Goal: Task Accomplishment & Management: Manage account settings

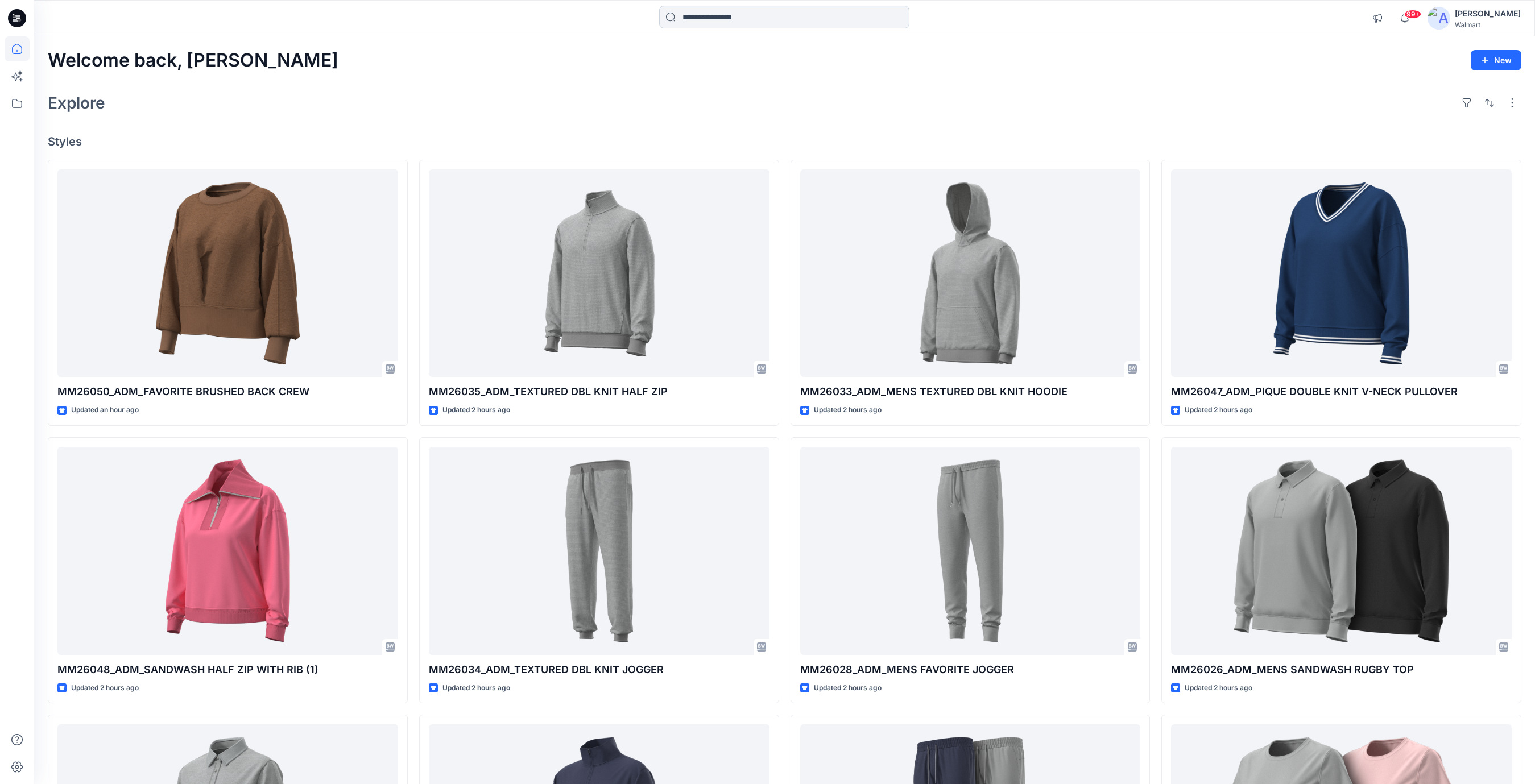
scroll to position [910, 0]
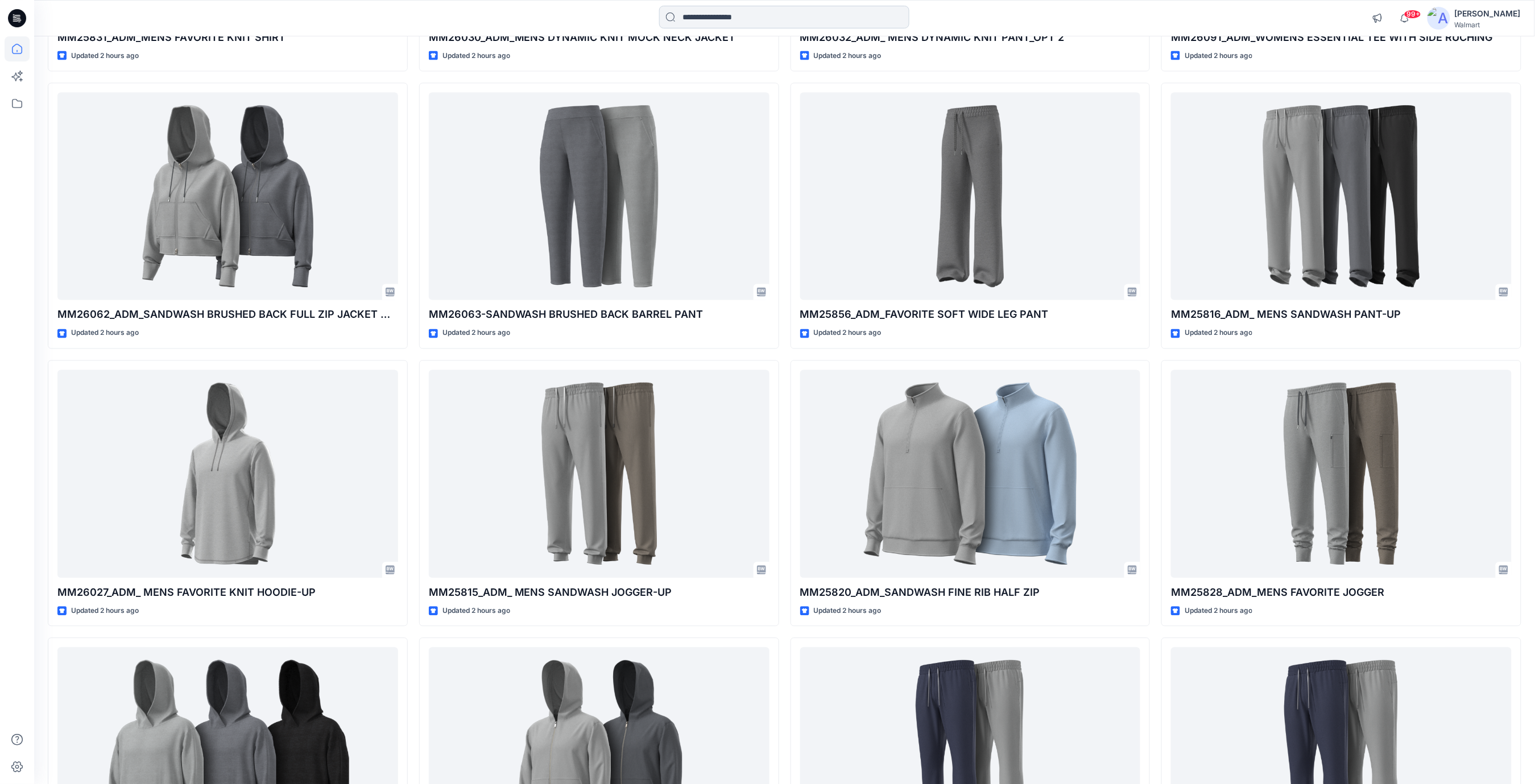
click at [693, 19] on input at bounding box center [784, 17] width 250 height 23
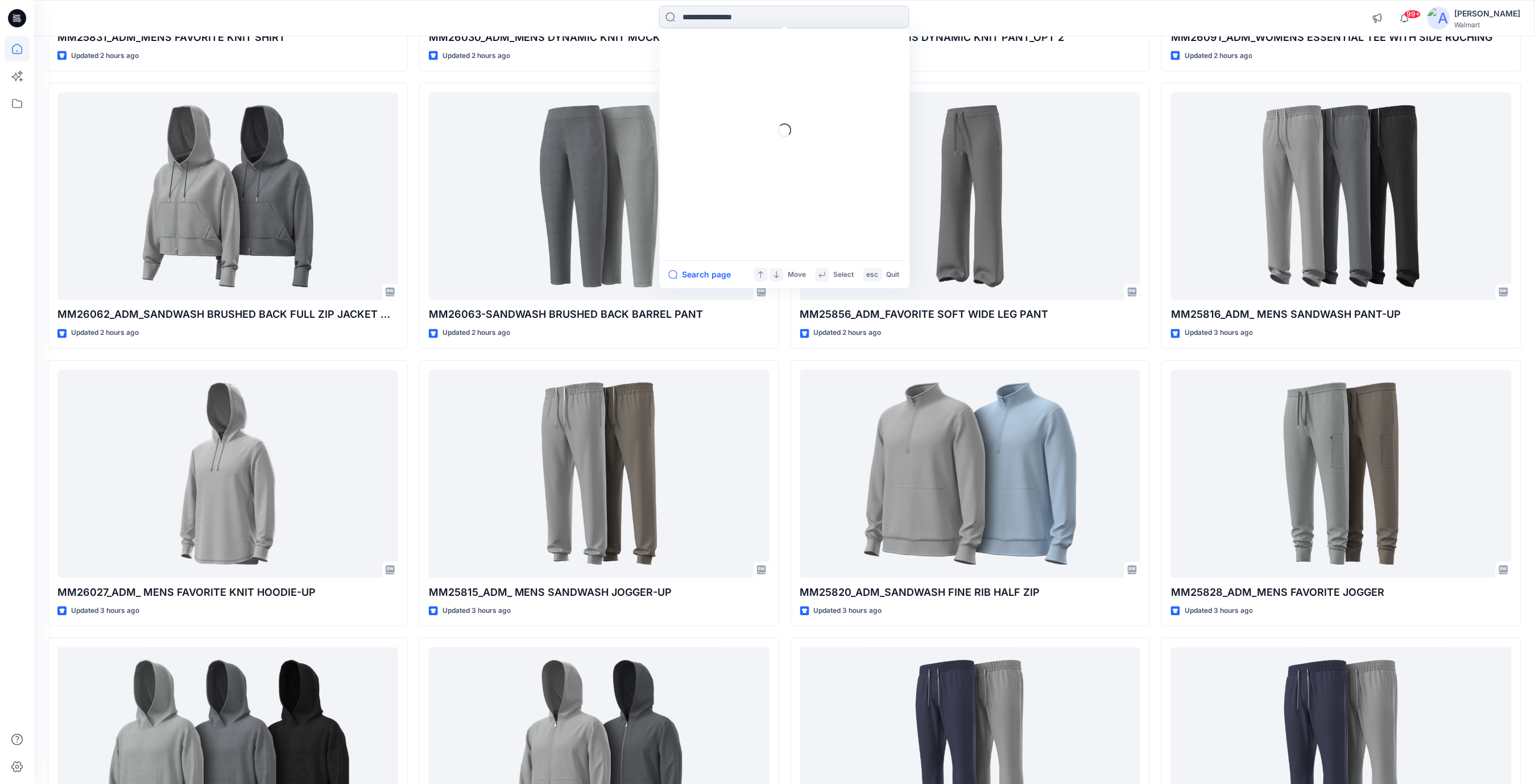
paste input "*******"
type input "*******"
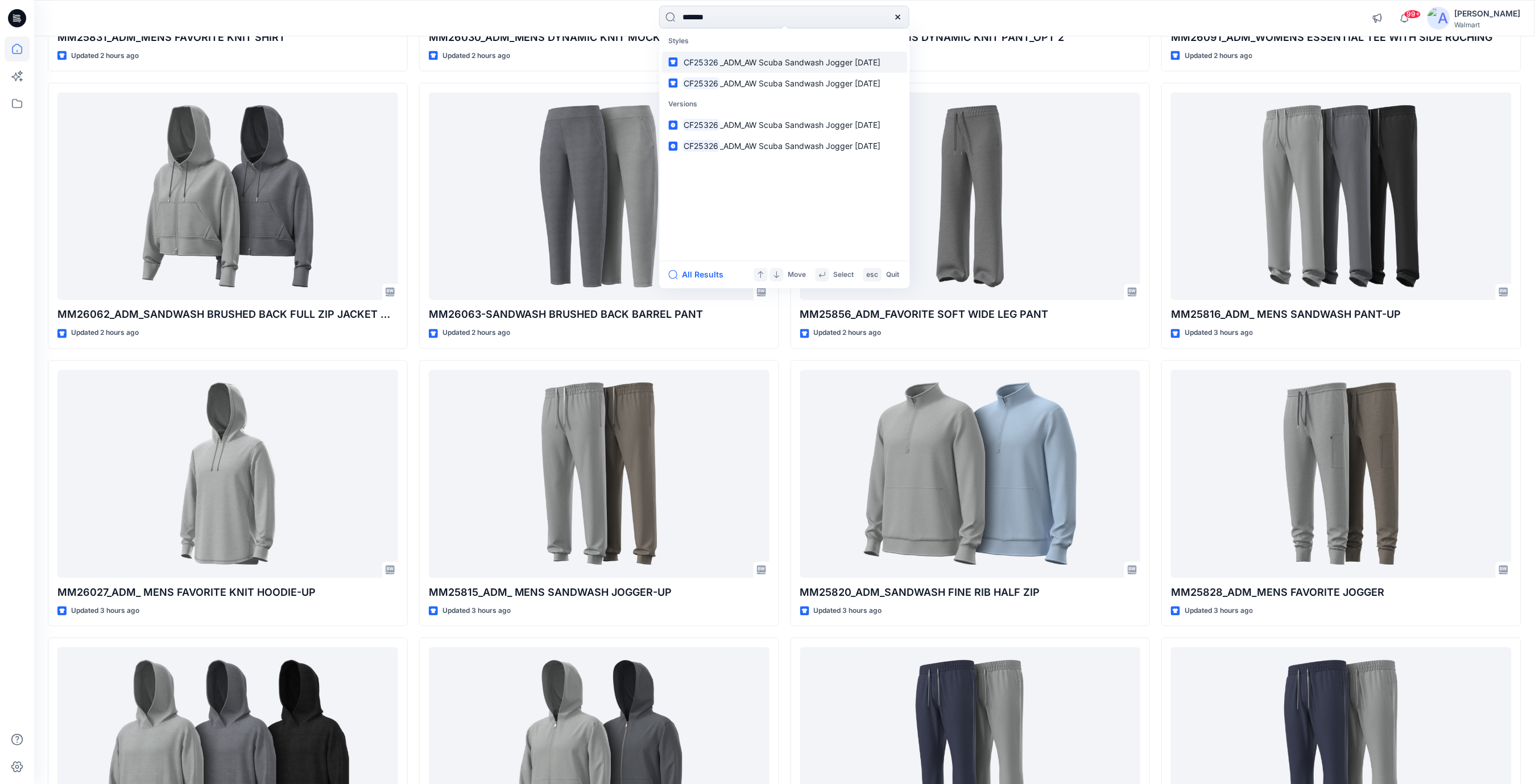
click at [851, 59] on span "_ADM_AW Scuba Sandwash Jogger 30APR25" at bounding box center [800, 62] width 160 height 9
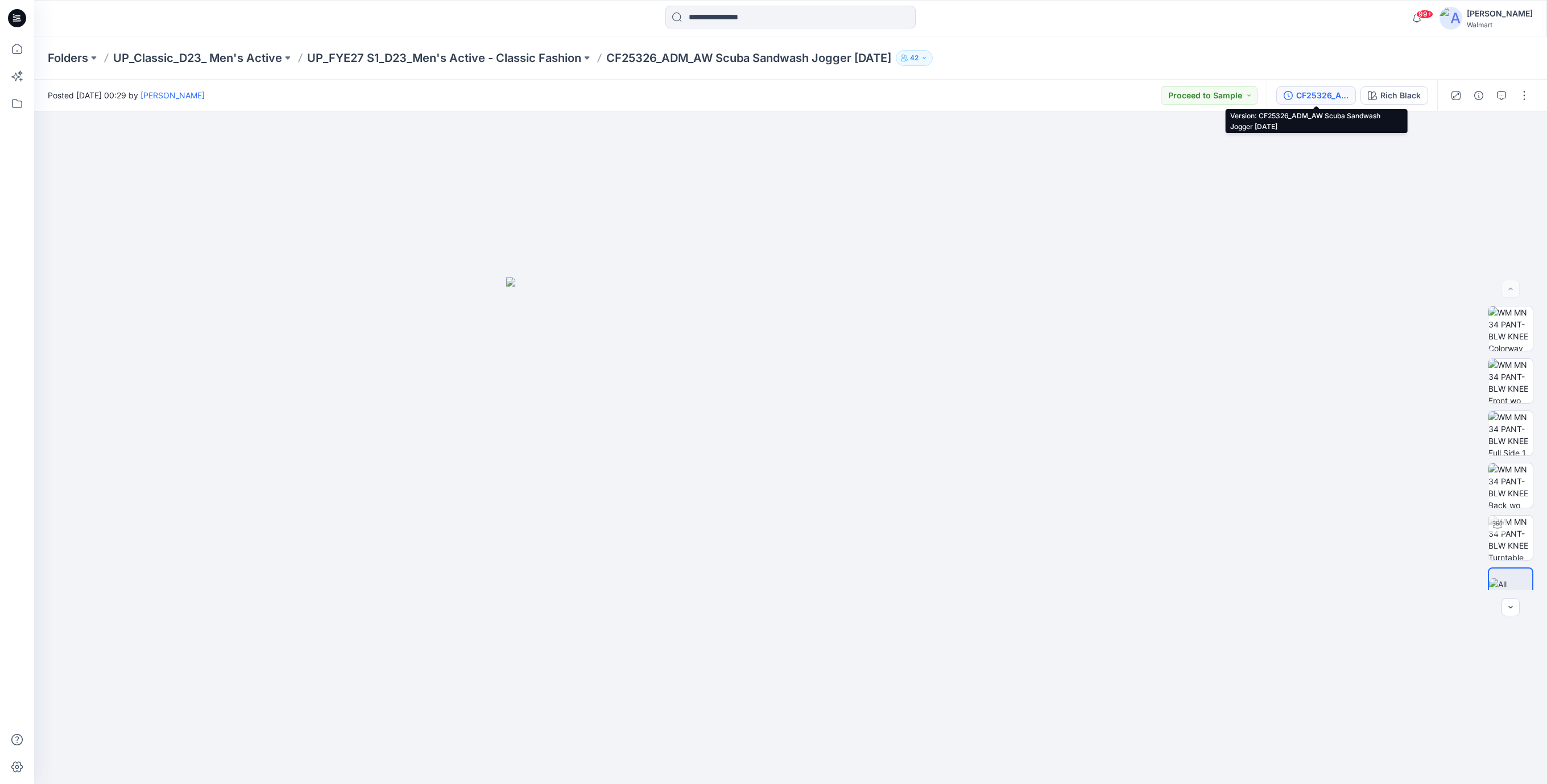
click at [1308, 92] on div "CF25326_ADM_AW Scuba Sandwash Jogger 30APR25" at bounding box center [1322, 95] width 52 height 13
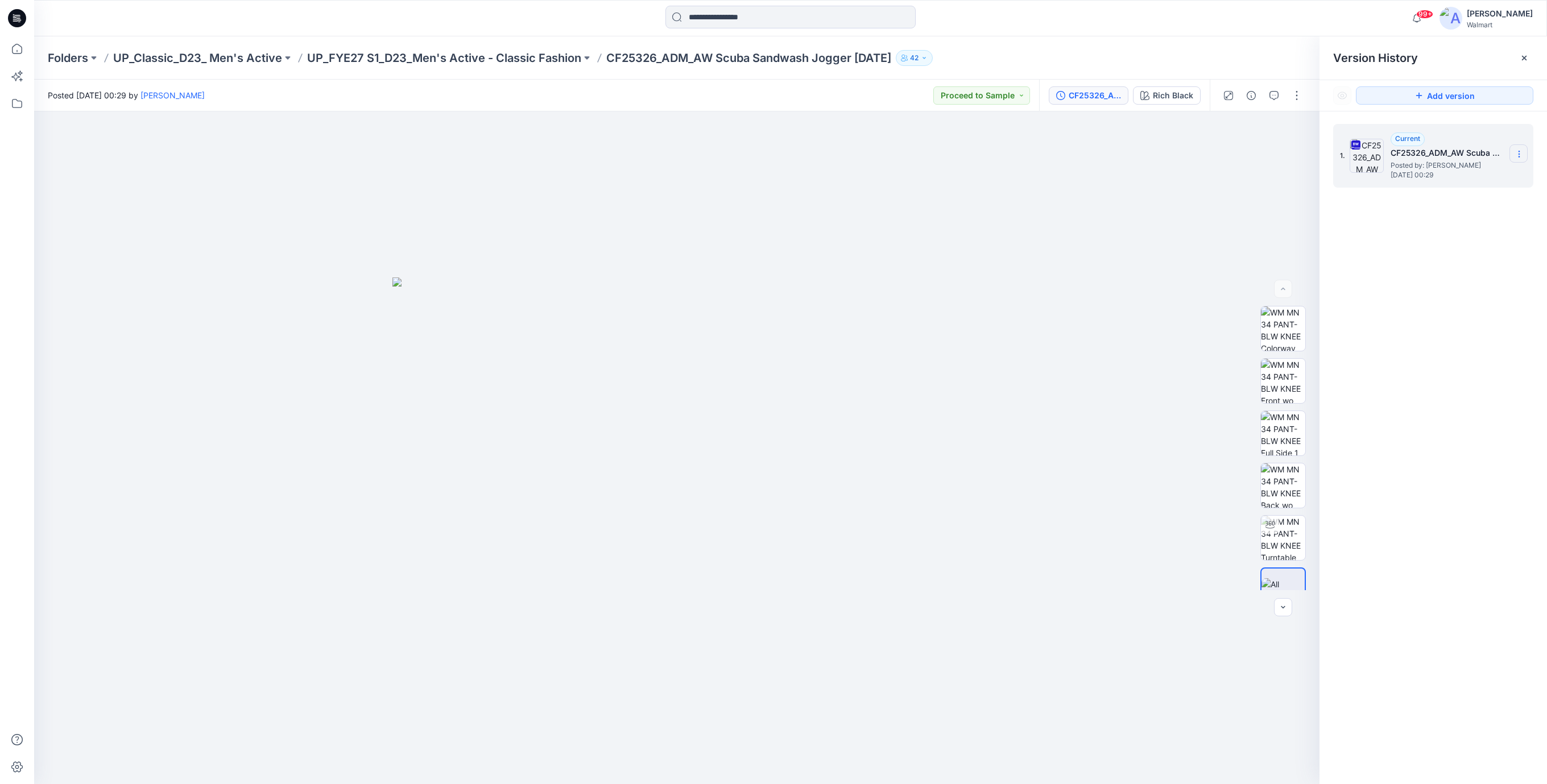
click at [1517, 154] on icon at bounding box center [1520, 154] width 9 height 9
click at [1473, 180] on span "Download Source BW File" at bounding box center [1462, 177] width 95 height 13
click at [24, 15] on icon at bounding box center [17, 18] width 18 height 18
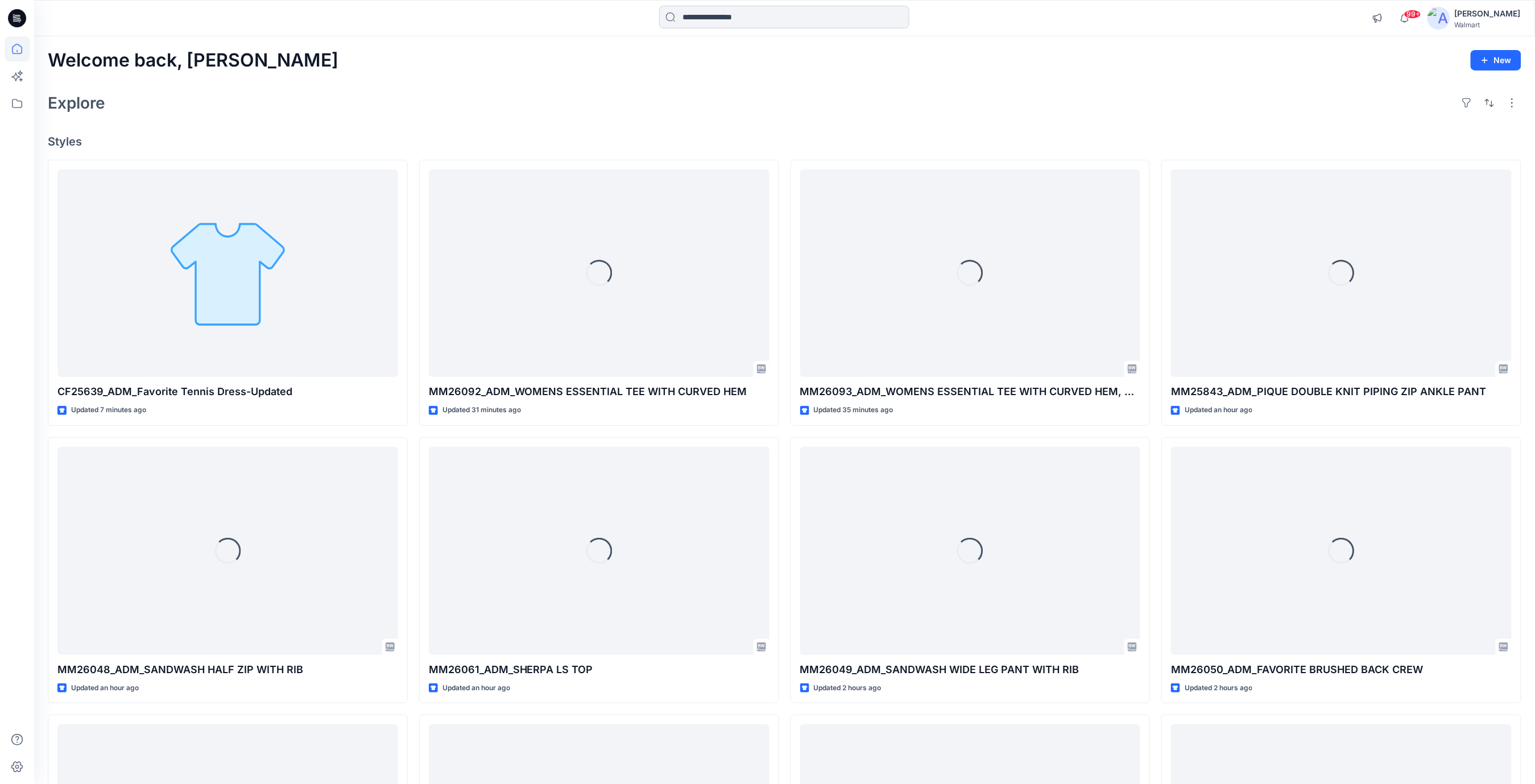
click at [690, 21] on input at bounding box center [784, 17] width 250 height 23
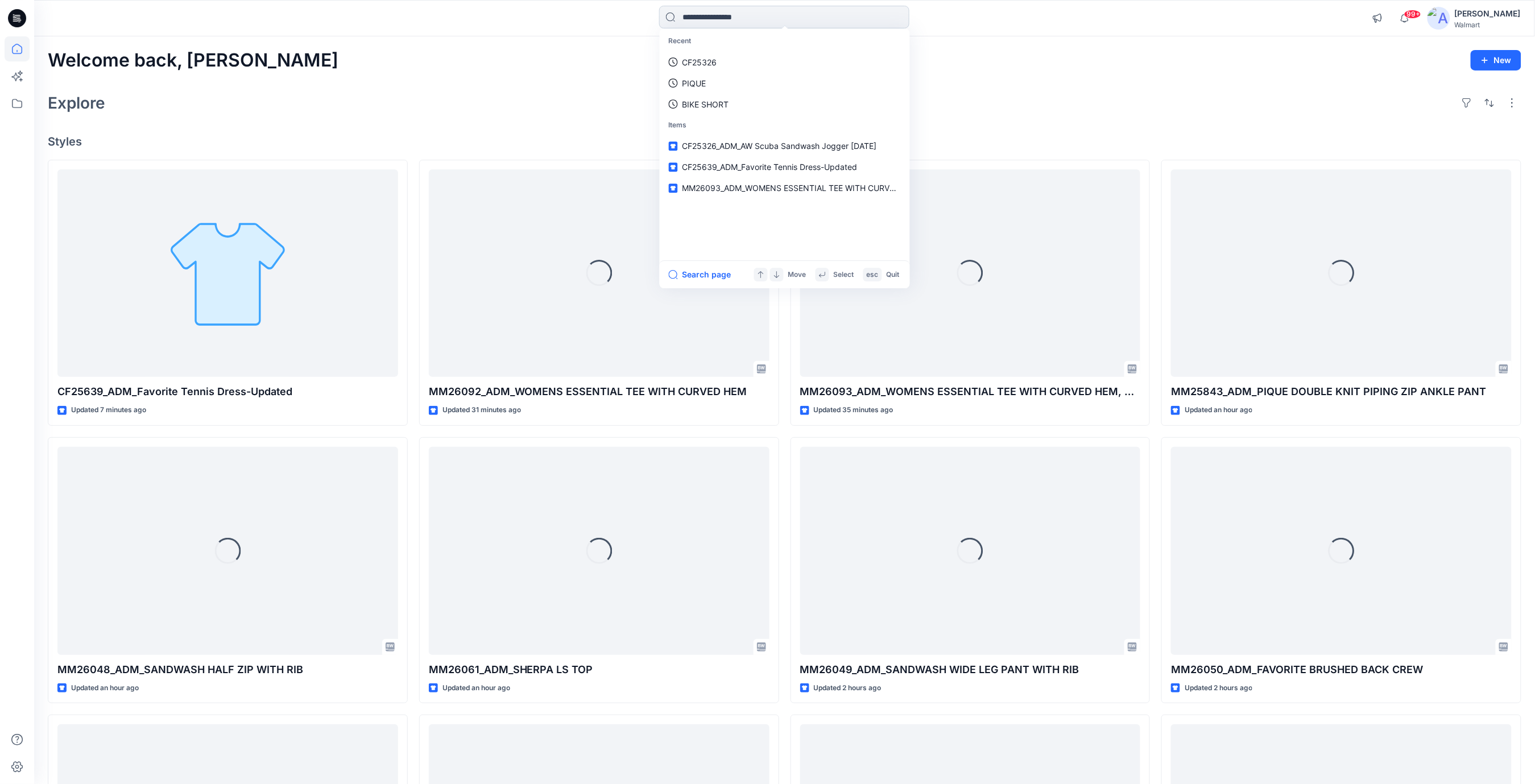
paste input "*******"
type input "*******"
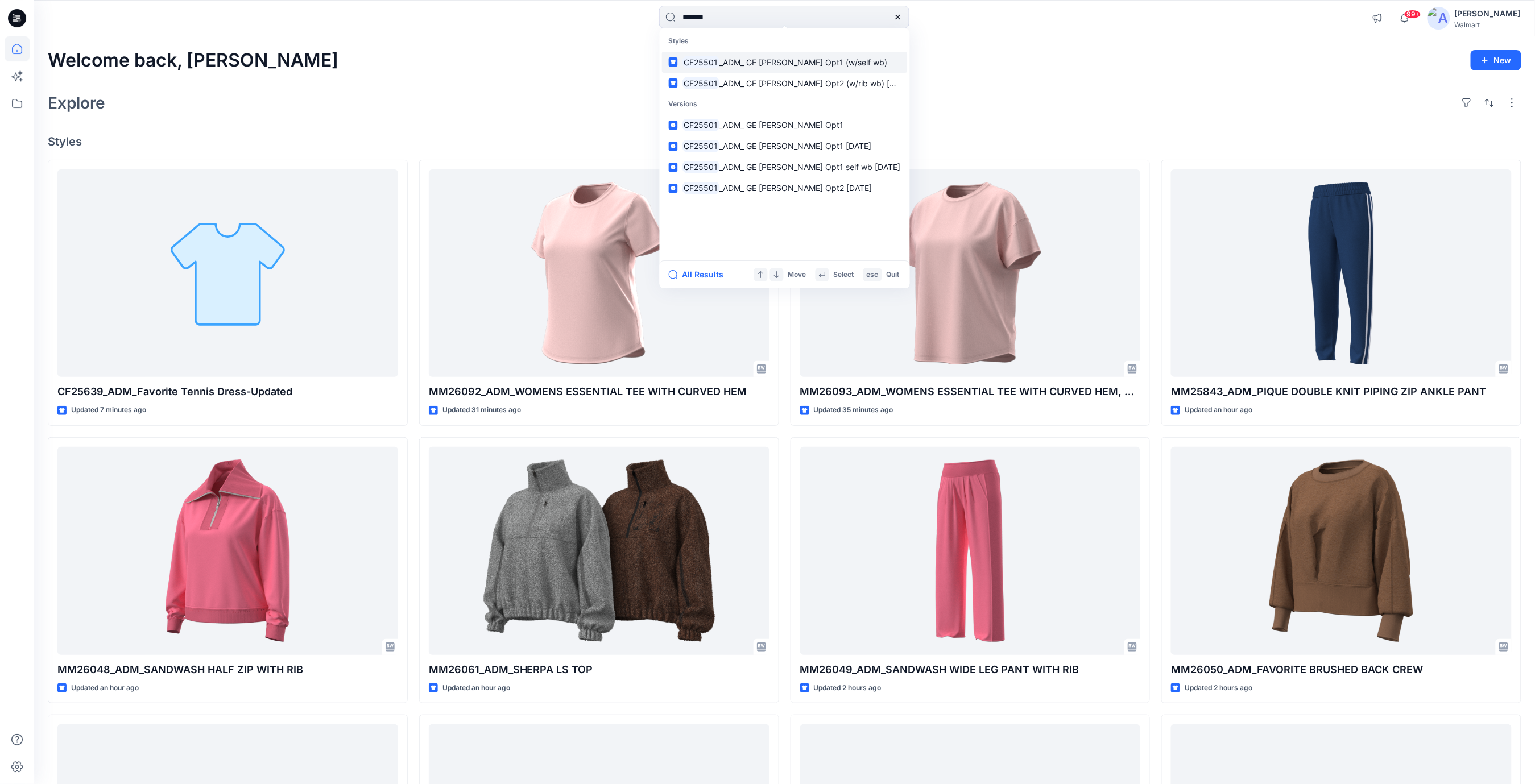
click at [808, 65] on span "_ADM_ GE TERRY SHORT Opt1 (w/self wb)" at bounding box center [803, 62] width 168 height 9
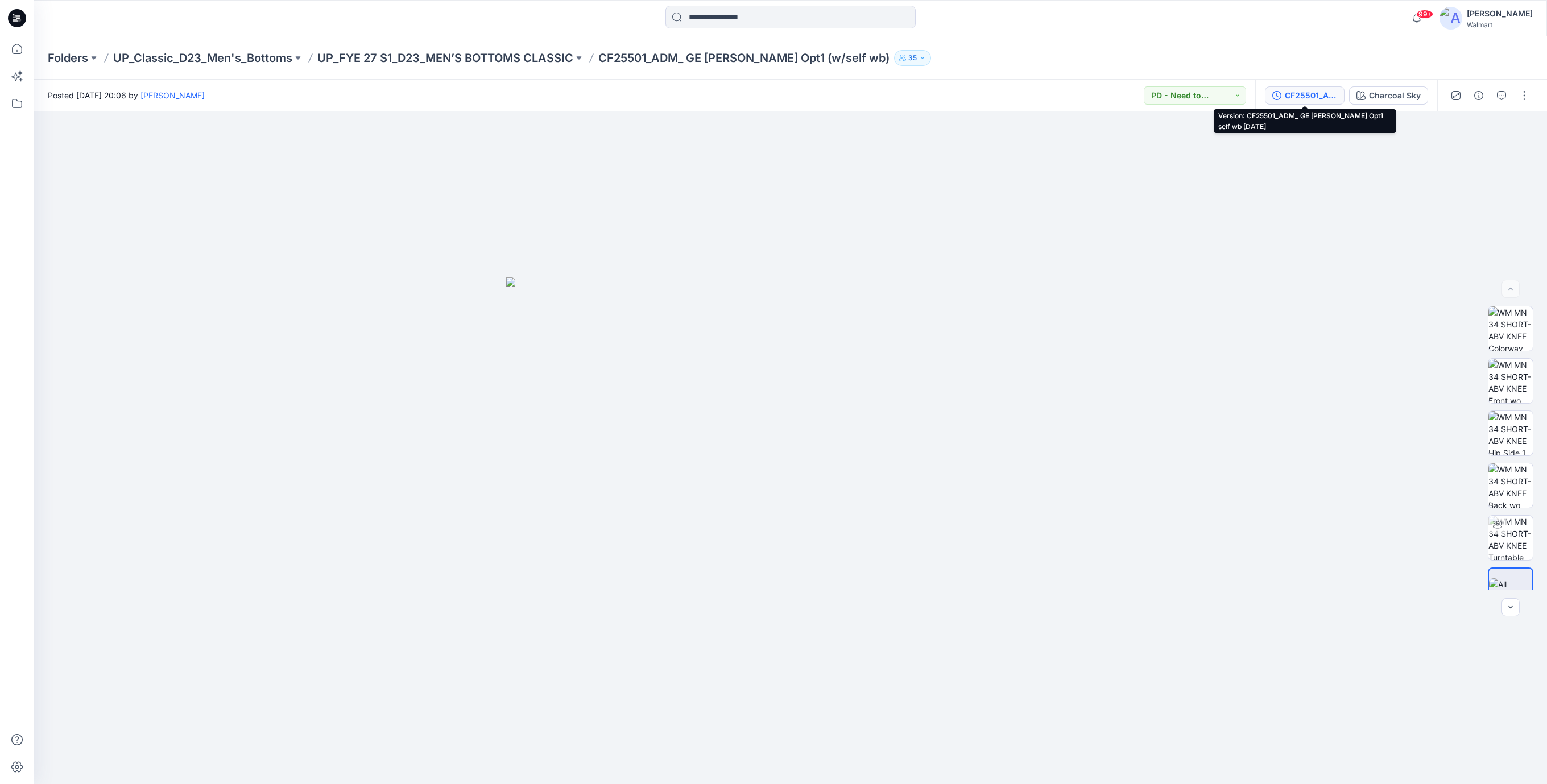
click at [1312, 93] on div "CF25501_ADM_ GE TERRY SHORT Opt1 self wb 09JUN25" at bounding box center [1311, 95] width 52 height 13
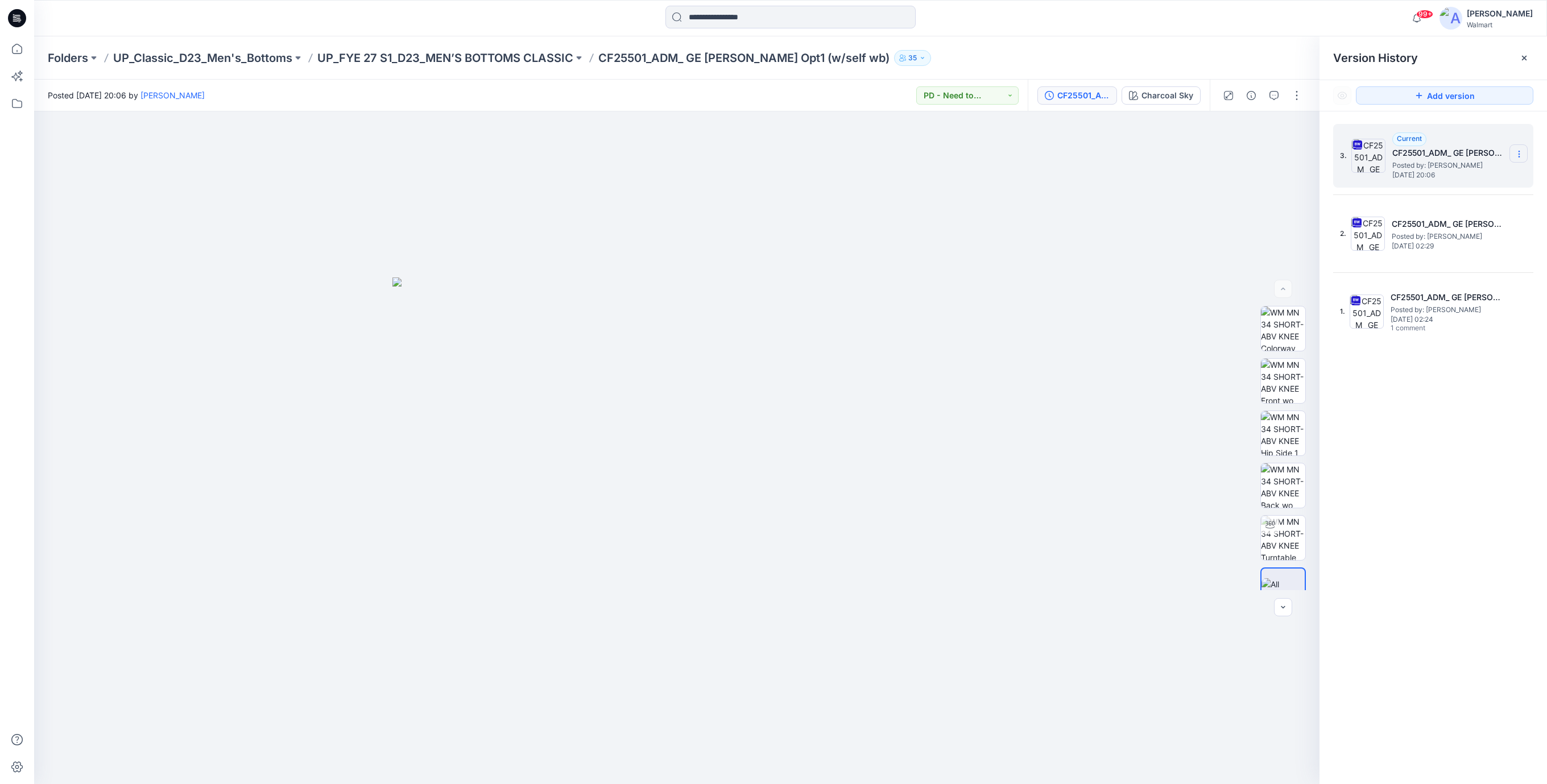
click at [1517, 156] on icon at bounding box center [1520, 154] width 9 height 9
click at [1449, 178] on span "Download Source BW File" at bounding box center [1462, 177] width 95 height 13
click at [1204, 186] on div at bounding box center [677, 448] width 1286 height 673
click at [1516, 155] on icon at bounding box center [1520, 154] width 9 height 9
click at [1448, 180] on span "Download Source BW File" at bounding box center [1462, 177] width 95 height 13
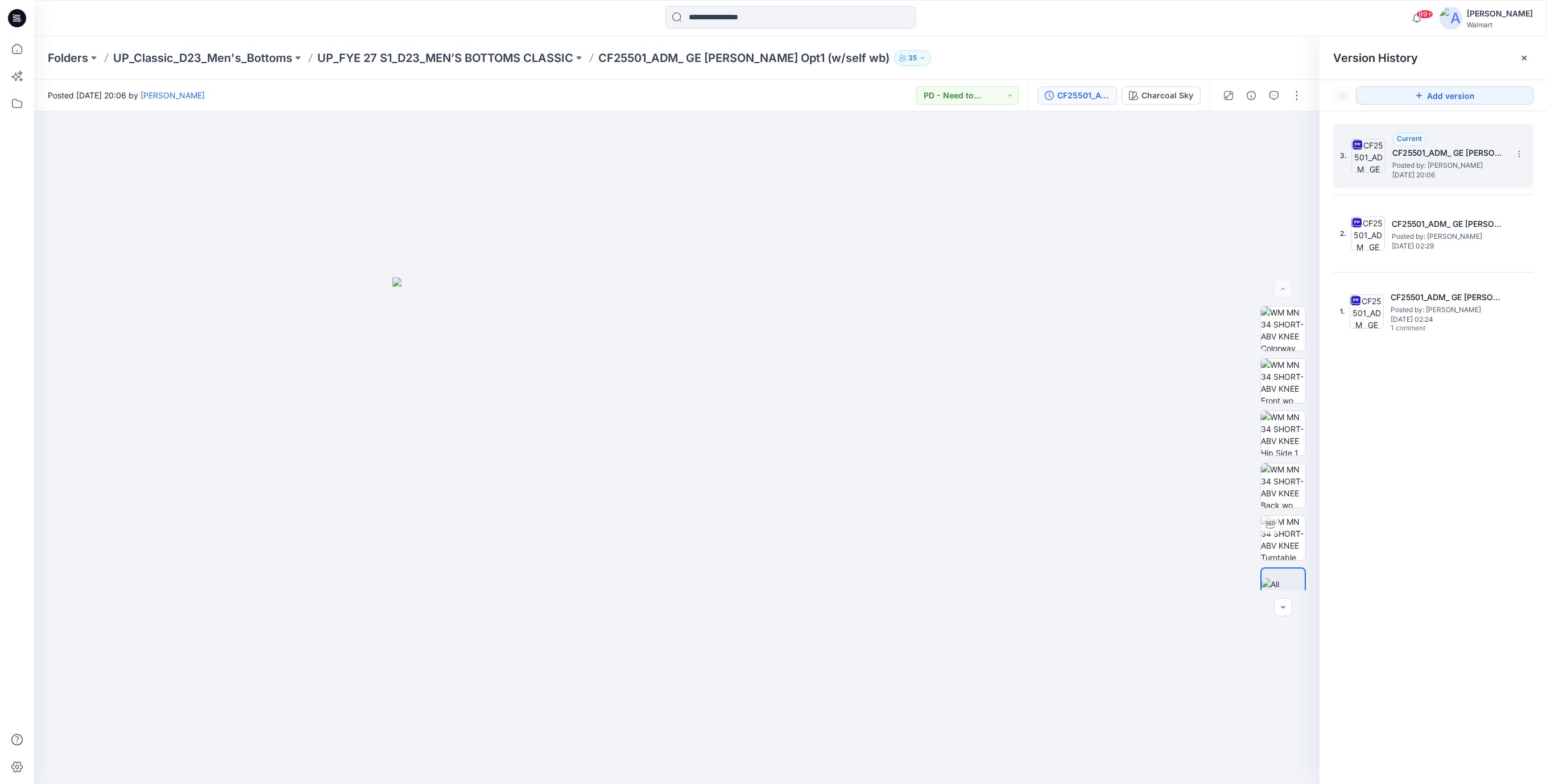
click at [19, 14] on icon at bounding box center [17, 18] width 18 height 18
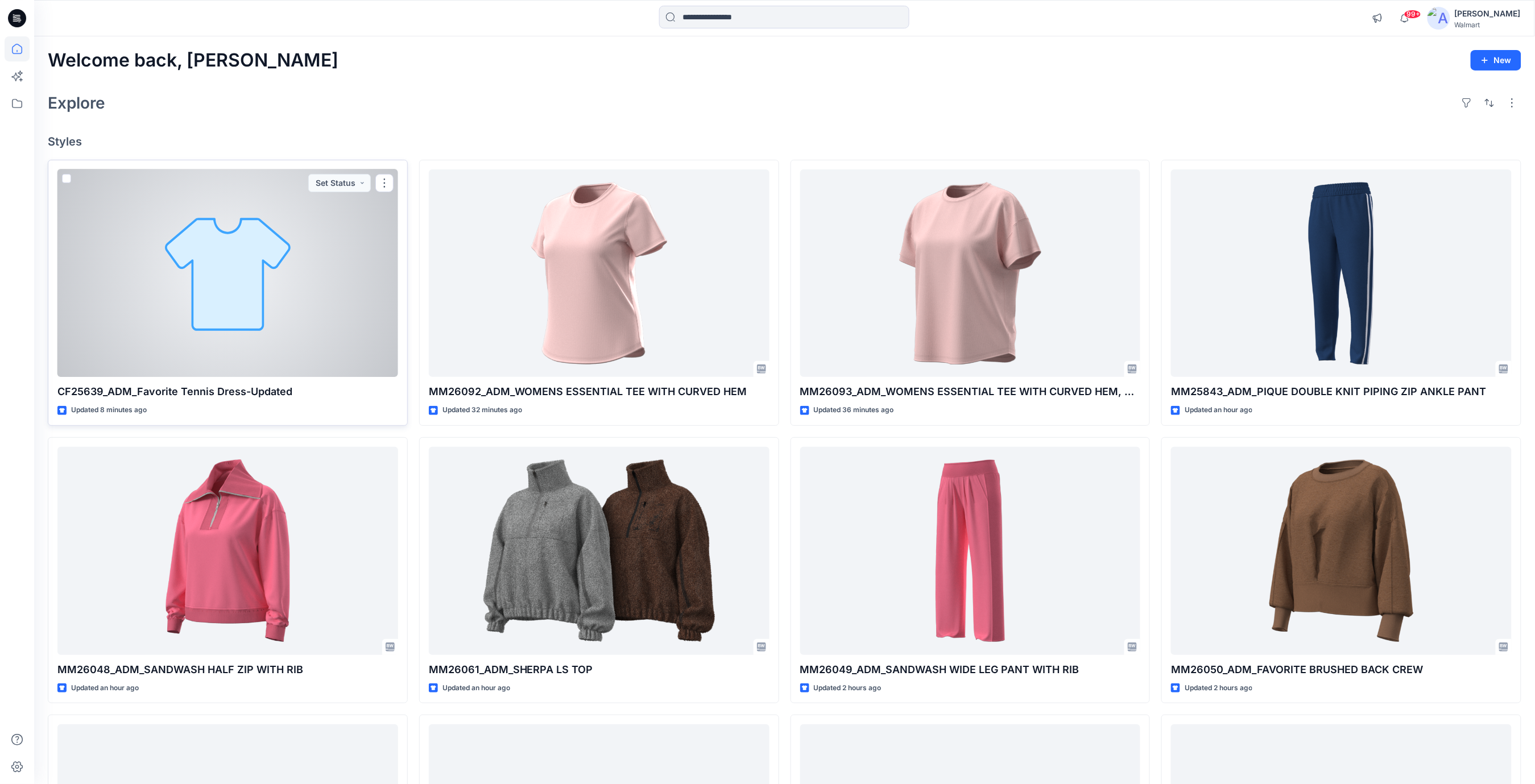
click at [316, 292] on div at bounding box center [228, 273] width 341 height 208
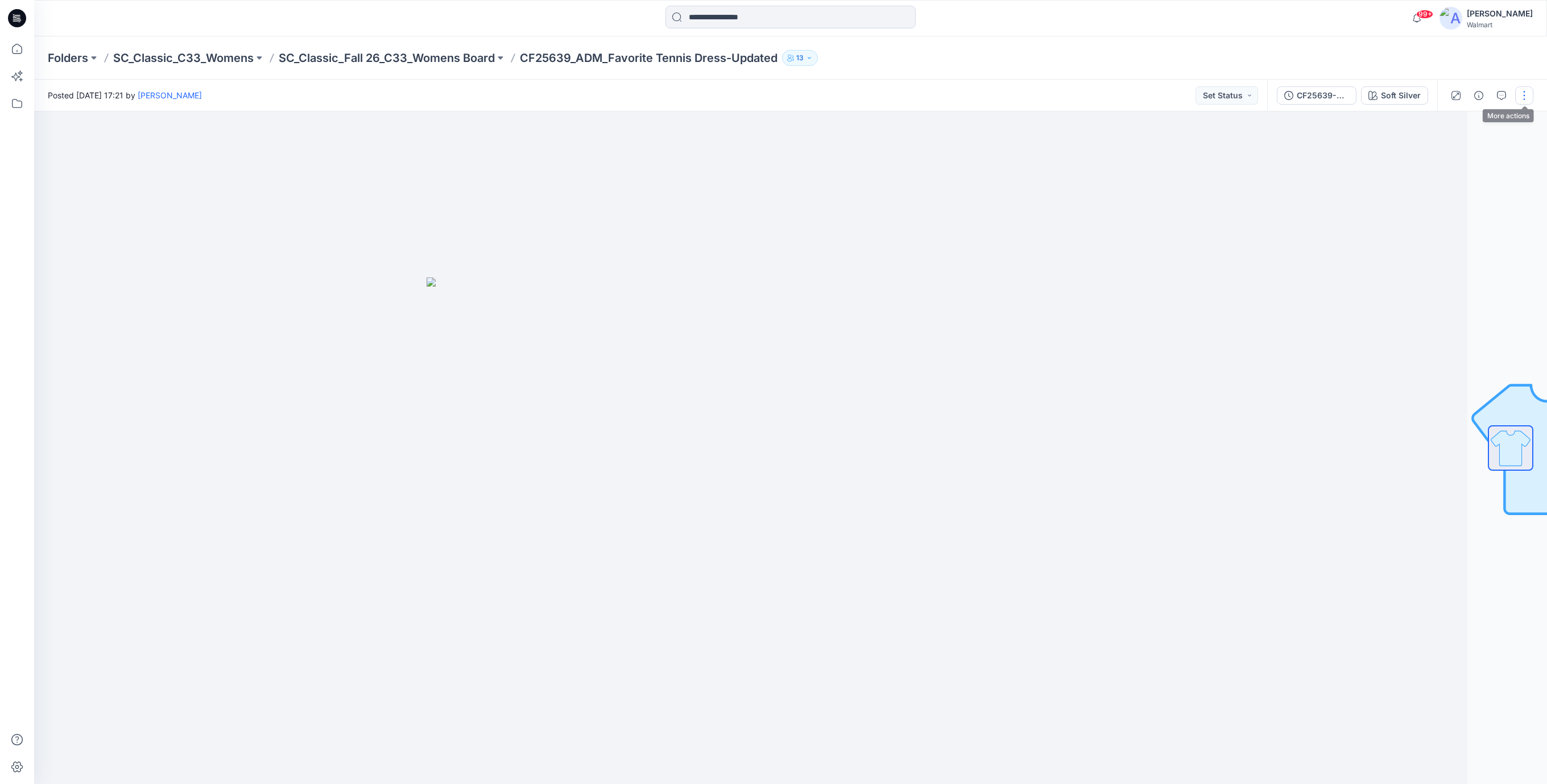
click at [1524, 98] on button "button" at bounding box center [1524, 95] width 18 height 18
click at [1455, 150] on p "Edit" at bounding box center [1451, 154] width 14 height 12
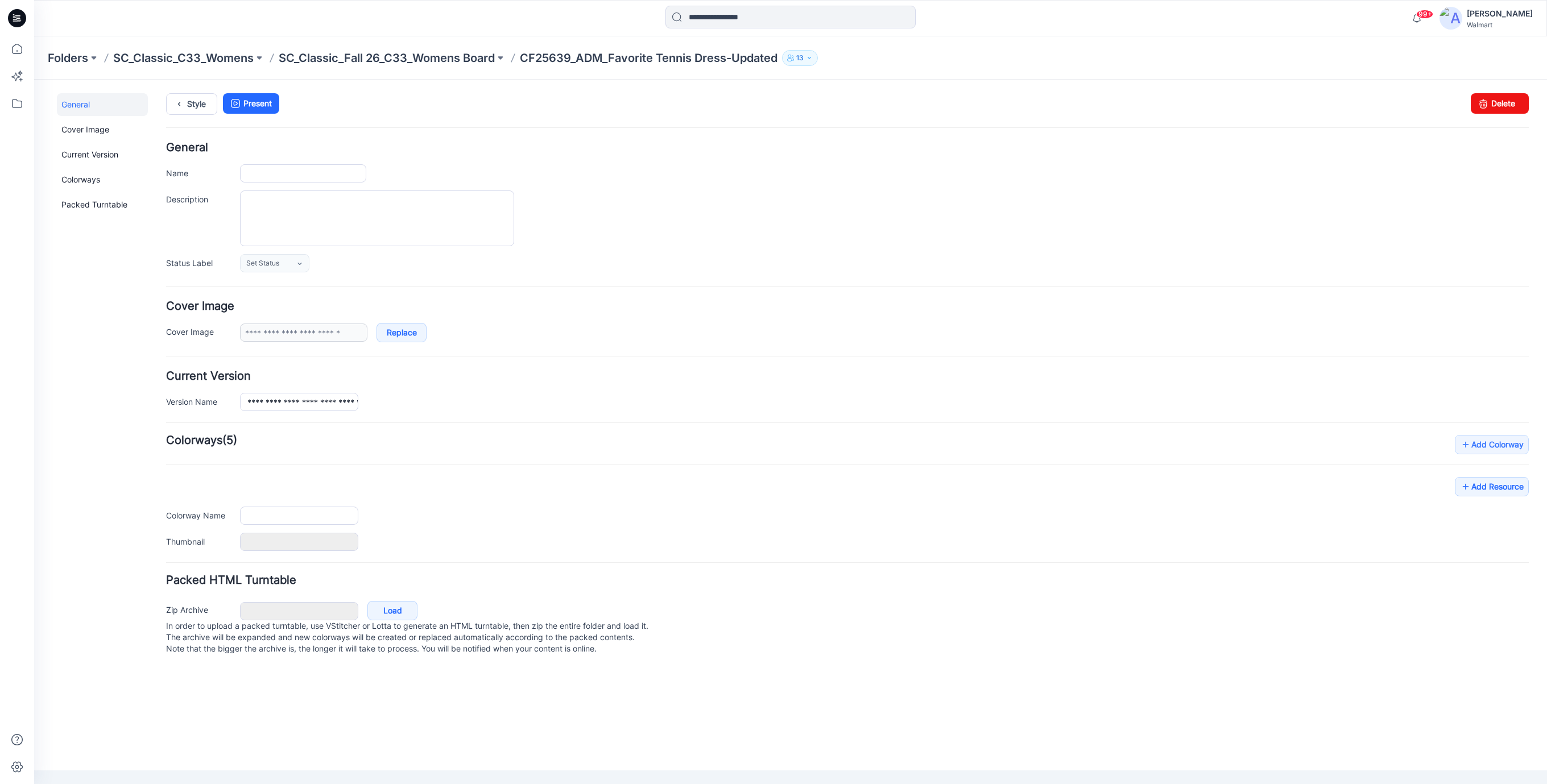
type input "**********"
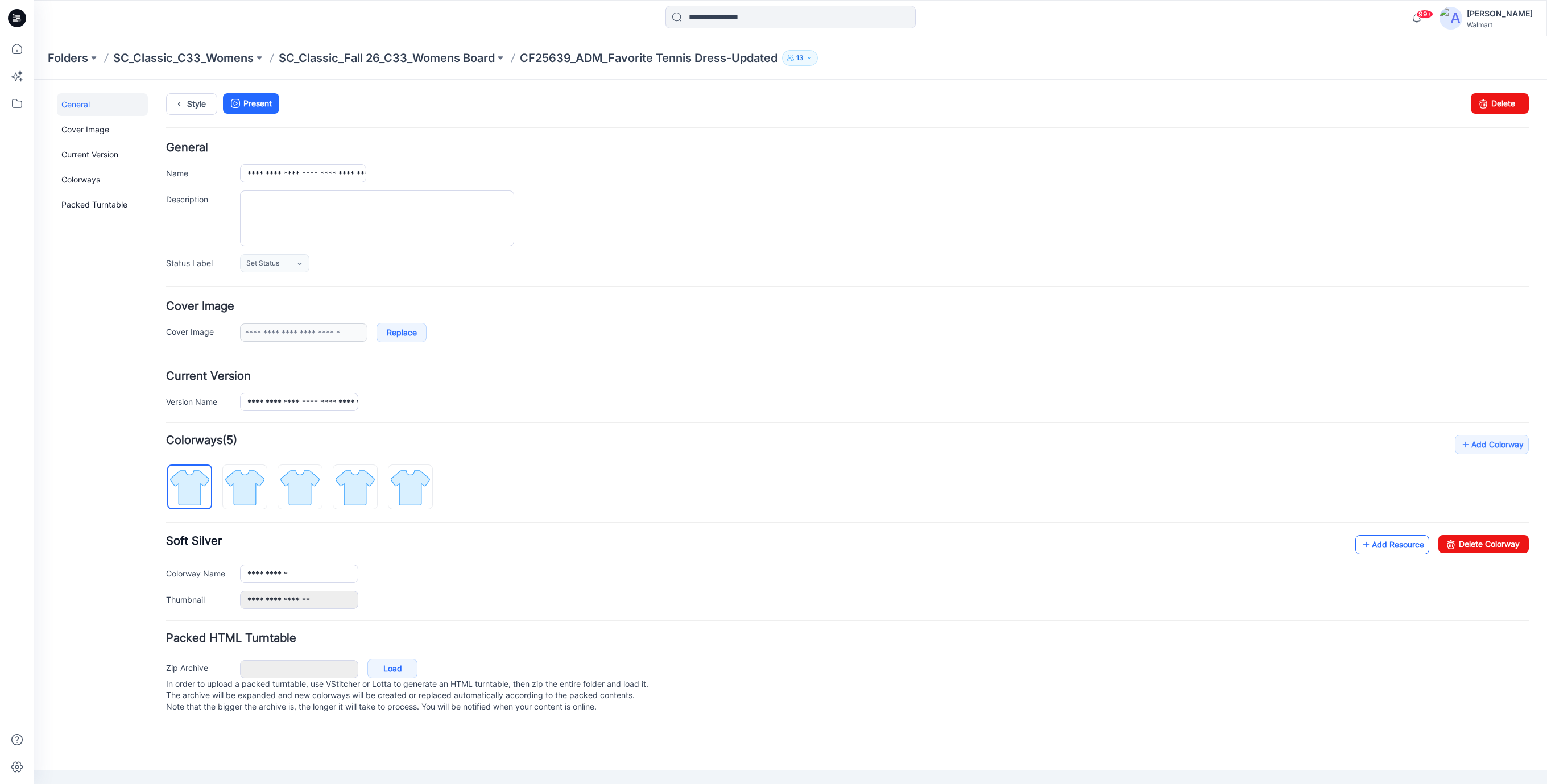
click at [1399, 544] on link "Add Resource" at bounding box center [1392, 545] width 74 height 19
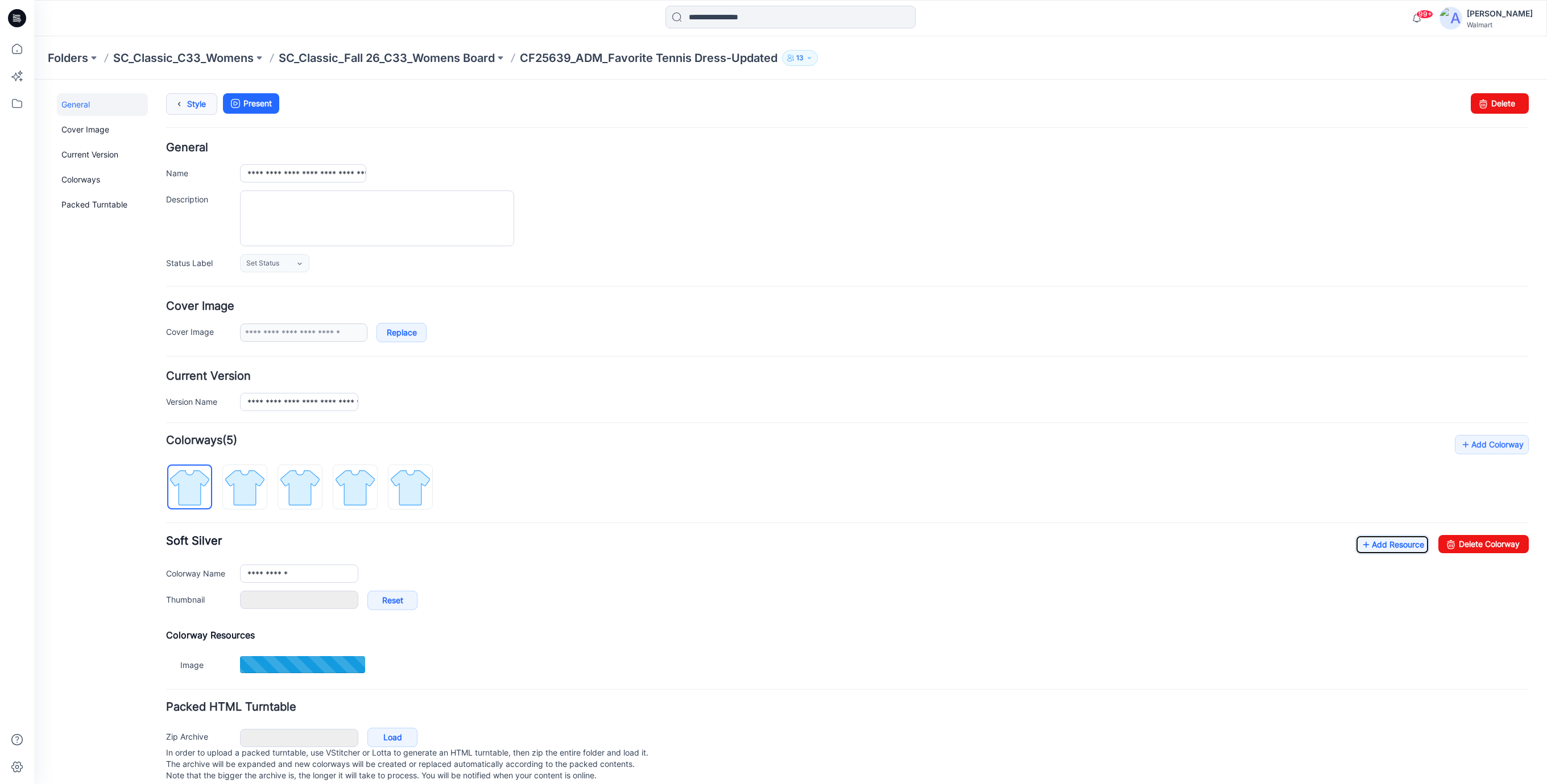
type input "**********"
click at [189, 107] on link "Style" at bounding box center [192, 104] width 51 height 21
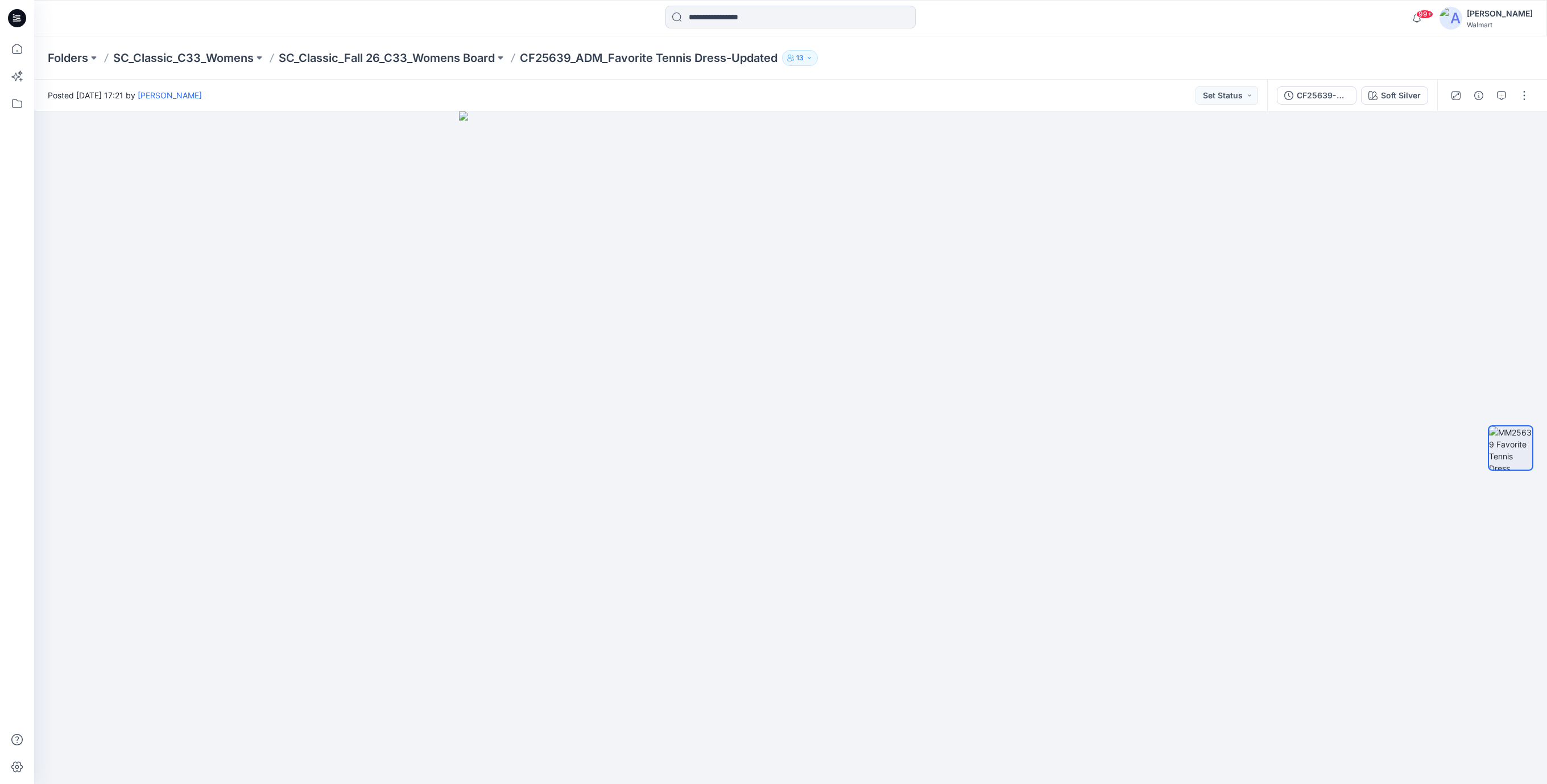
click at [15, 18] on icon at bounding box center [17, 18] width 18 height 18
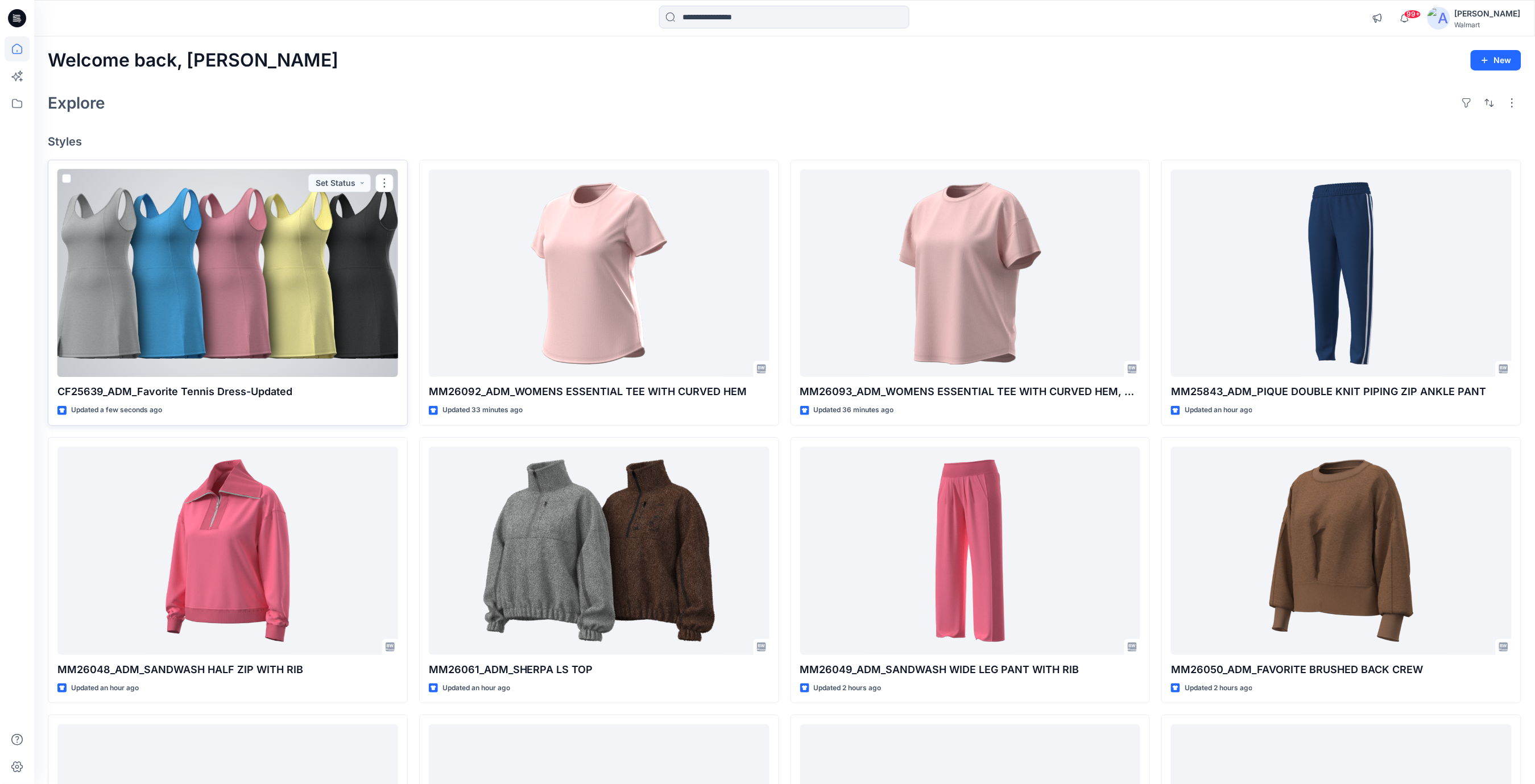
click at [315, 297] on div at bounding box center [228, 273] width 341 height 208
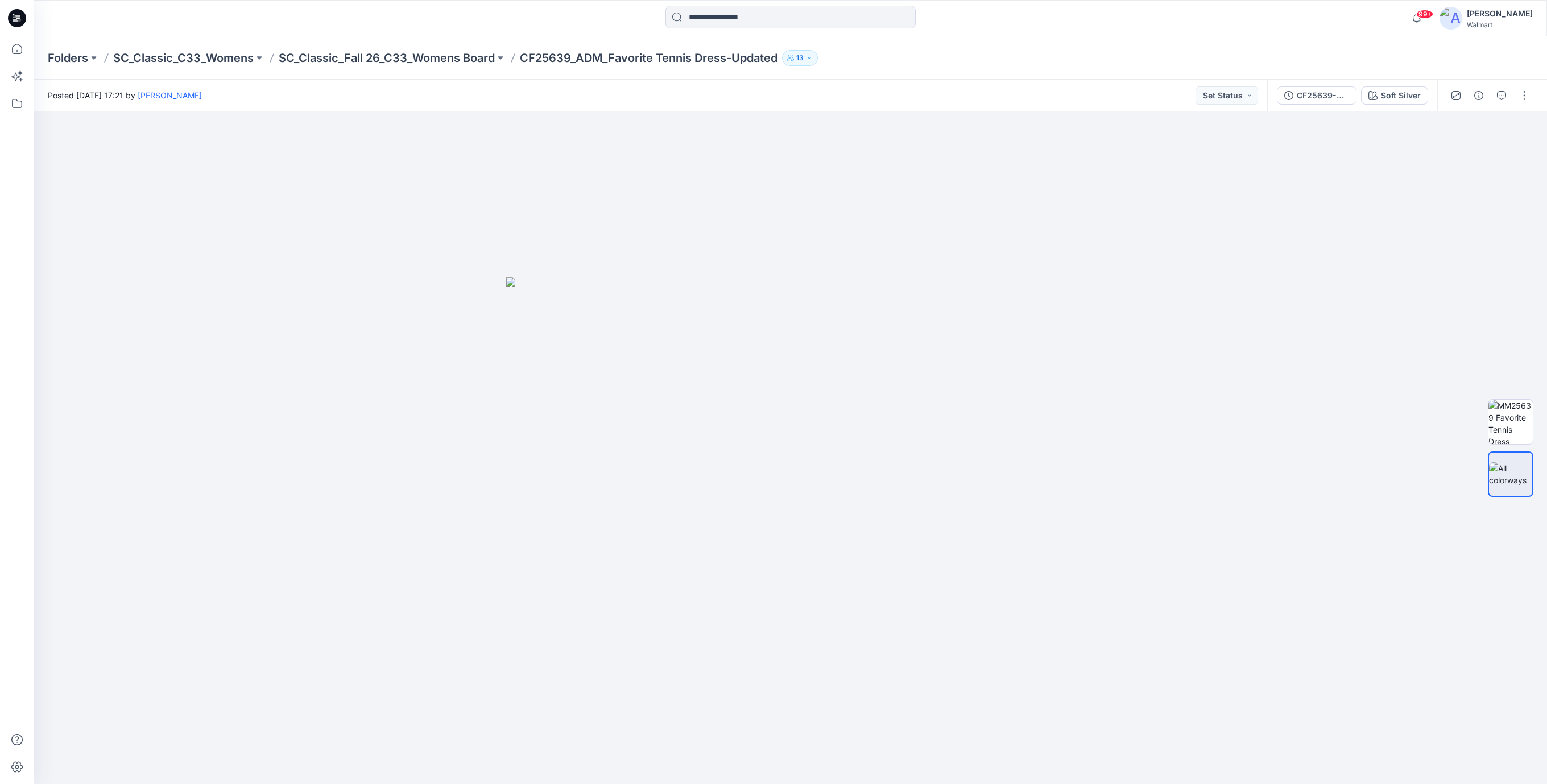
click at [19, 19] on icon at bounding box center [17, 18] width 18 height 18
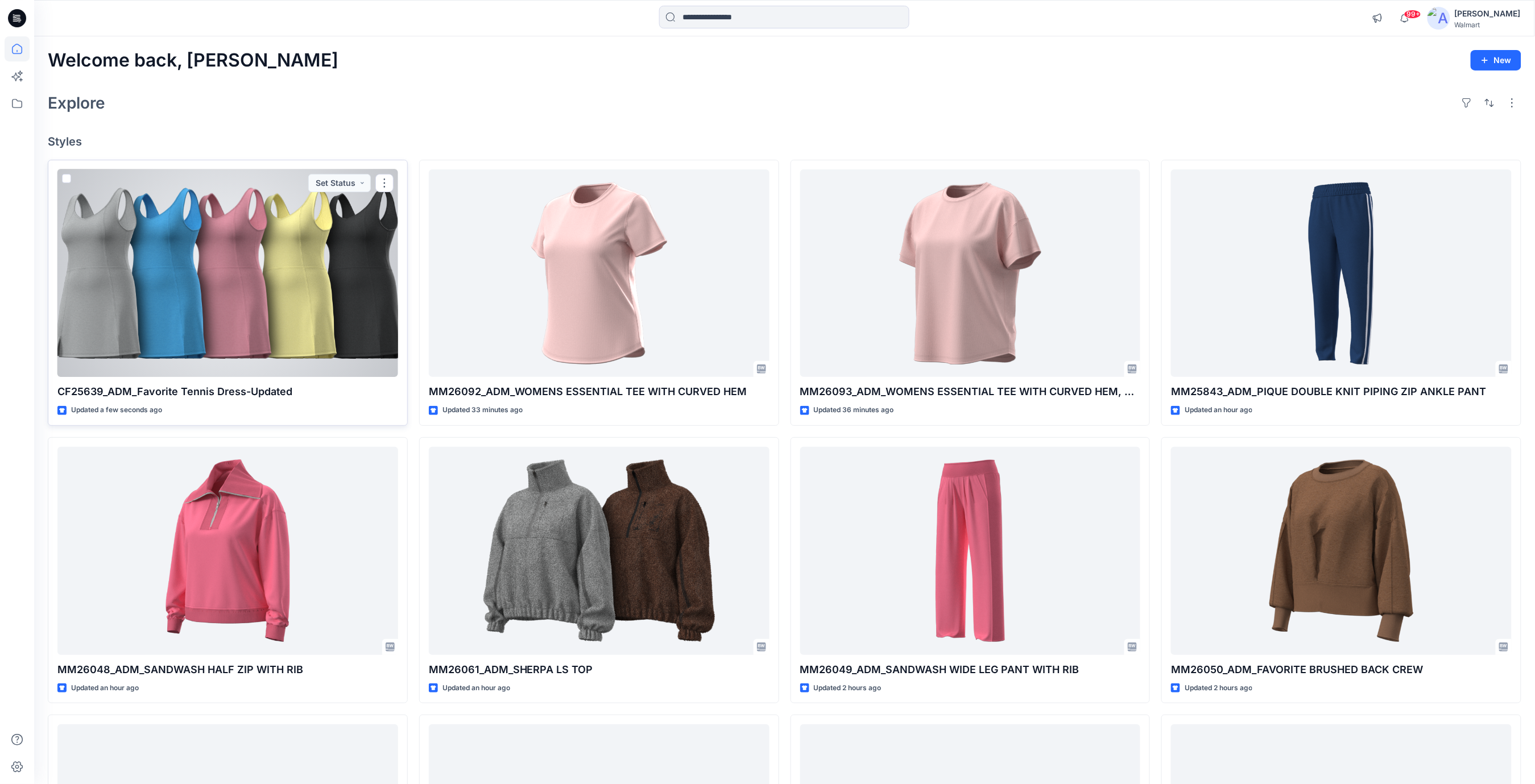
click at [330, 246] on div at bounding box center [228, 273] width 341 height 208
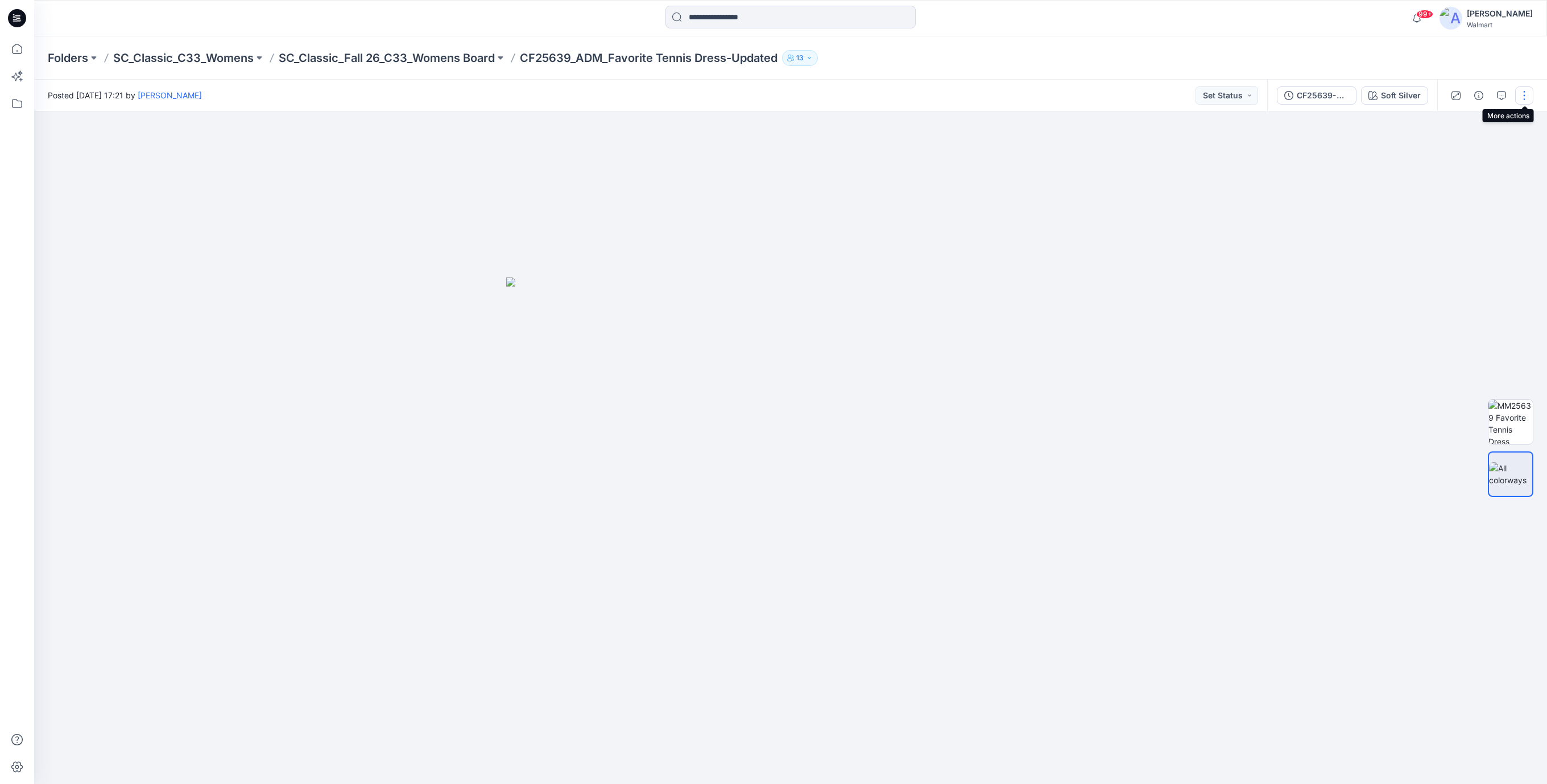
click at [1524, 91] on button "button" at bounding box center [1524, 95] width 18 height 18
click at [1456, 153] on p "Edit" at bounding box center [1451, 154] width 14 height 12
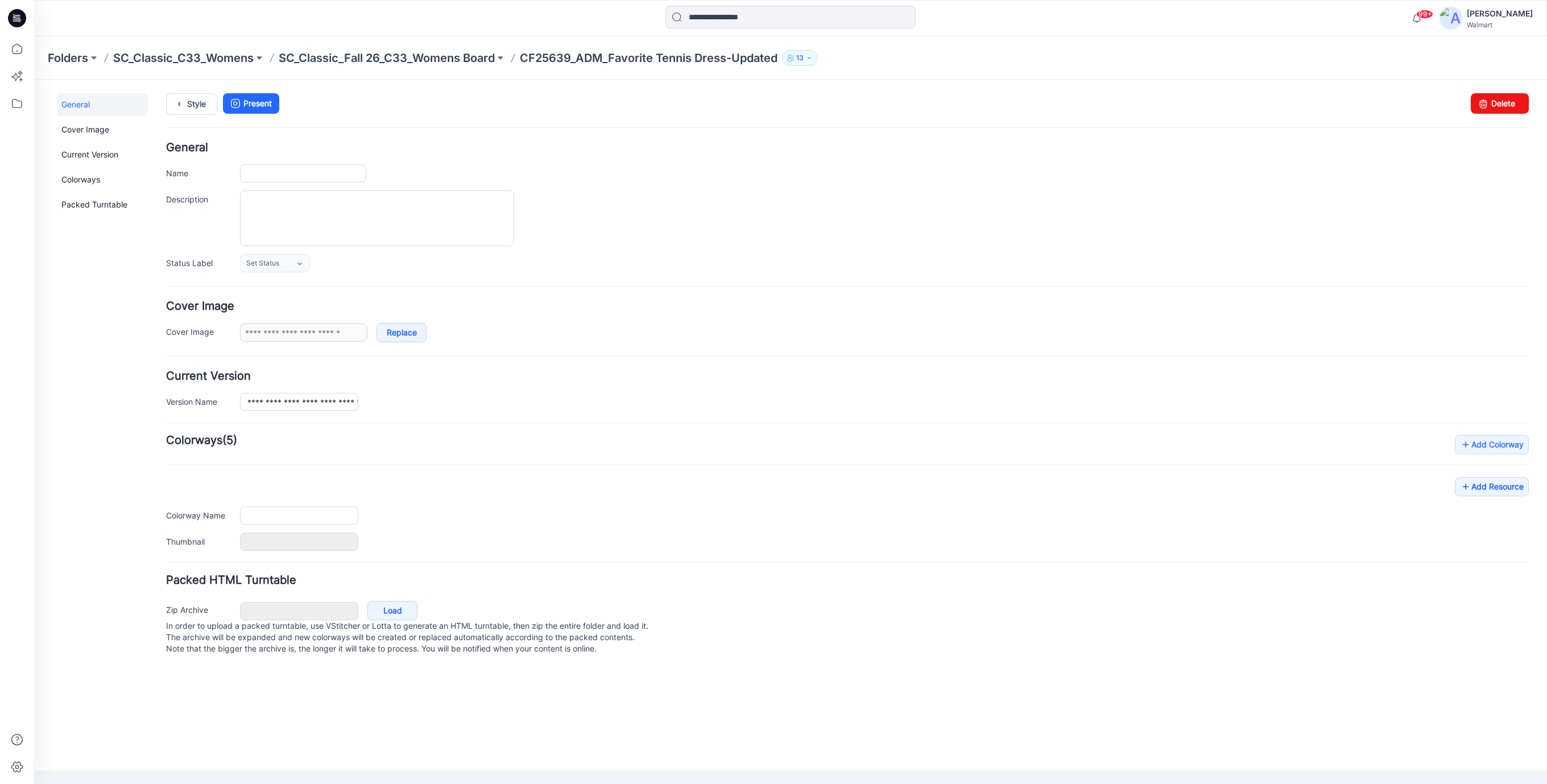
type input "**********"
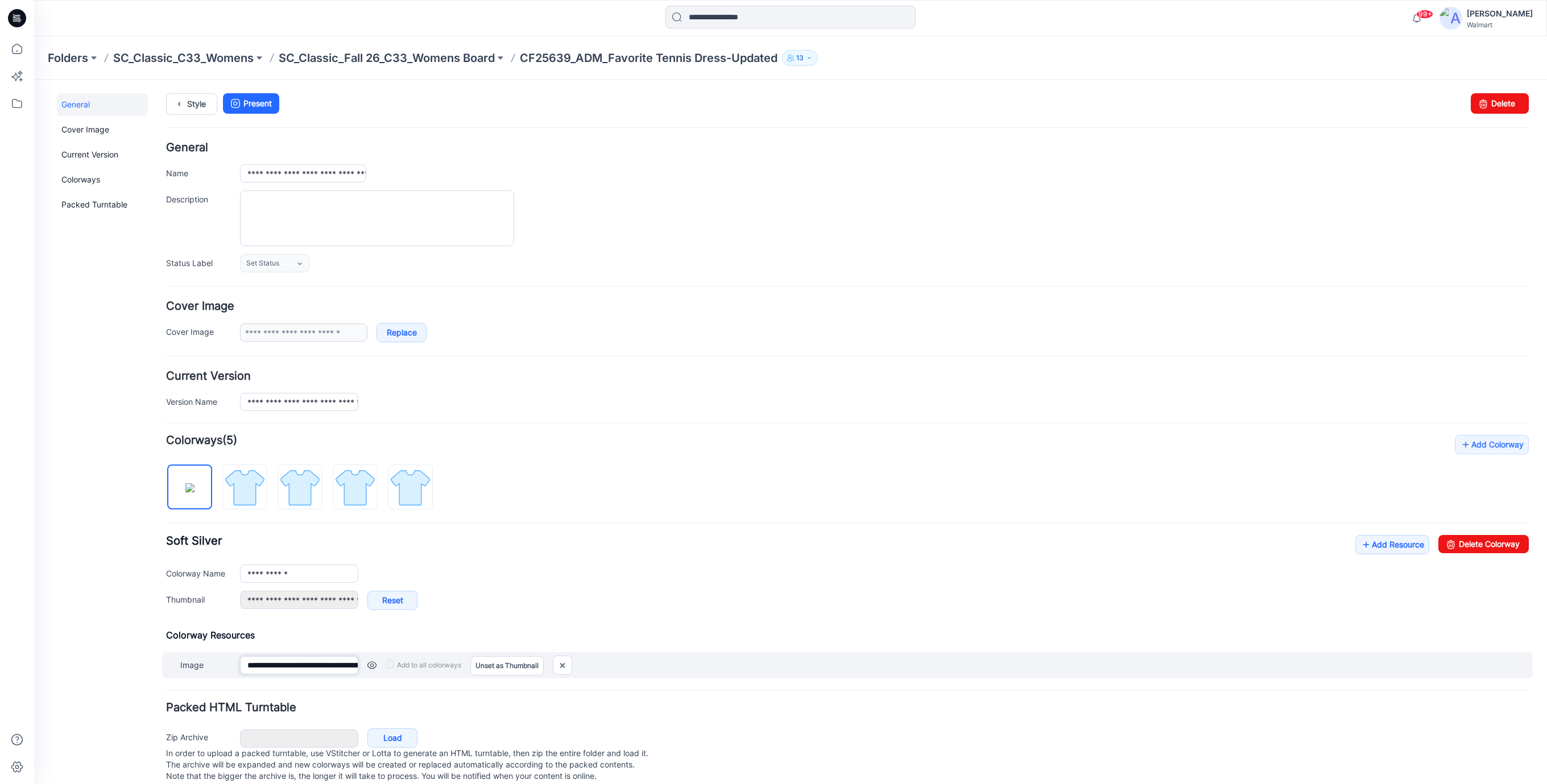
click at [328, 667] on input "**********" at bounding box center [299, 665] width 119 height 18
click at [560, 671] on img at bounding box center [562, 665] width 18 height 19
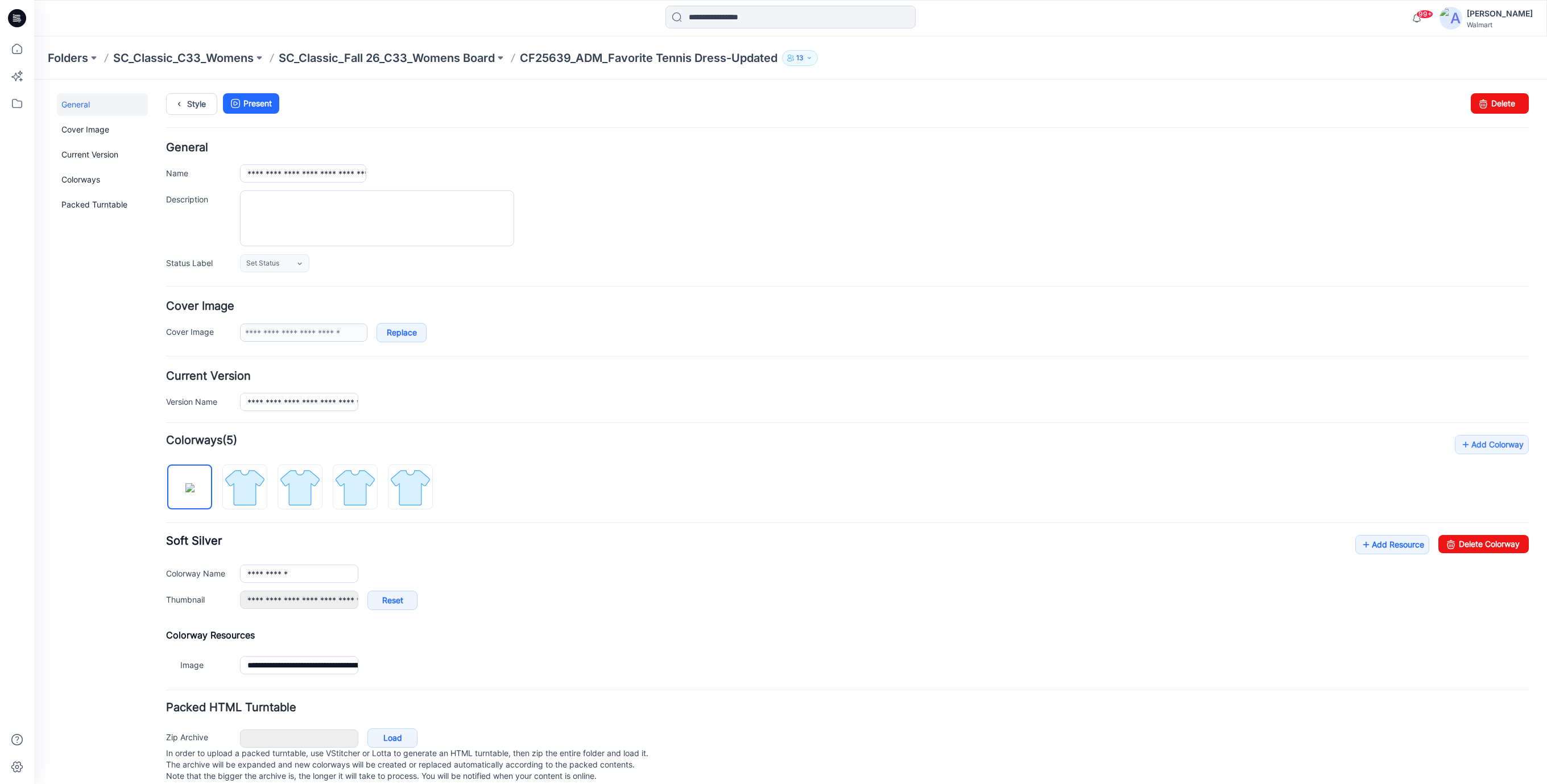
type input "**********"
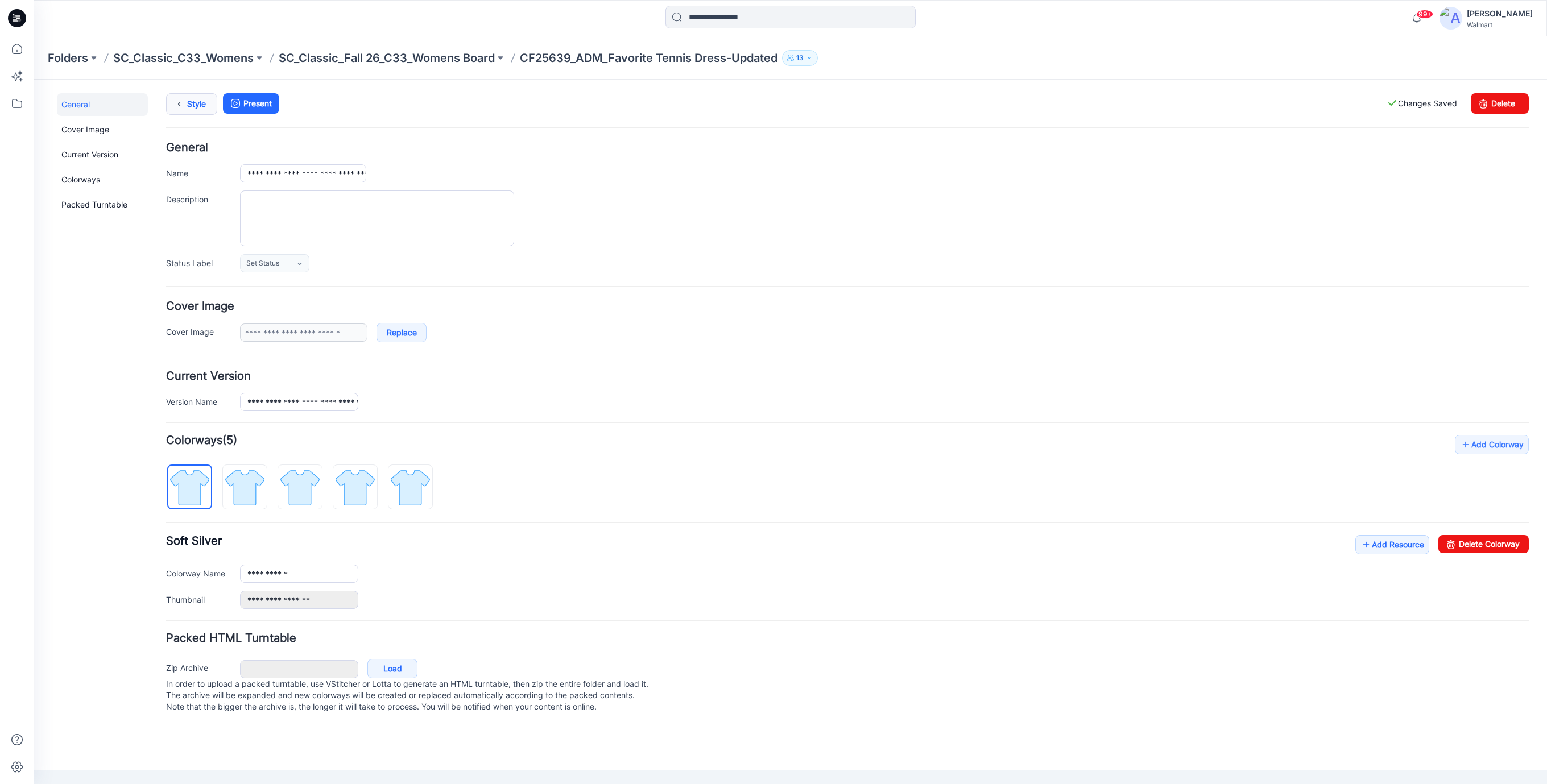
click at [194, 101] on link "Style" at bounding box center [192, 104] width 51 height 21
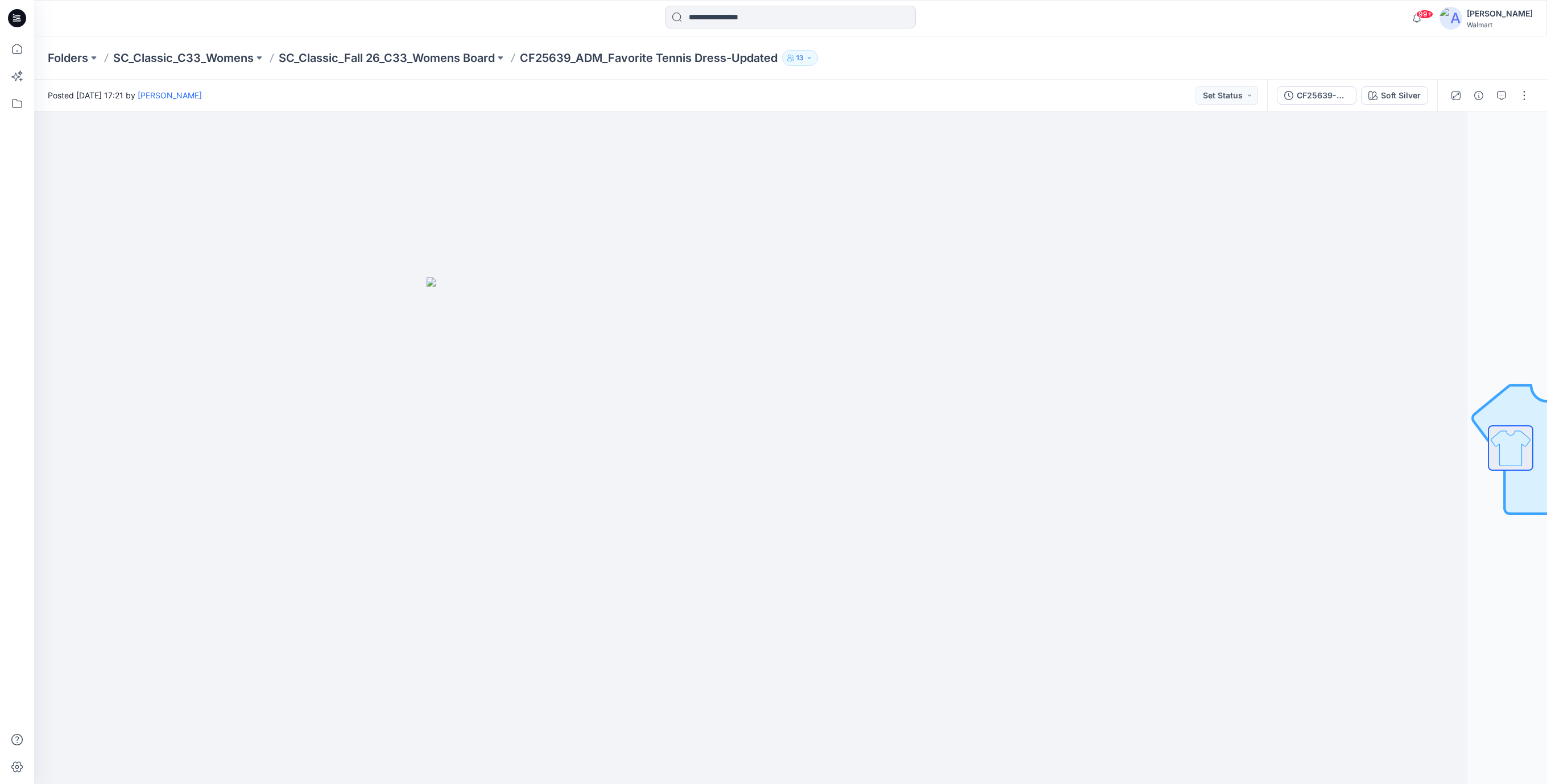
click at [19, 24] on icon at bounding box center [17, 18] width 18 height 18
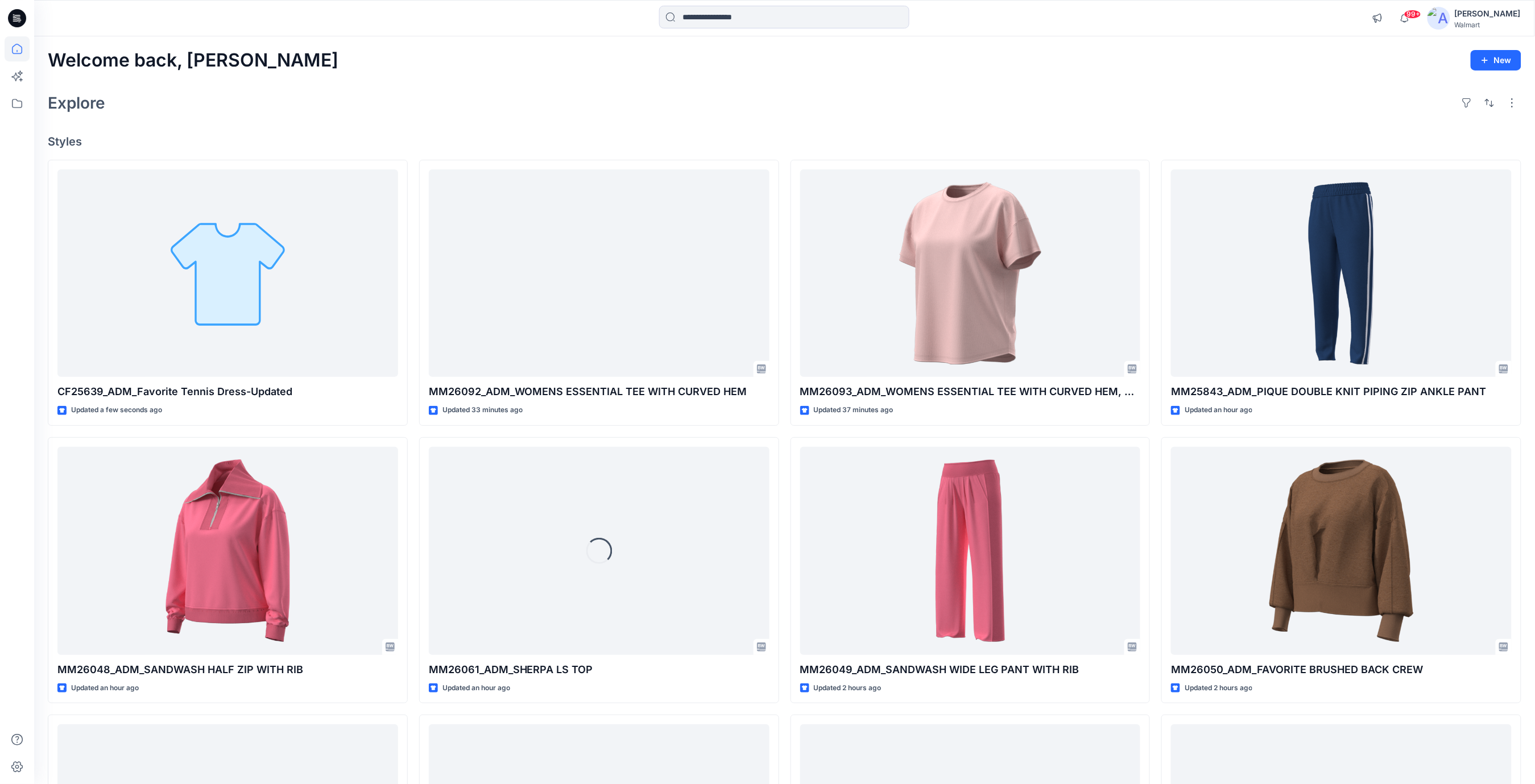
click at [629, 127] on div "Welcome back, [PERSON_NAME] New Explore Styles CF25639_ADM_Favorite Tennis Dres…" at bounding box center [784, 536] width 1501 height 1000
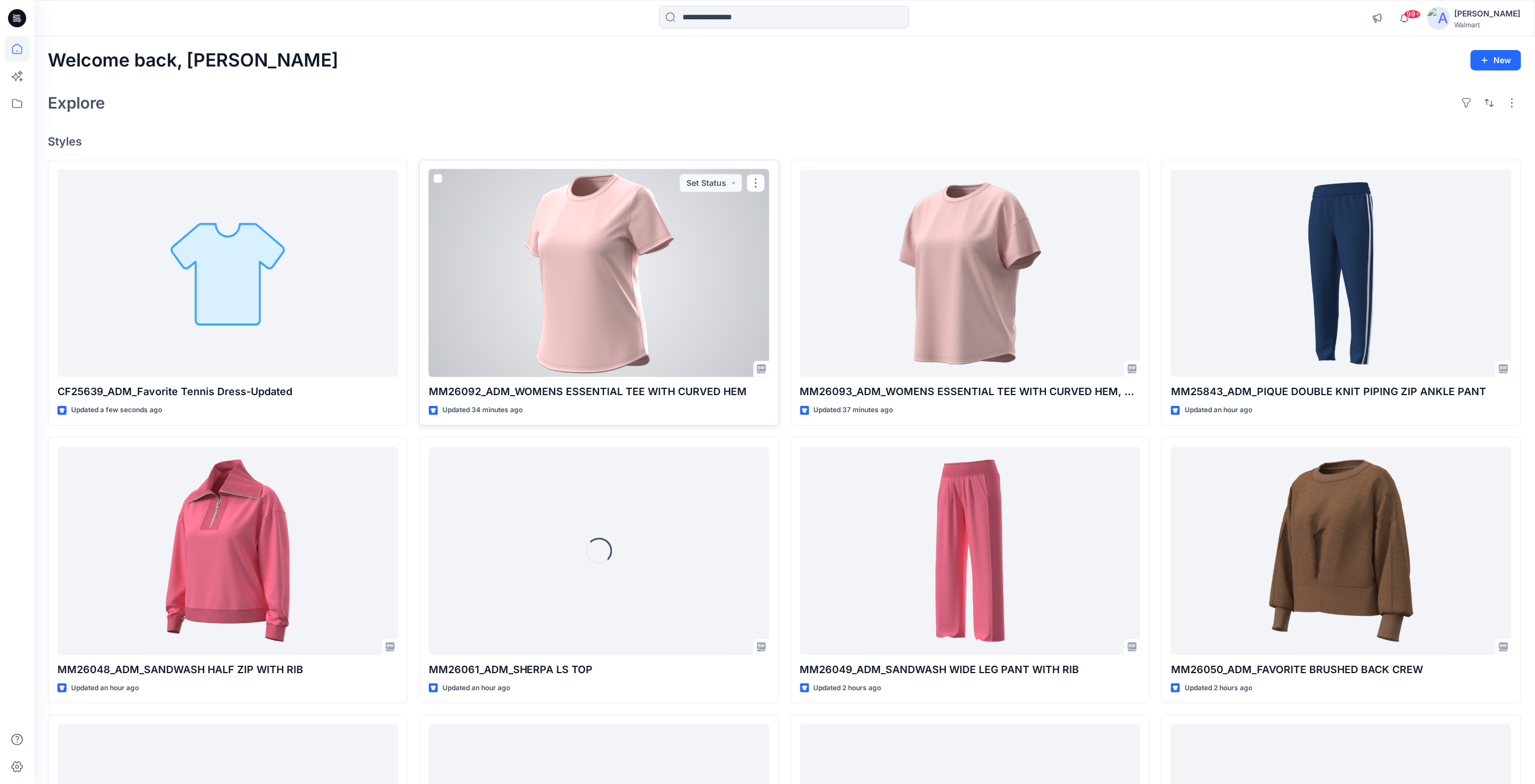
click at [713, 257] on div at bounding box center [599, 273] width 341 height 208
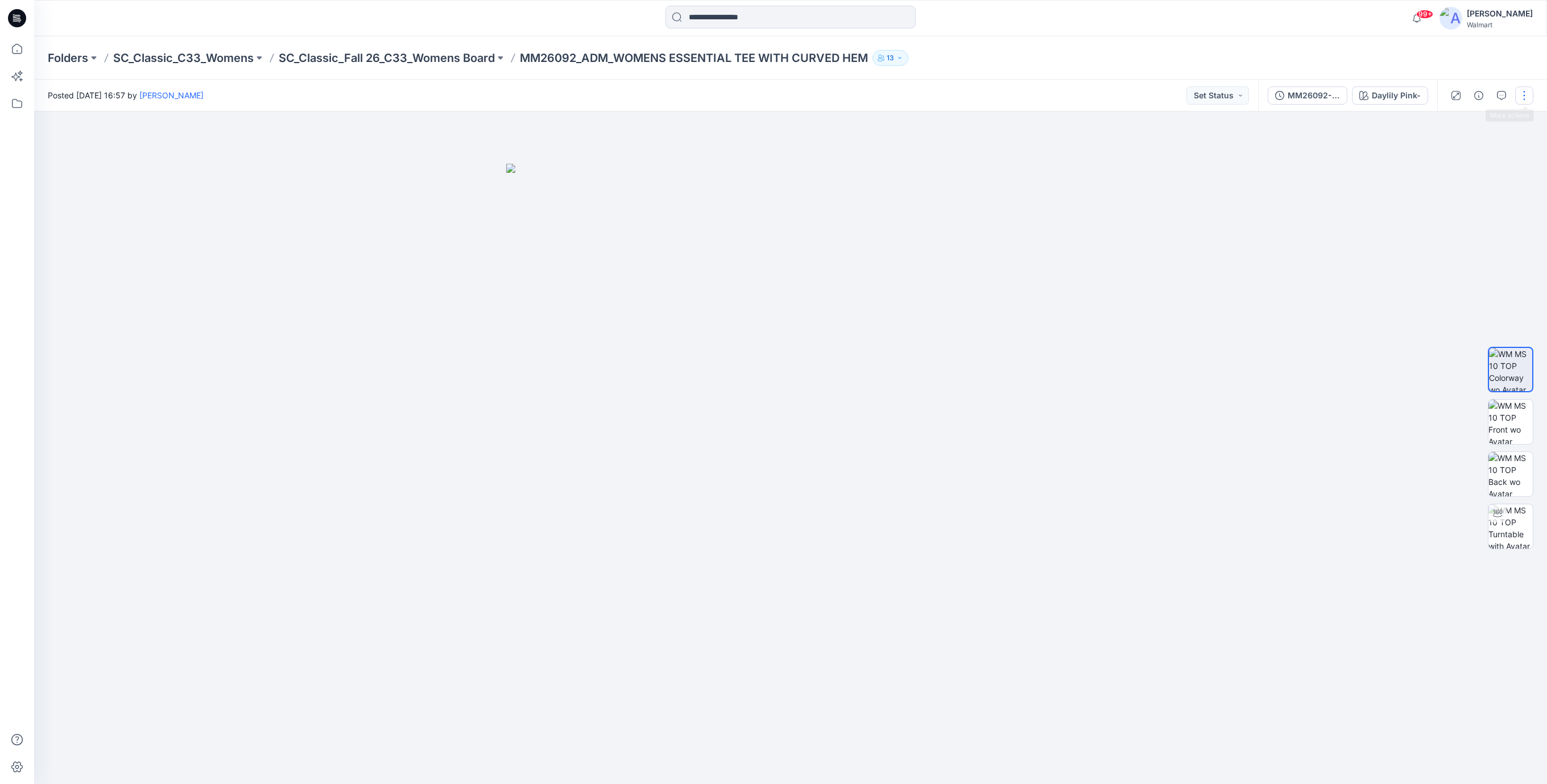
click at [1520, 97] on button "button" at bounding box center [1524, 95] width 18 height 18
click at [1444, 151] on p "Edit" at bounding box center [1451, 154] width 14 height 12
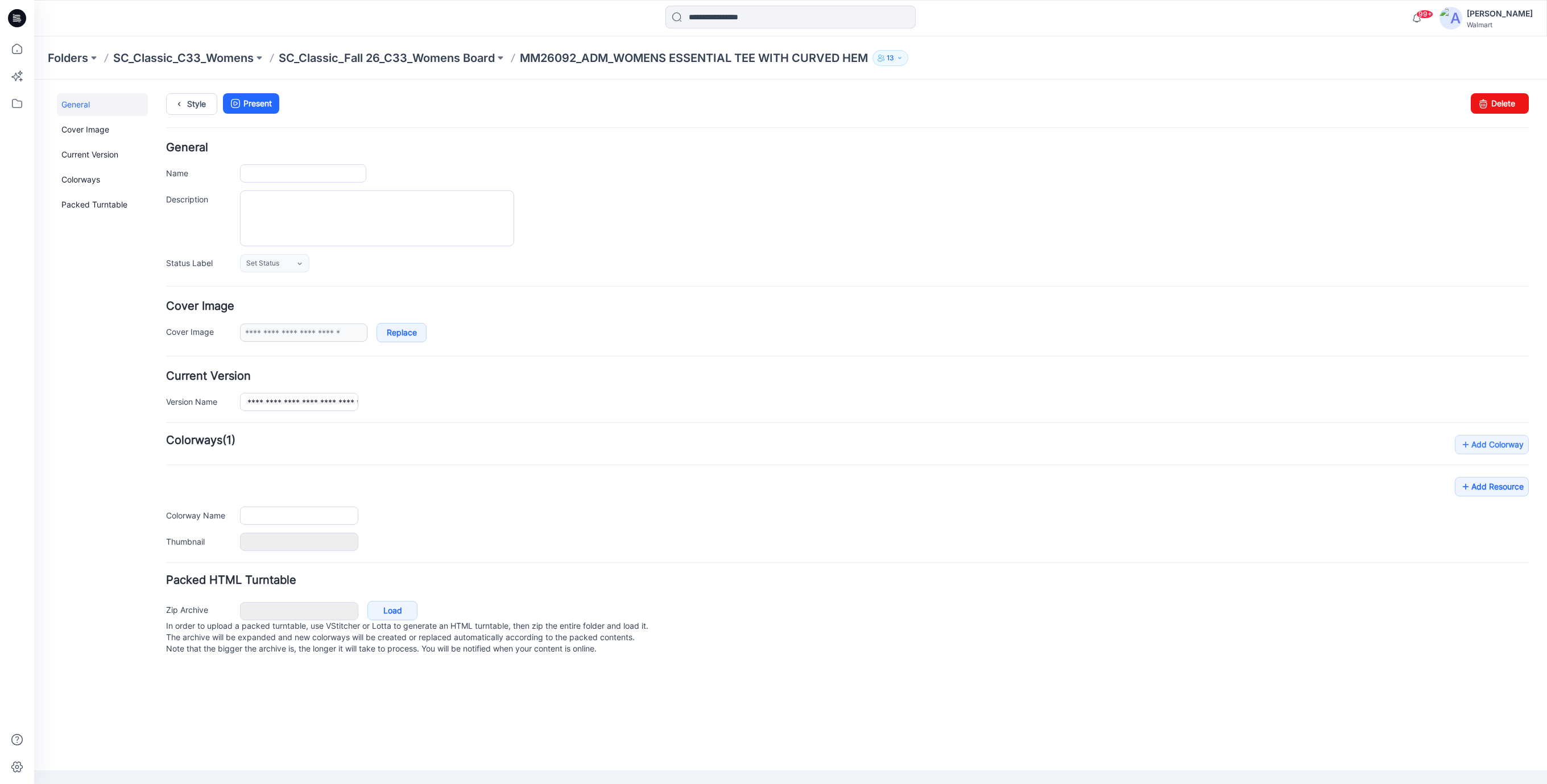
type input "**********"
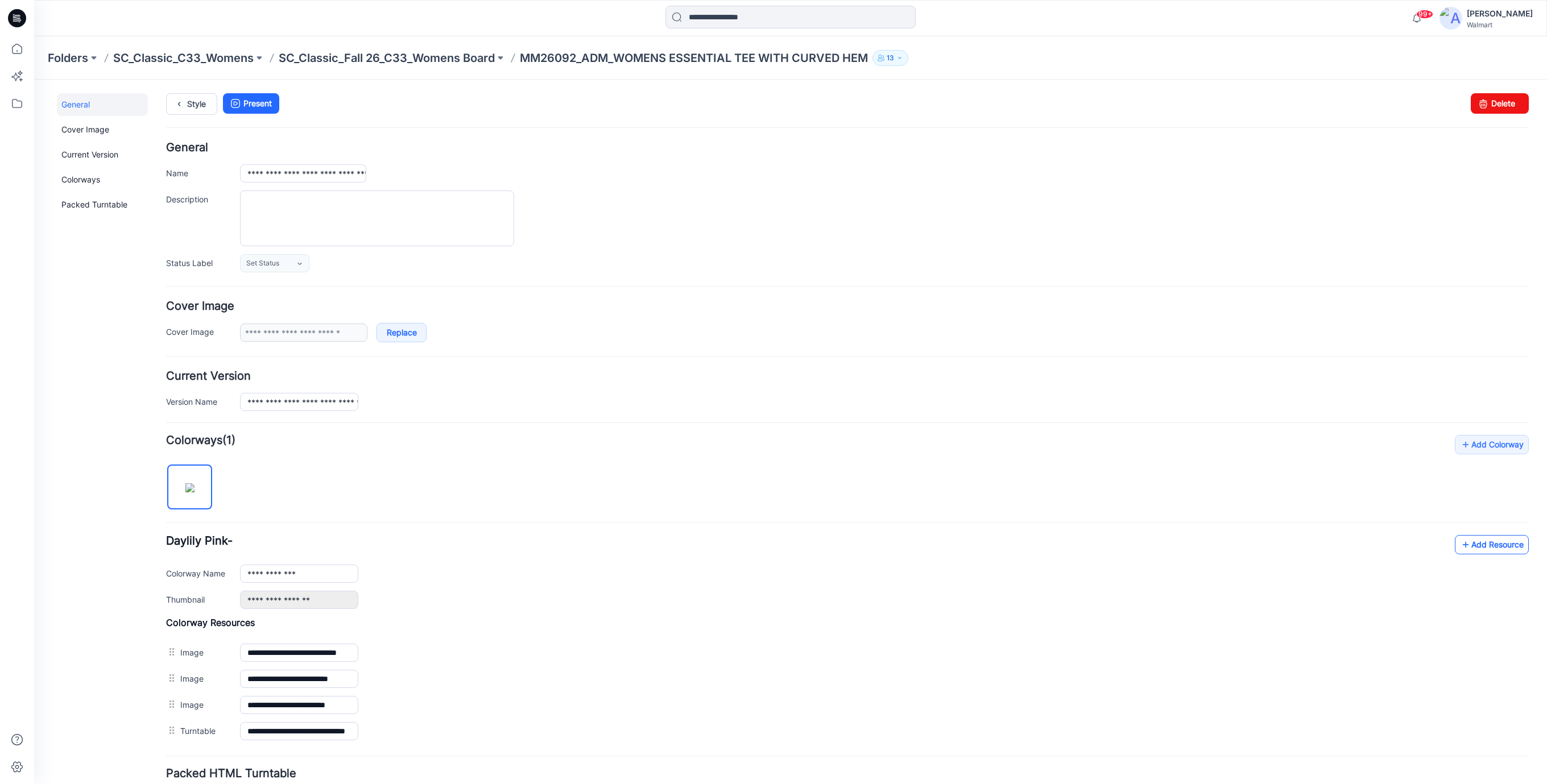
click at [1477, 551] on link "Add Resource" at bounding box center [1492, 545] width 74 height 19
click at [15, 20] on icon at bounding box center [17, 18] width 18 height 18
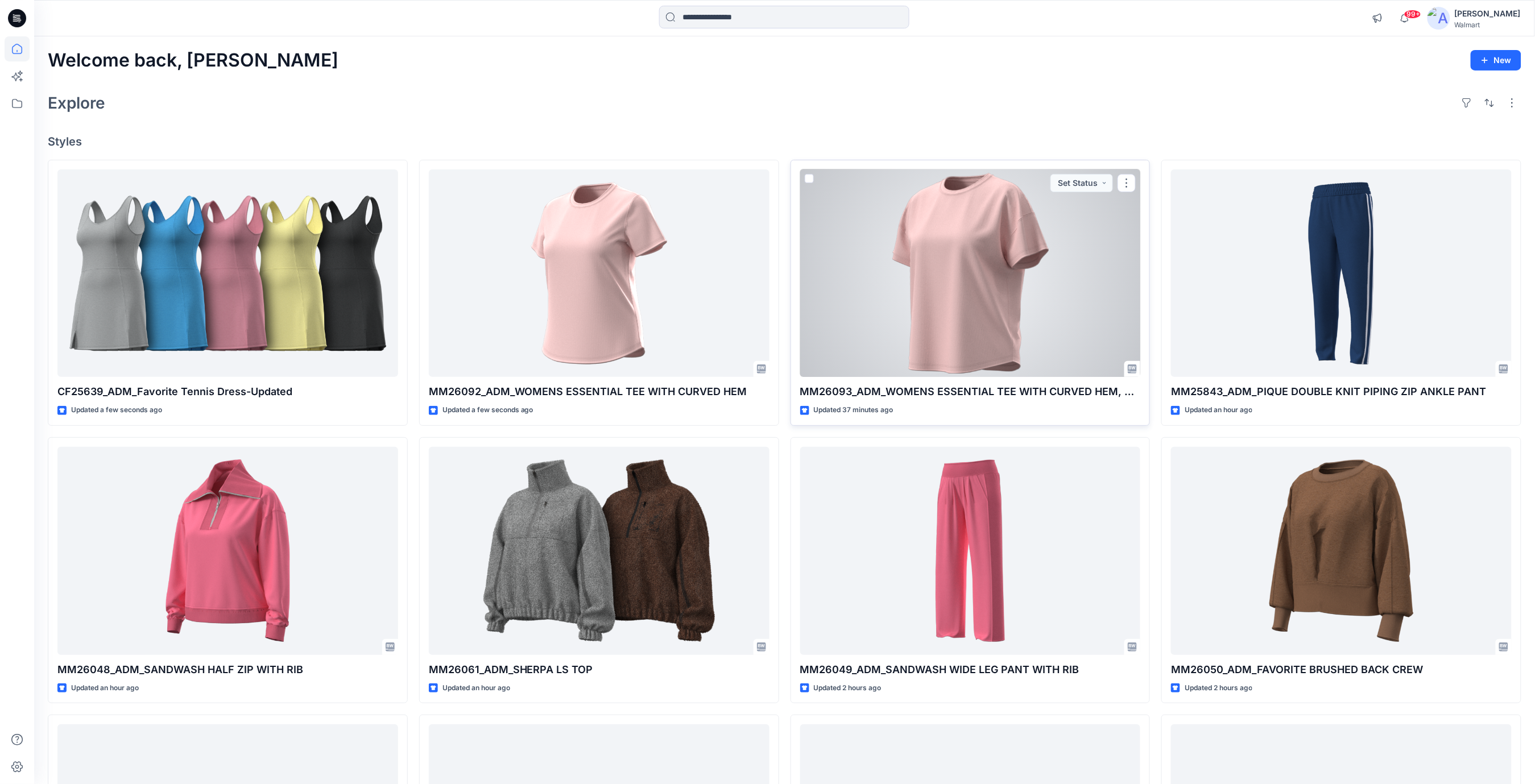
click at [924, 311] on div at bounding box center [971, 273] width 341 height 208
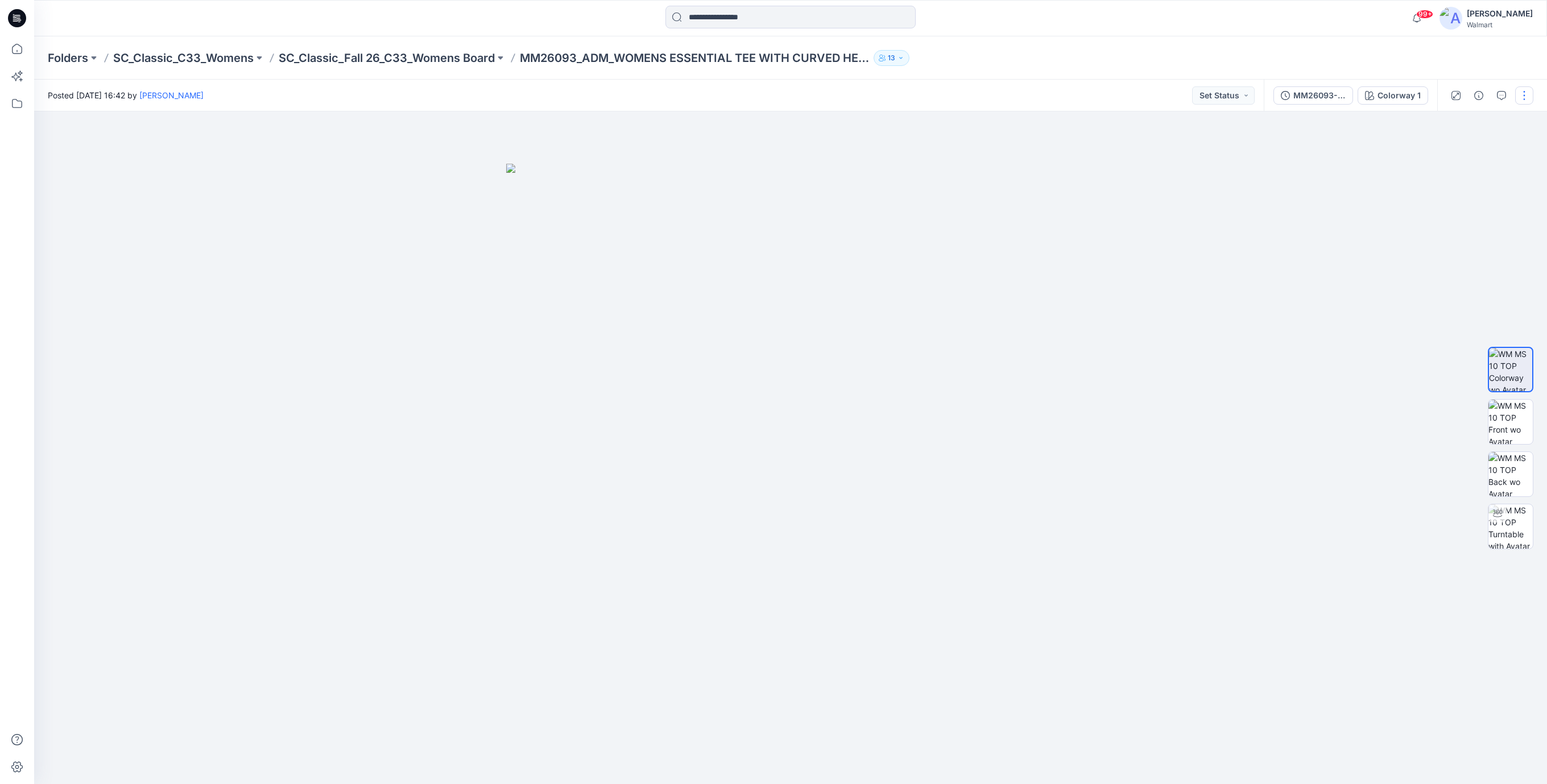
click at [1520, 98] on button "button" at bounding box center [1524, 95] width 18 height 18
click at [1457, 153] on p "Edit" at bounding box center [1451, 154] width 14 height 12
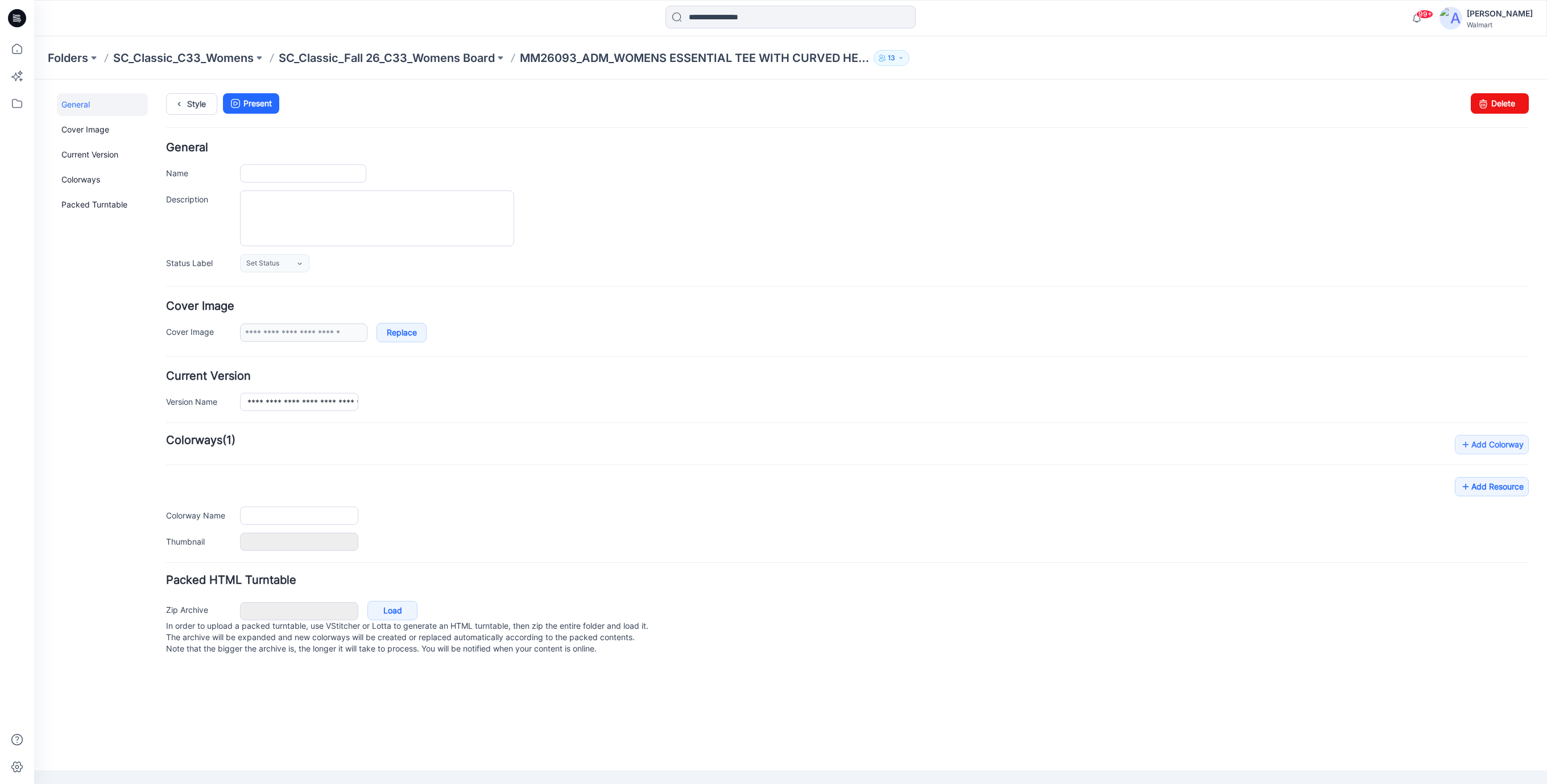
type input "**********"
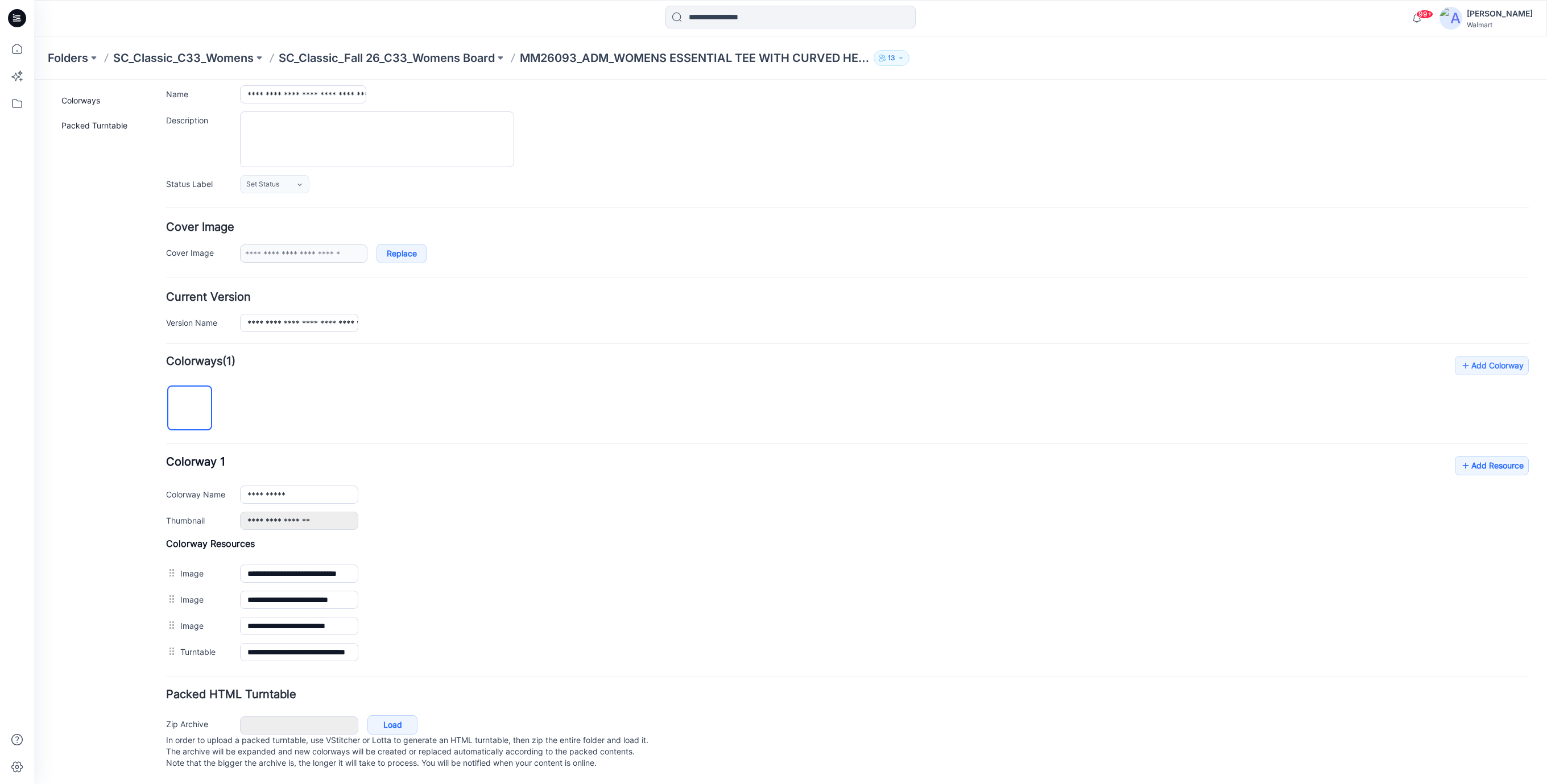
scroll to position [92, 0]
click at [1488, 456] on link "Add Resource" at bounding box center [1492, 466] width 74 height 19
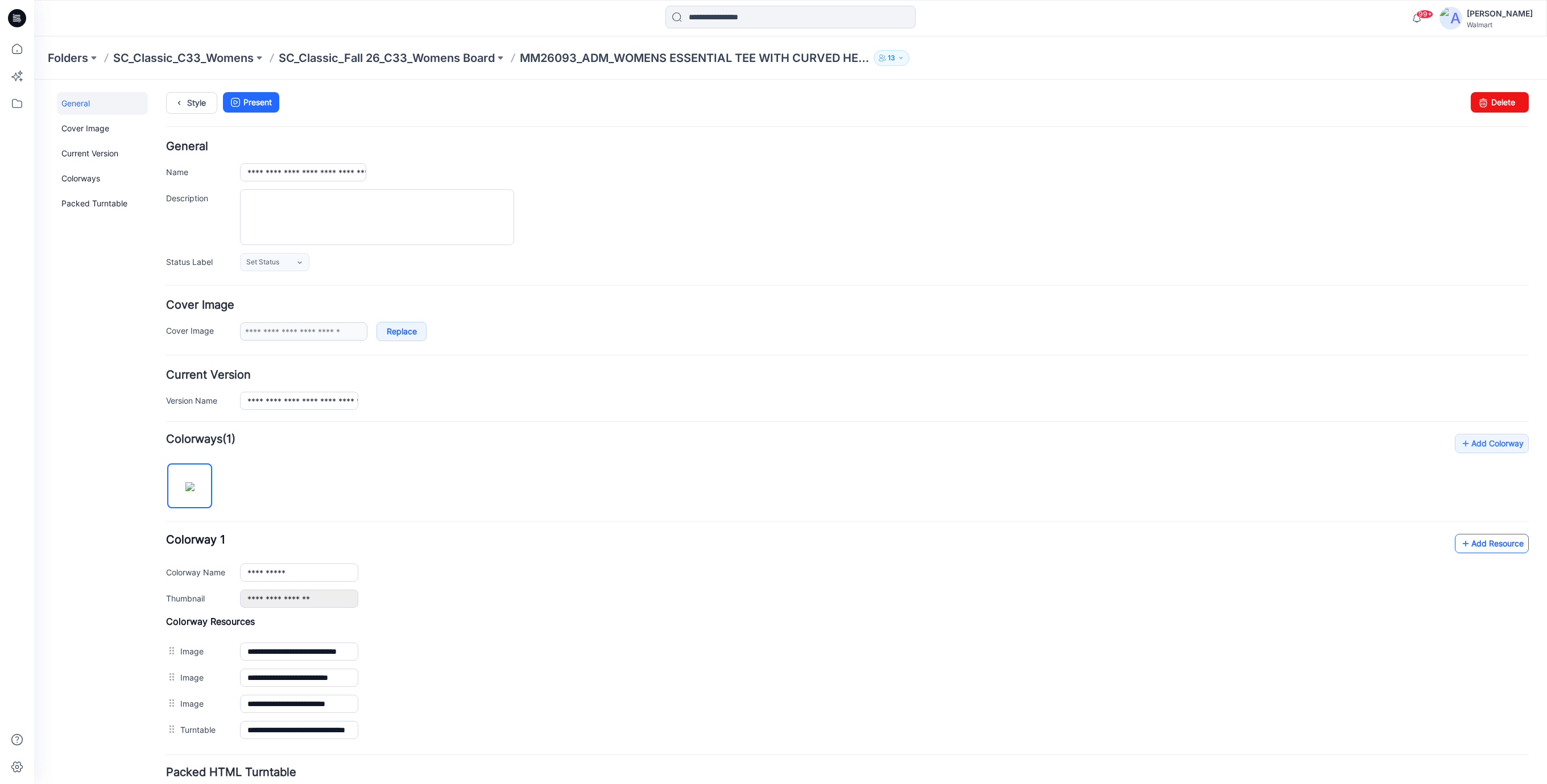
scroll to position [0, 0]
click at [194, 103] on link "Style" at bounding box center [192, 104] width 51 height 21
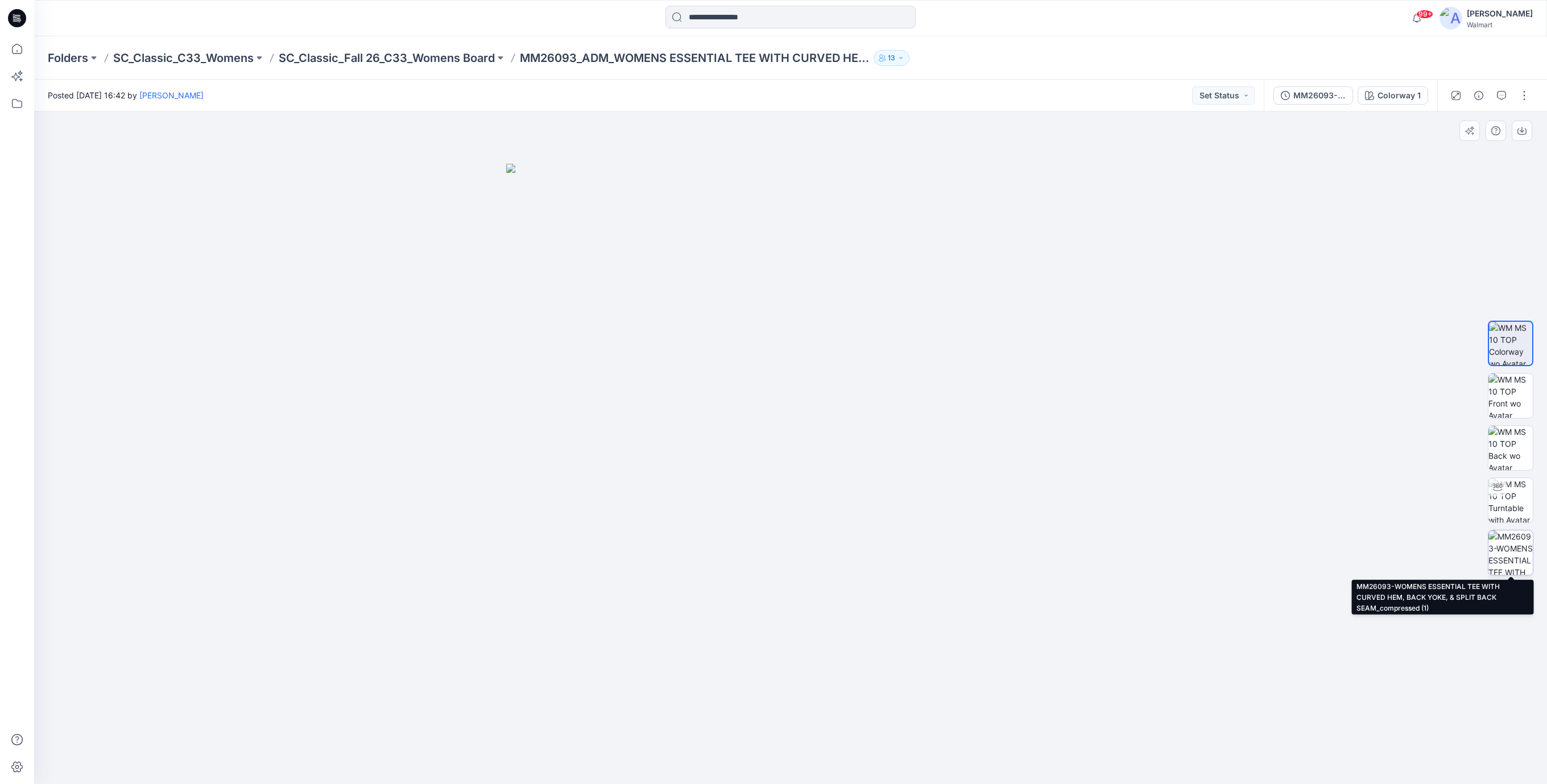
click at [1512, 549] on img at bounding box center [1511, 553] width 44 height 44
click at [19, 19] on icon at bounding box center [17, 18] width 18 height 18
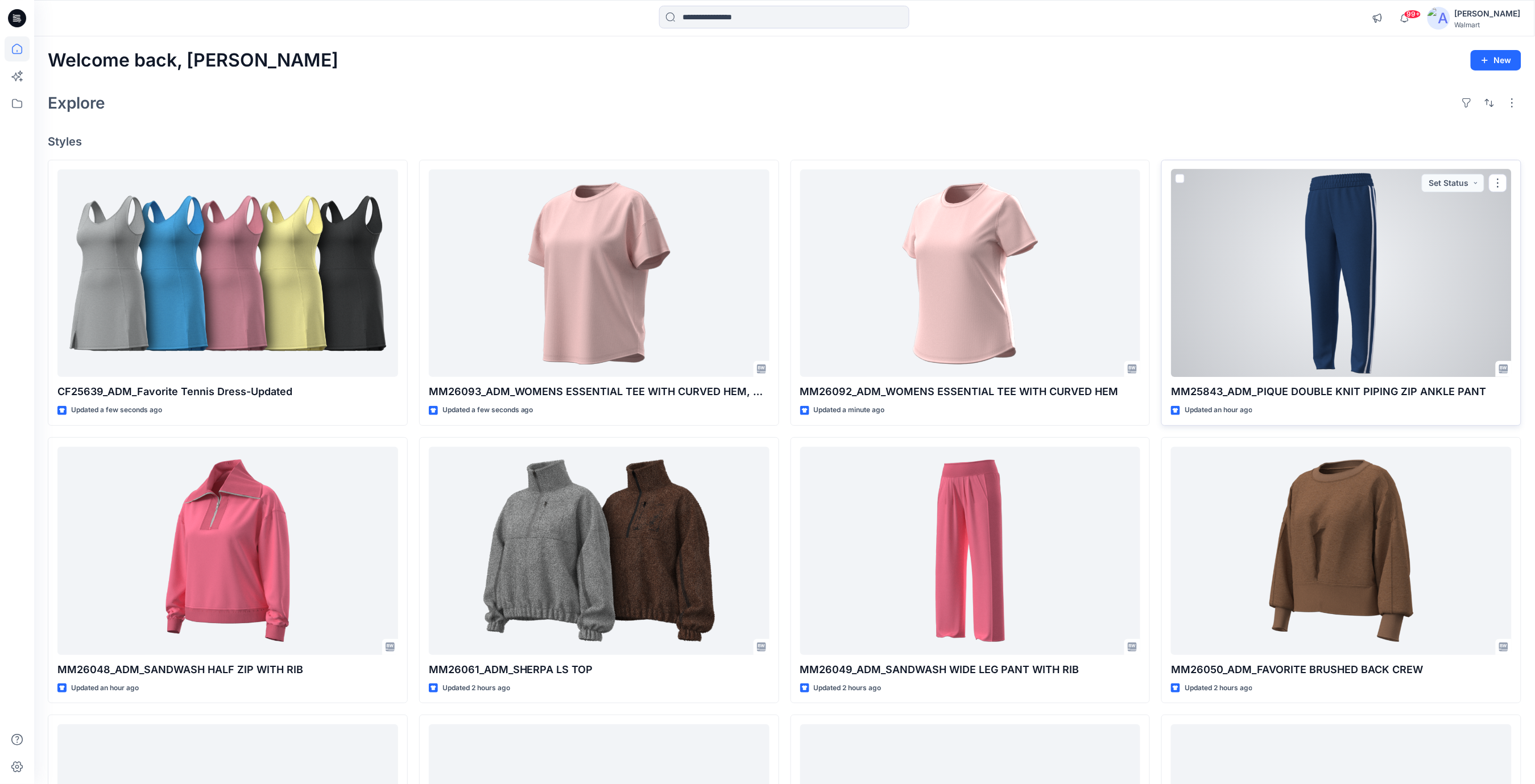
click at [1308, 280] on div at bounding box center [1341, 273] width 341 height 208
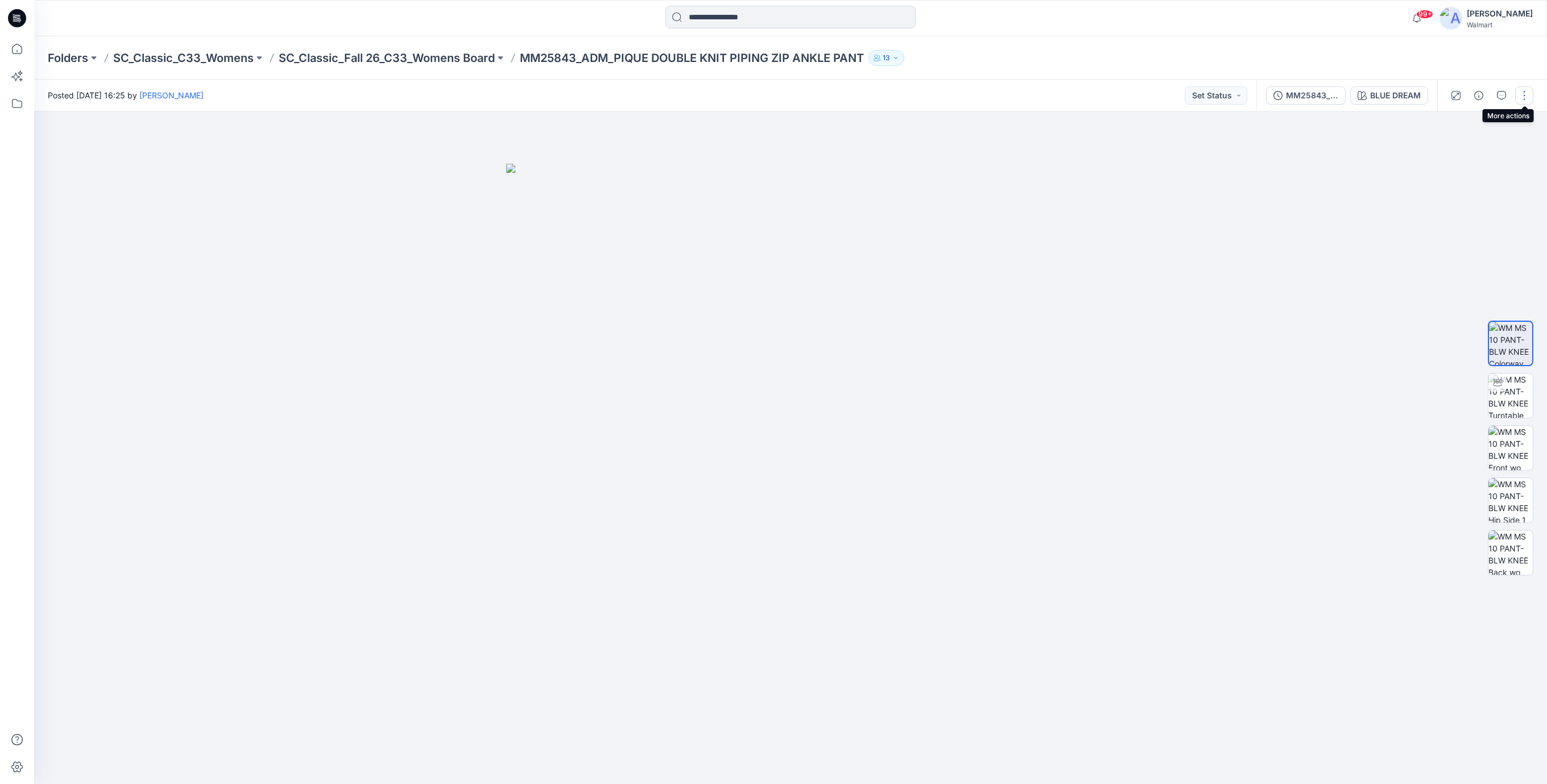
click at [1523, 97] on button "button" at bounding box center [1524, 95] width 18 height 18
click at [1452, 157] on p "Edit" at bounding box center [1451, 154] width 14 height 12
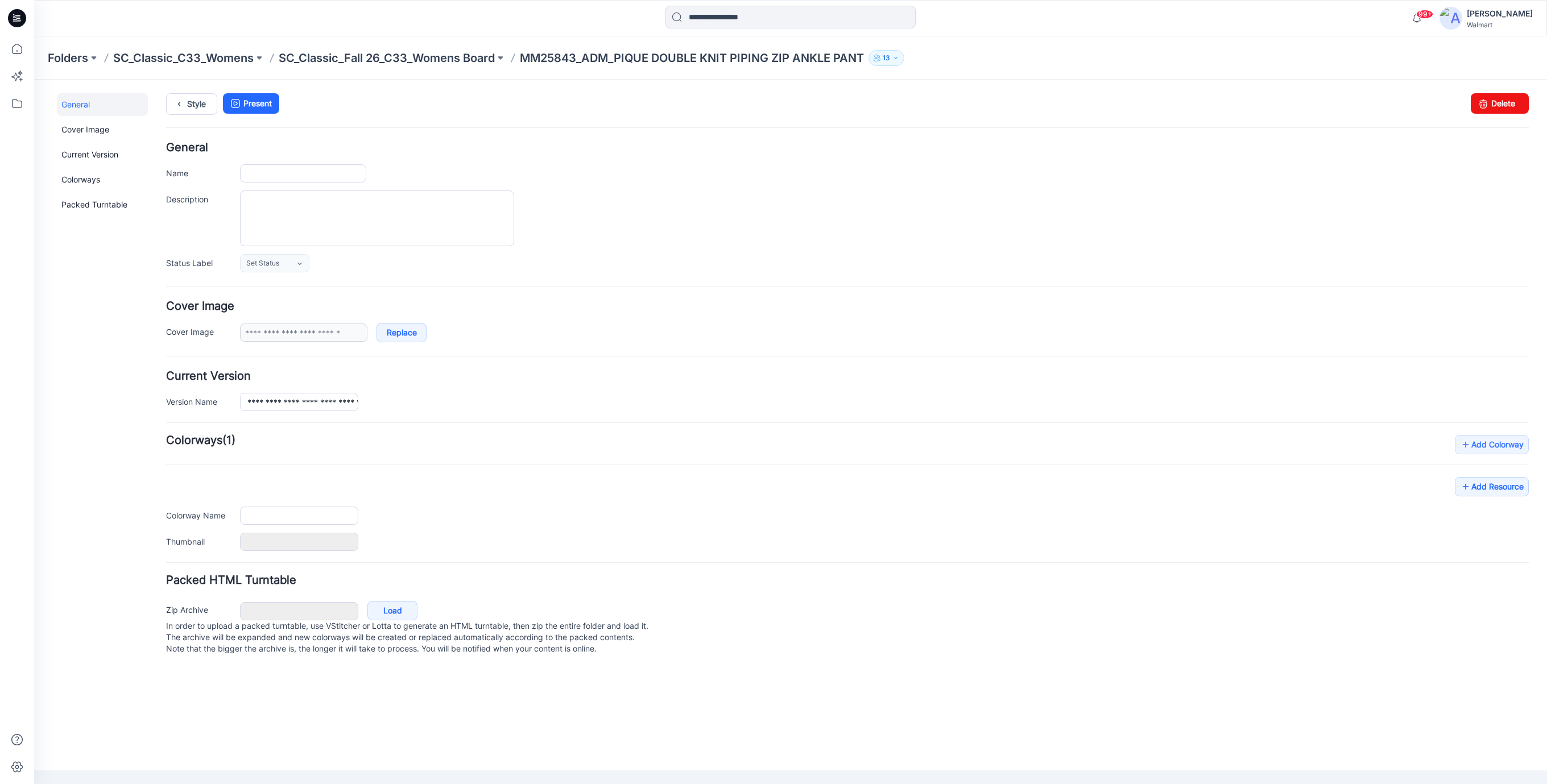
type input "**********"
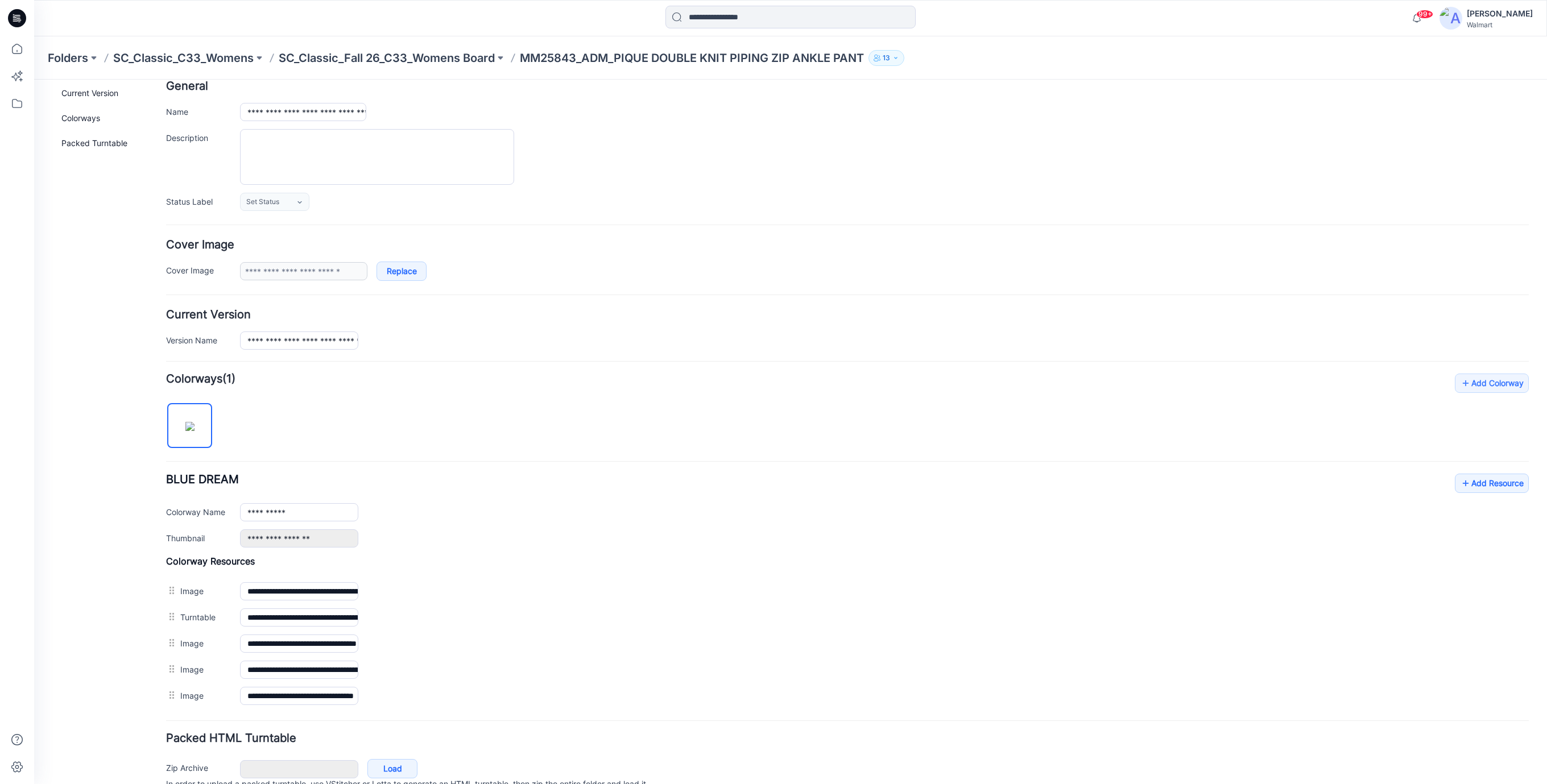
scroll to position [119, 0]
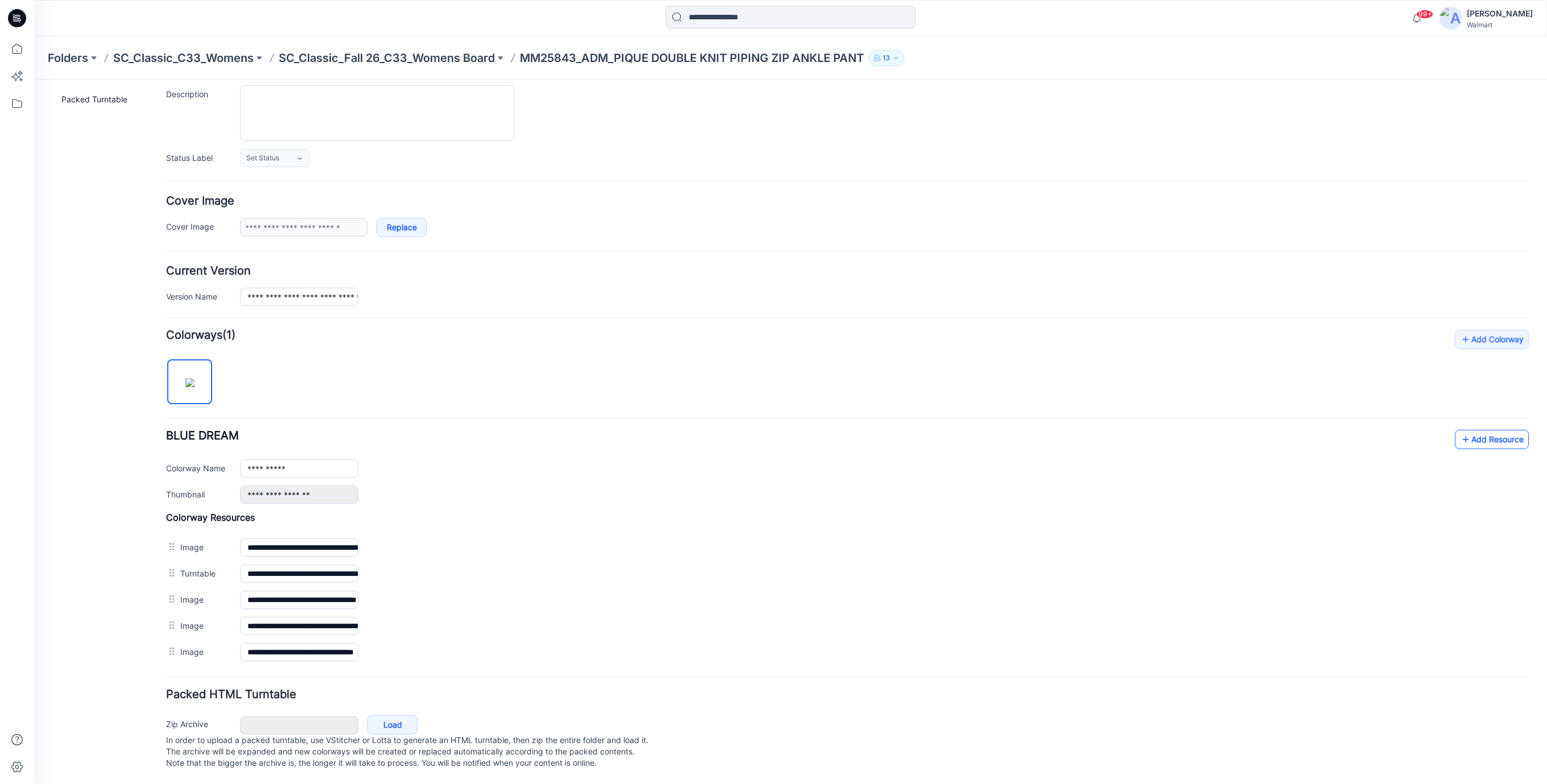
click at [1471, 430] on link "Add Resource" at bounding box center [1492, 440] width 74 height 19
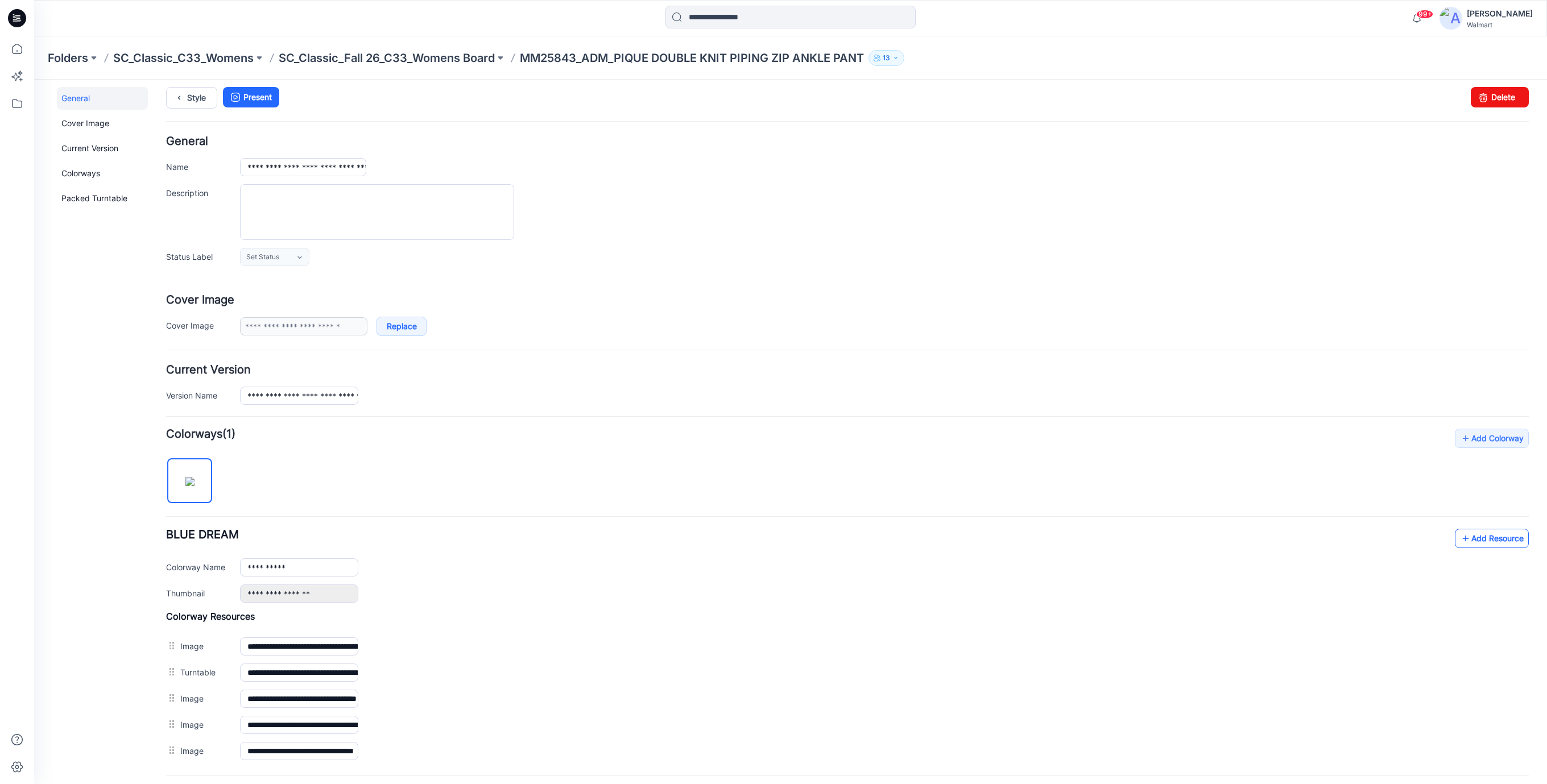
scroll to position [0, 0]
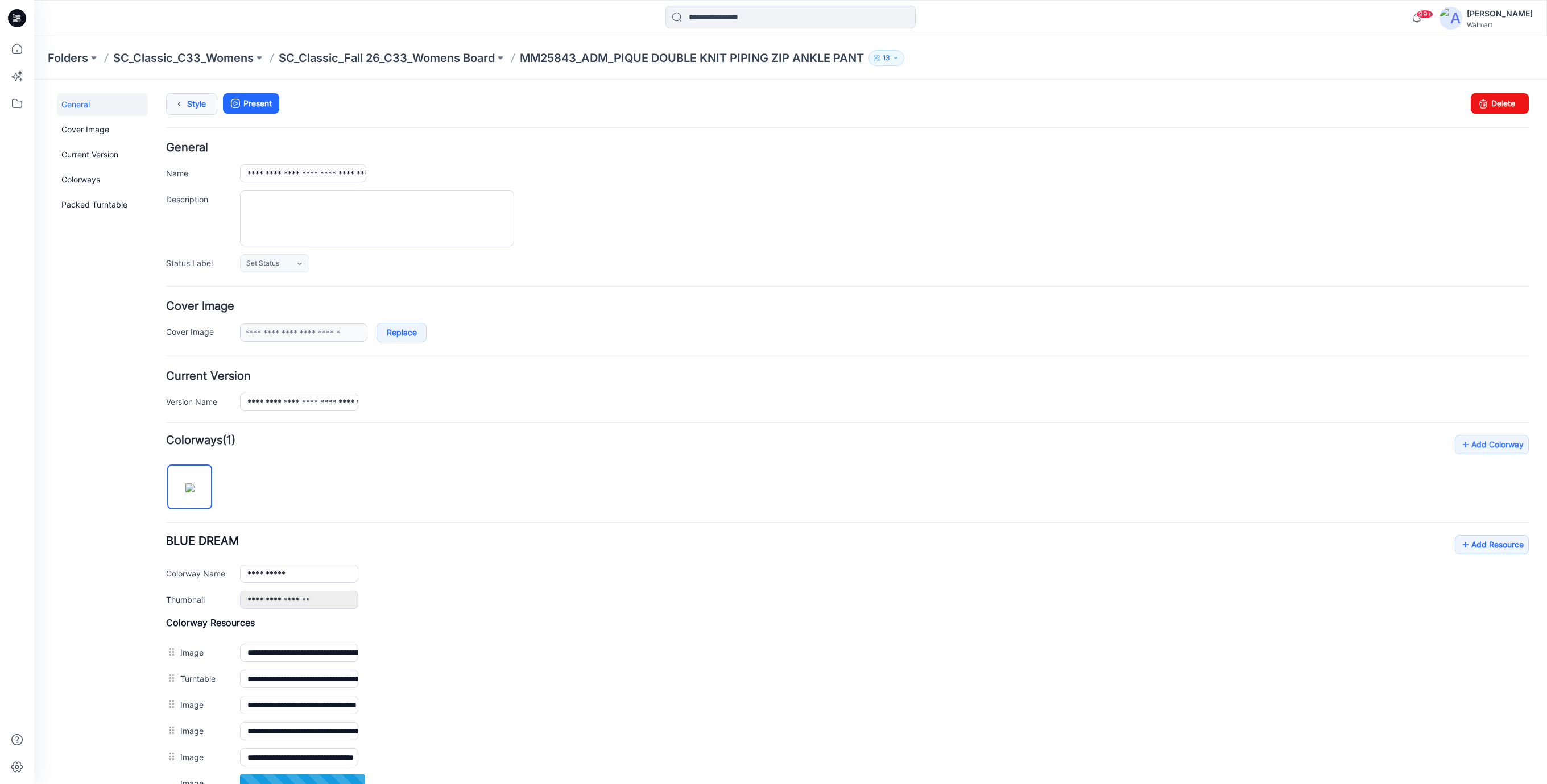
click at [201, 105] on link "Style" at bounding box center [192, 104] width 51 height 21
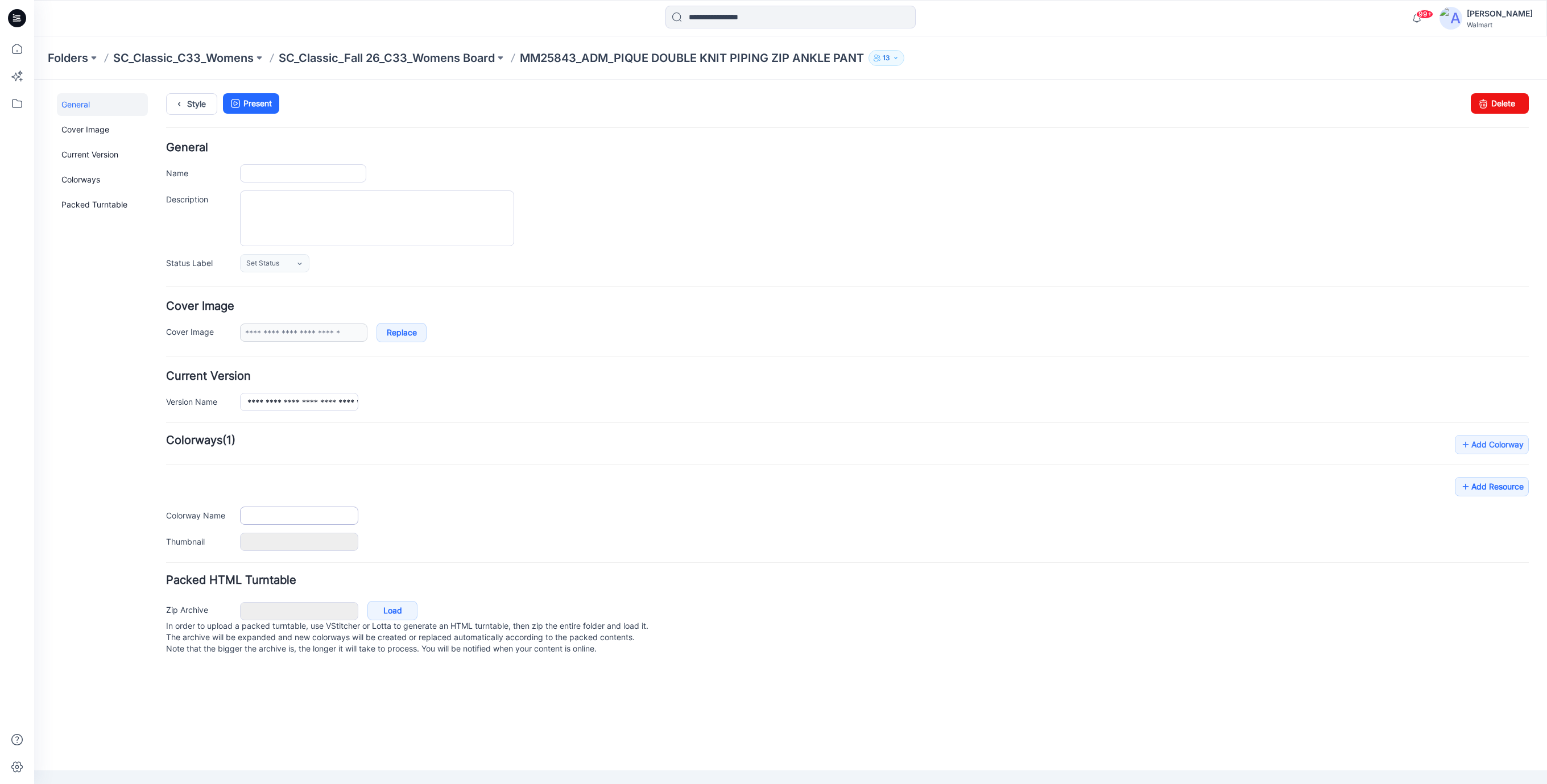
type input "**********"
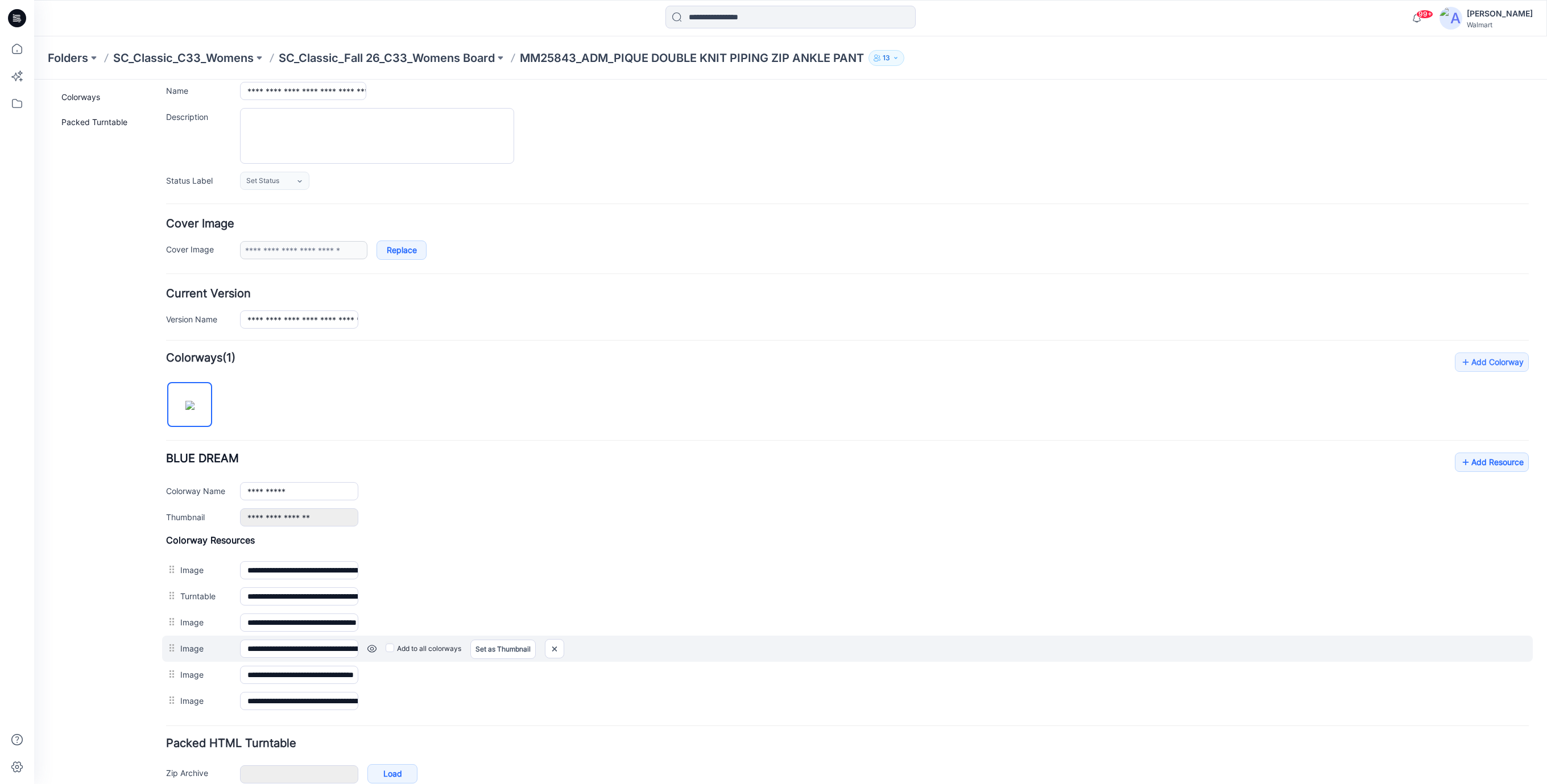
scroll to position [144, 0]
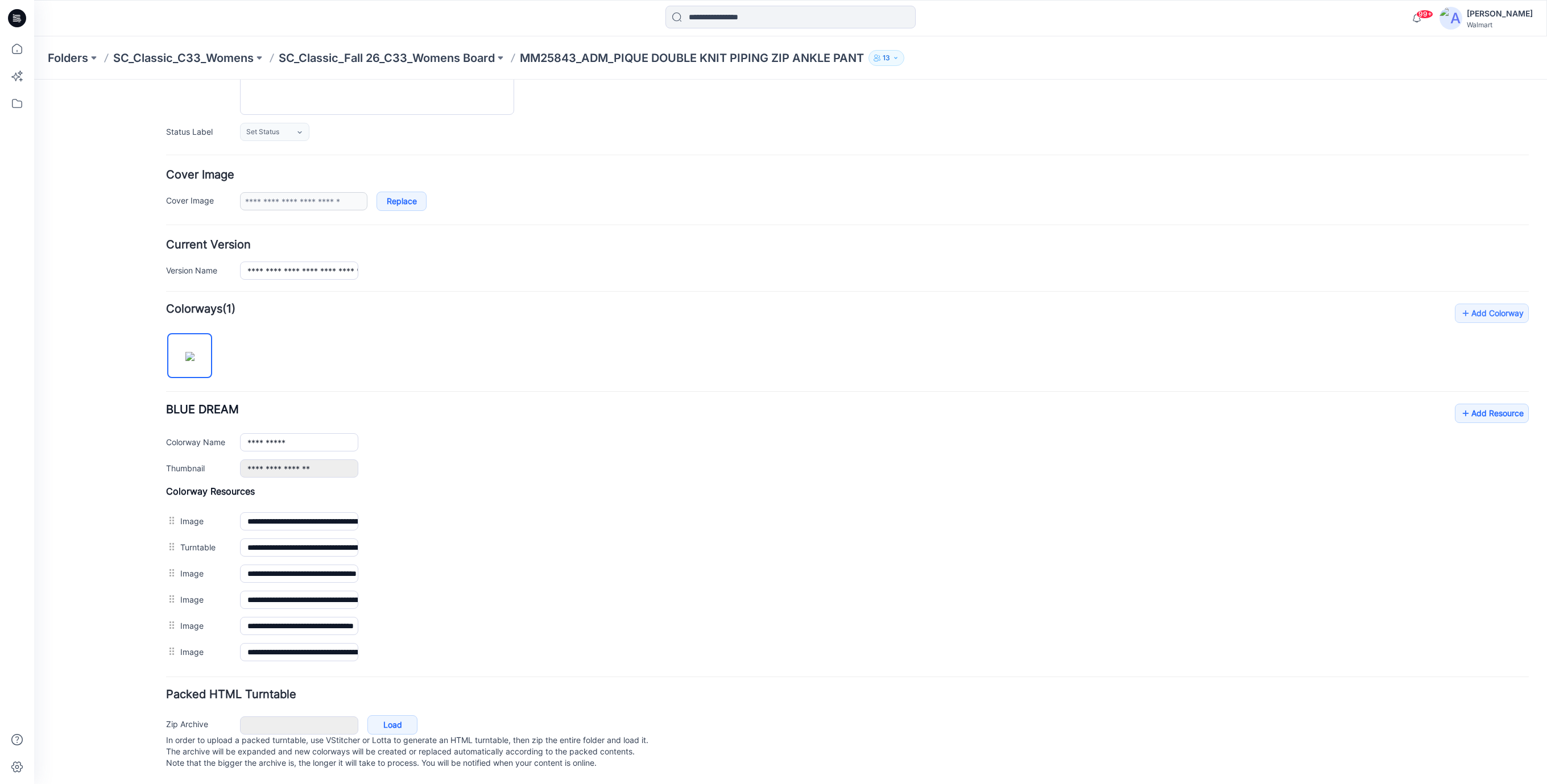
click at [17, 18] on icon at bounding box center [19, 18] width 5 height 1
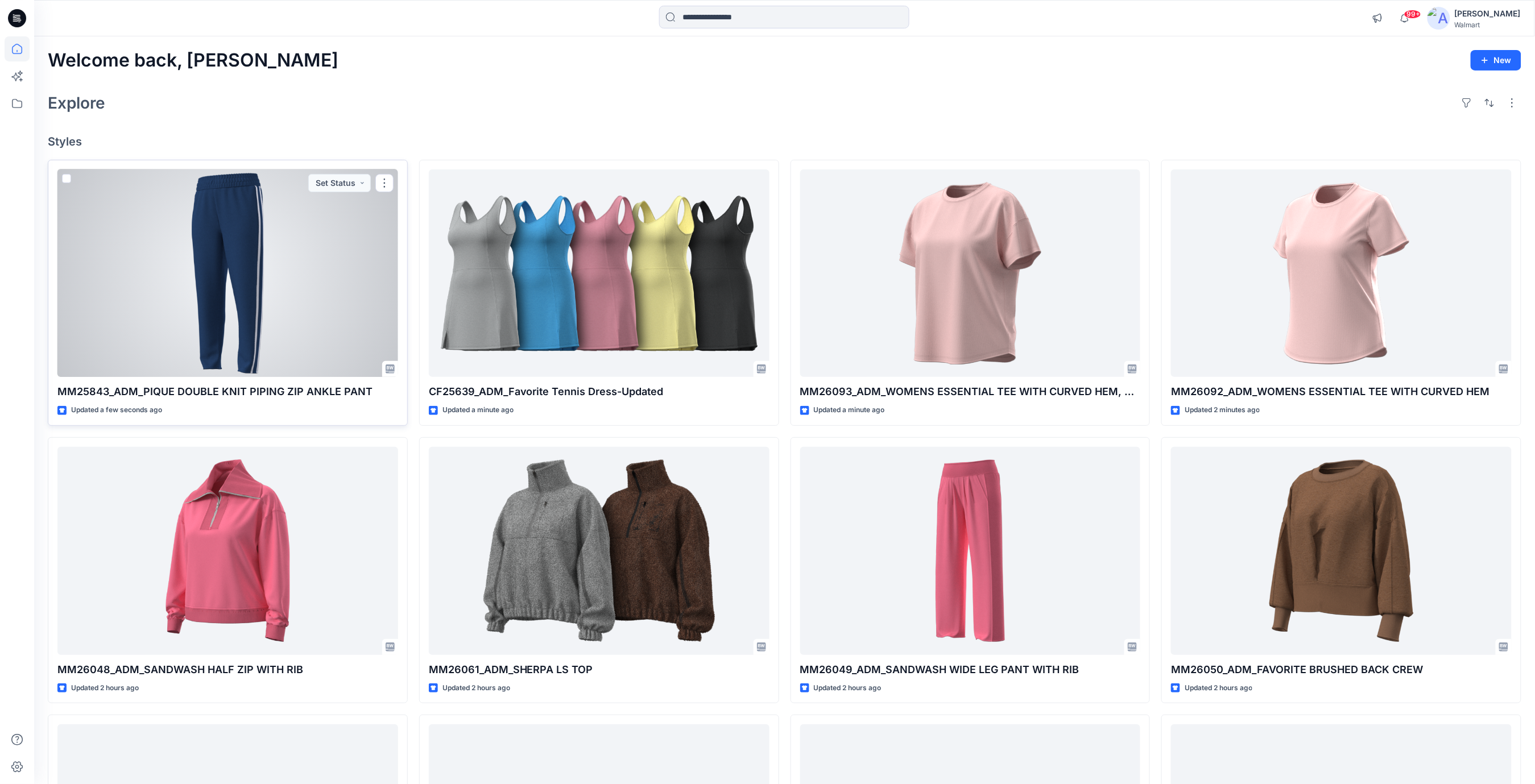
click at [316, 277] on div at bounding box center [228, 273] width 341 height 208
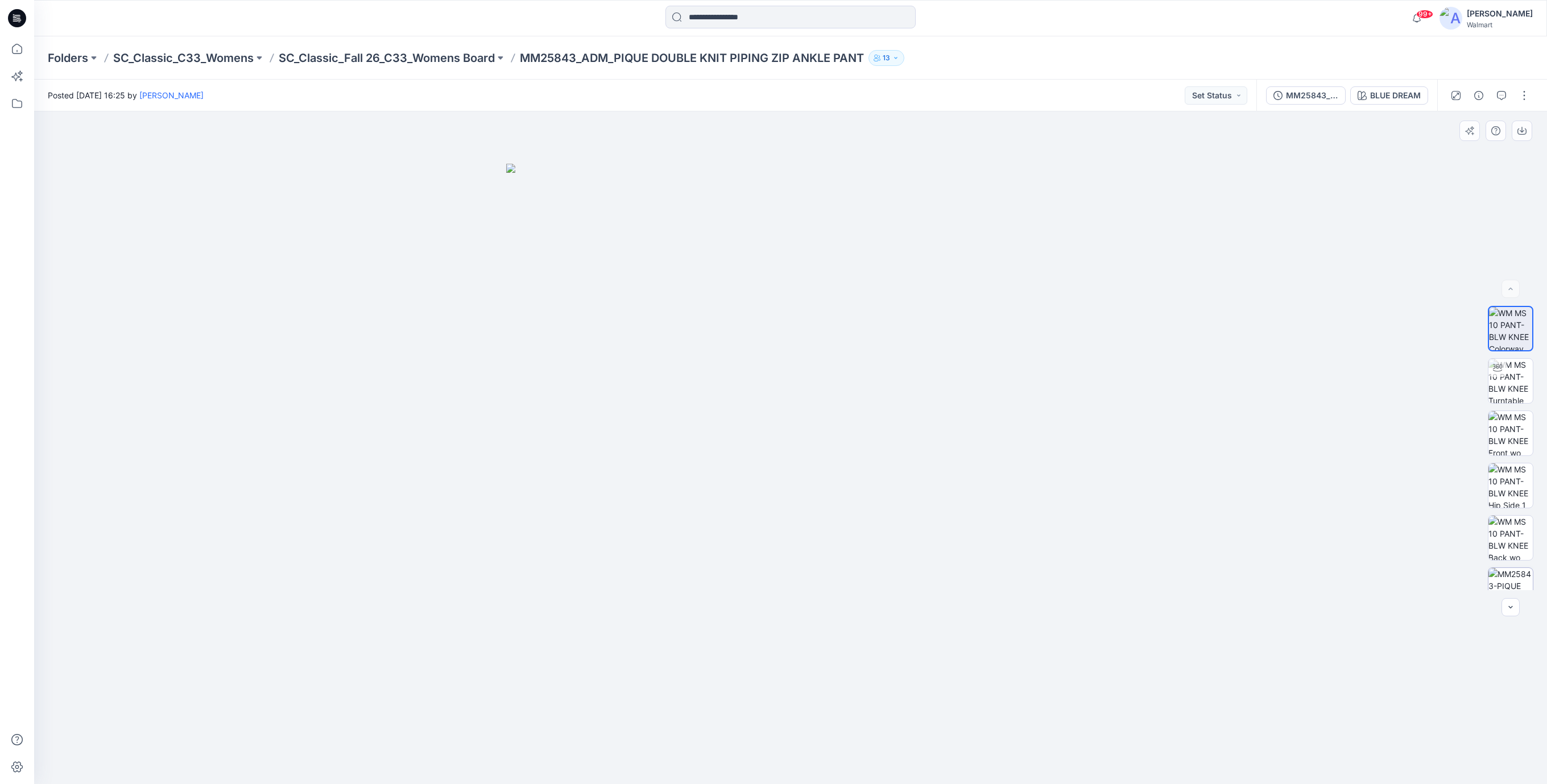
click at [1508, 589] on img at bounding box center [1511, 590] width 44 height 44
click at [13, 12] on icon at bounding box center [17, 18] width 18 height 18
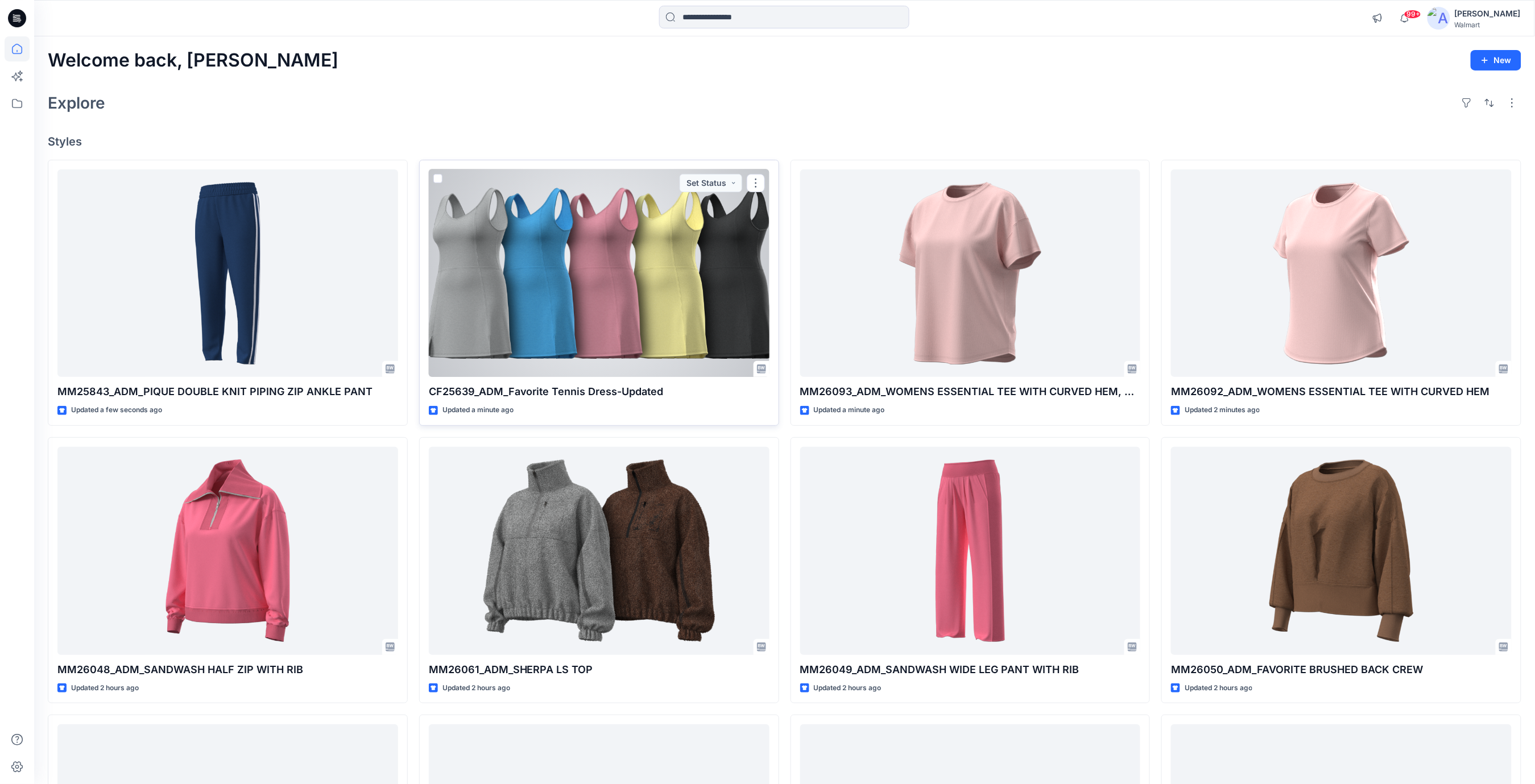
click at [633, 253] on div at bounding box center [599, 273] width 341 height 208
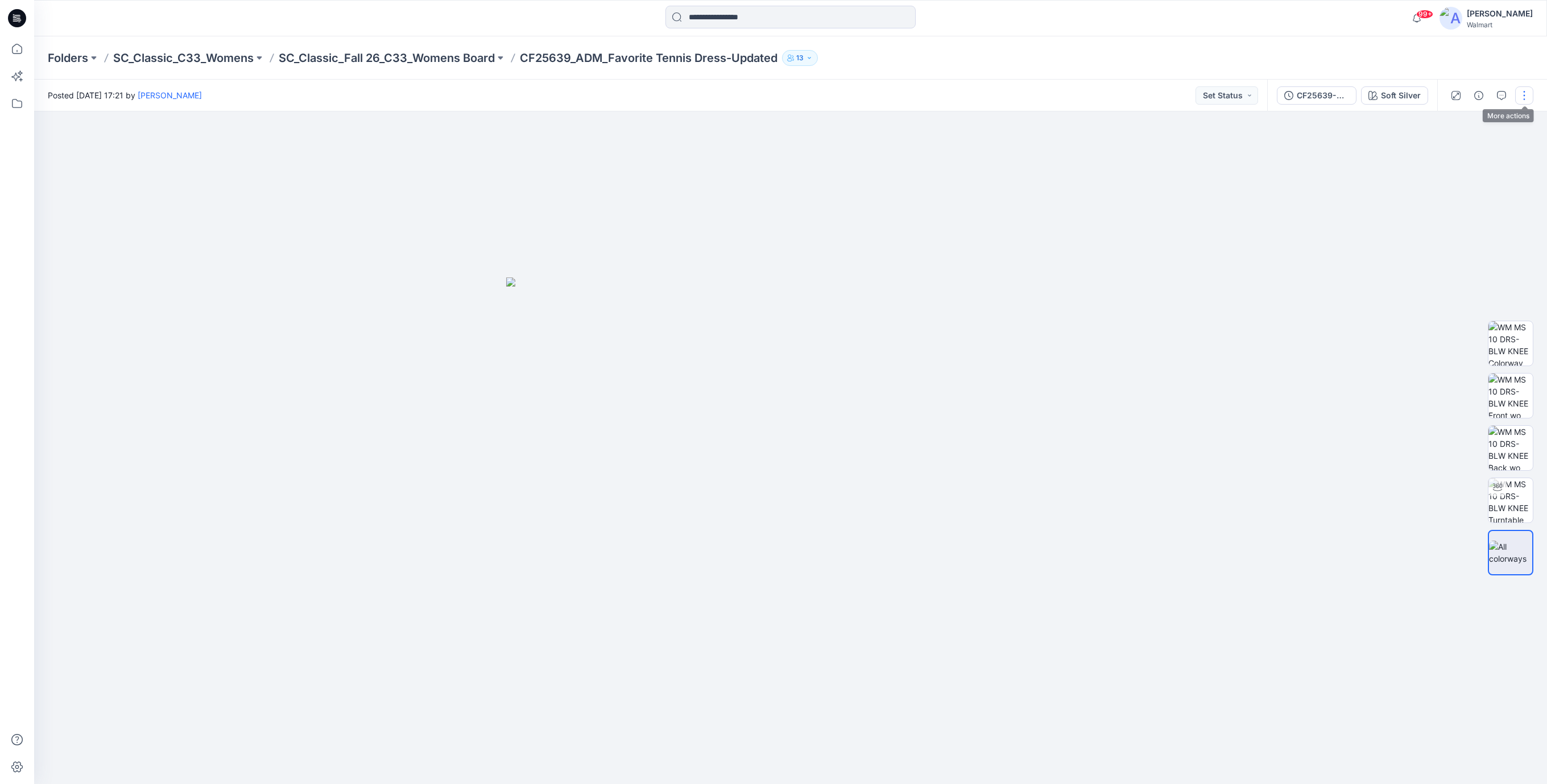
click at [1529, 96] on button "button" at bounding box center [1524, 95] width 18 height 18
click at [1448, 152] on p "Edit" at bounding box center [1451, 154] width 14 height 12
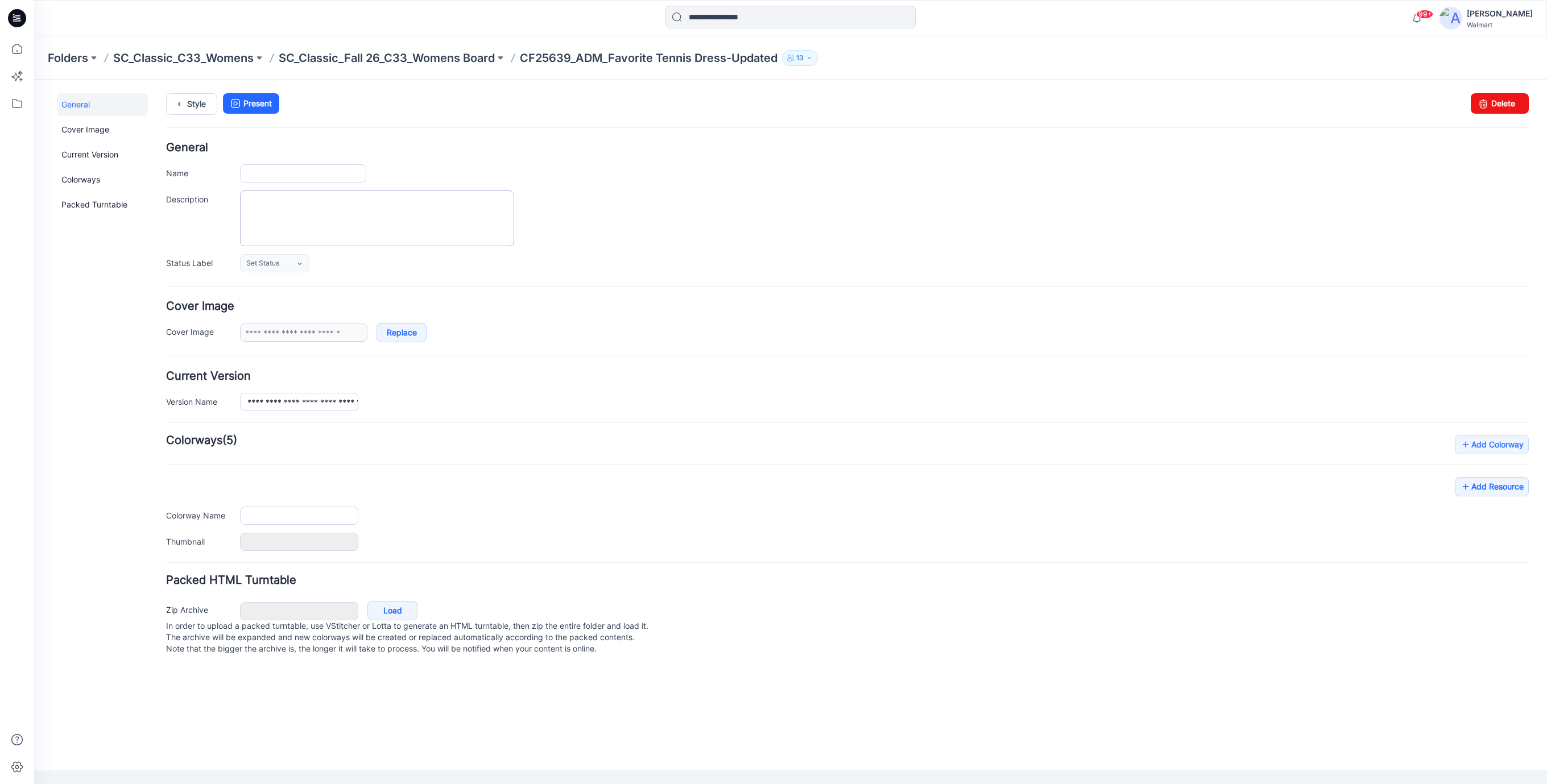
type input "**********"
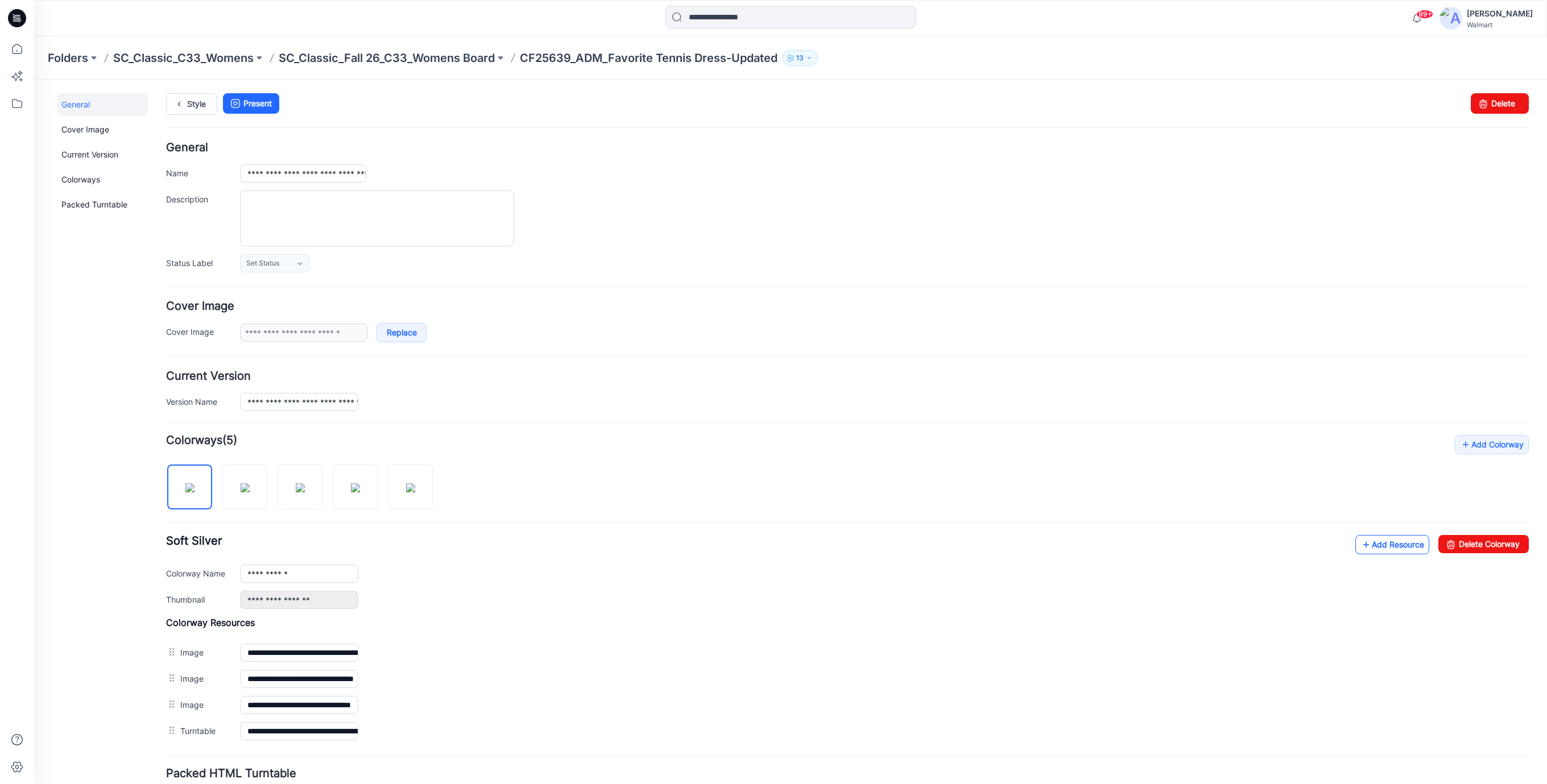
click at [1395, 546] on link "Add Resource" at bounding box center [1392, 545] width 74 height 19
click at [198, 103] on link "Style" at bounding box center [192, 104] width 51 height 21
click at [195, 105] on link "Style" at bounding box center [192, 104] width 51 height 21
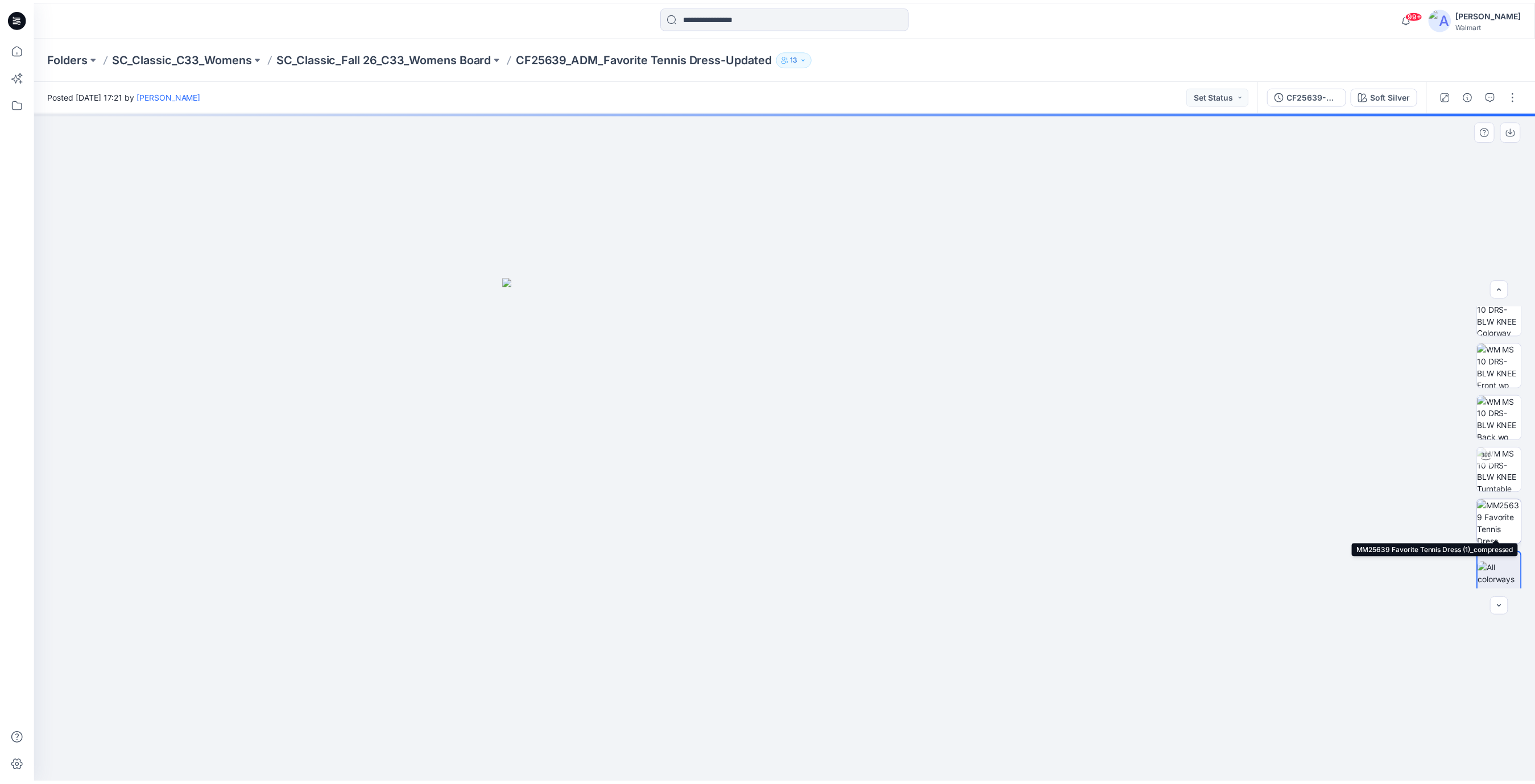
scroll to position [22, 0]
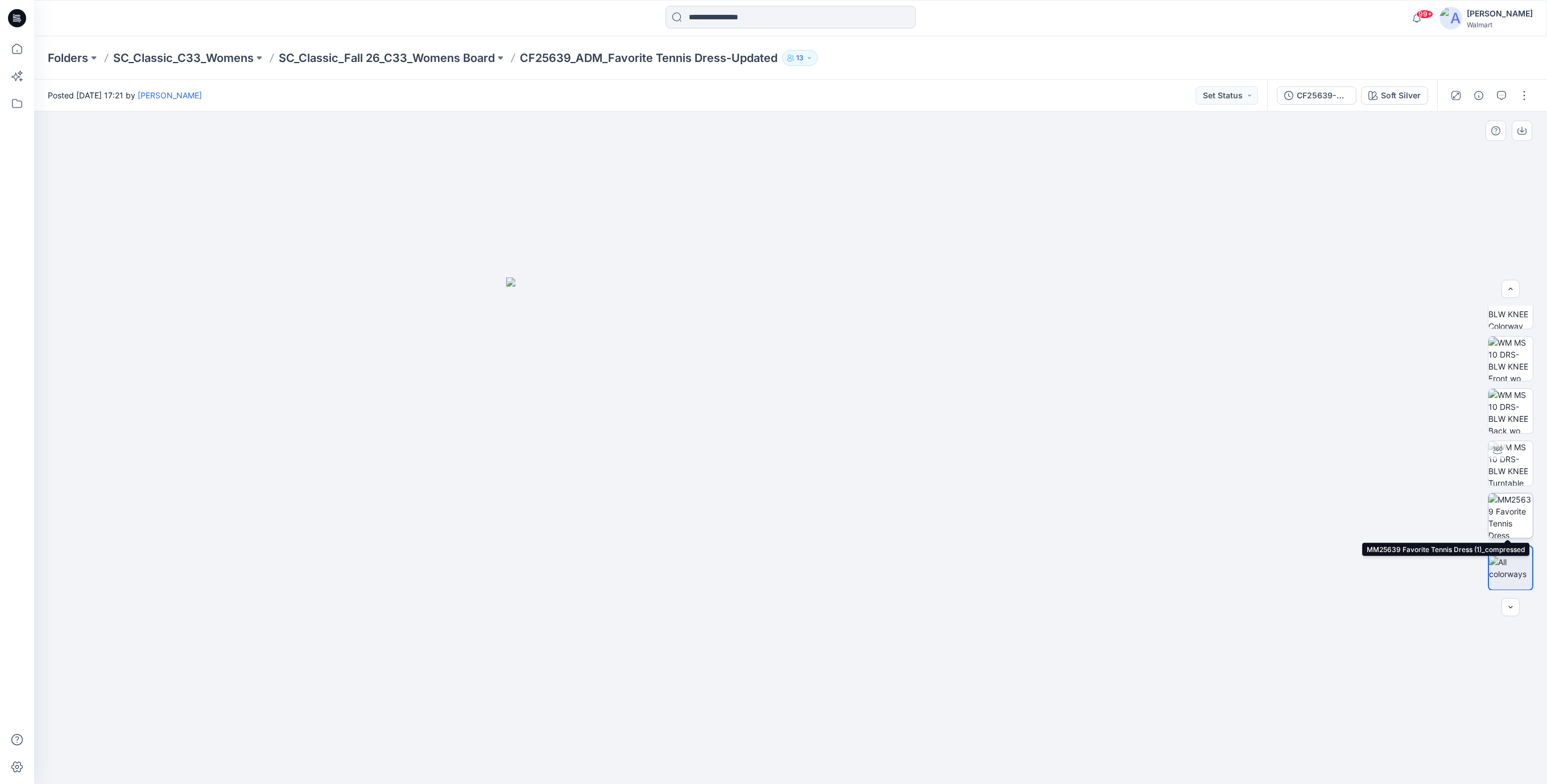
click at [1503, 520] on img at bounding box center [1511, 516] width 44 height 44
click at [15, 19] on icon at bounding box center [15, 19] width 4 height 1
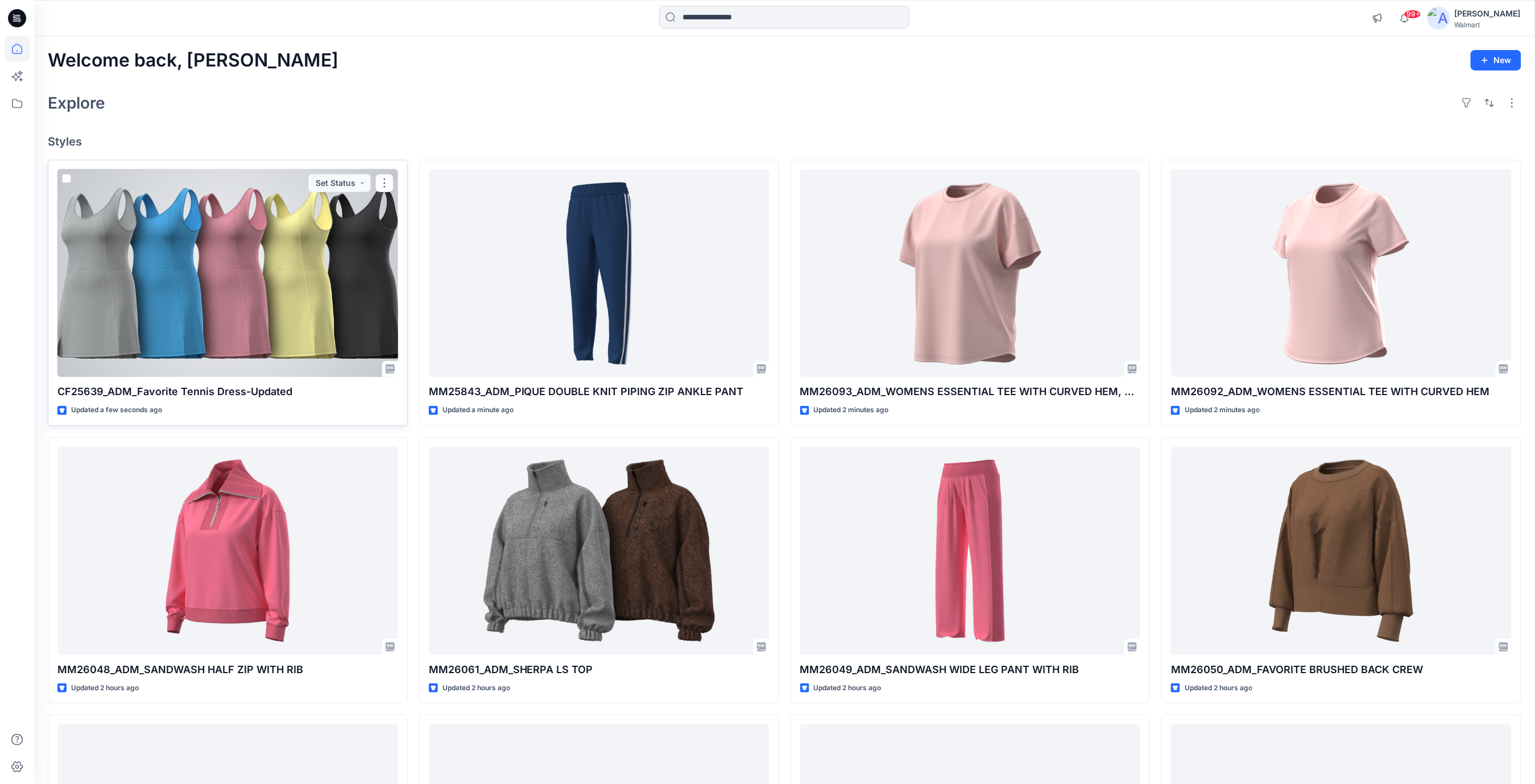
click at [338, 274] on div at bounding box center [228, 273] width 341 height 208
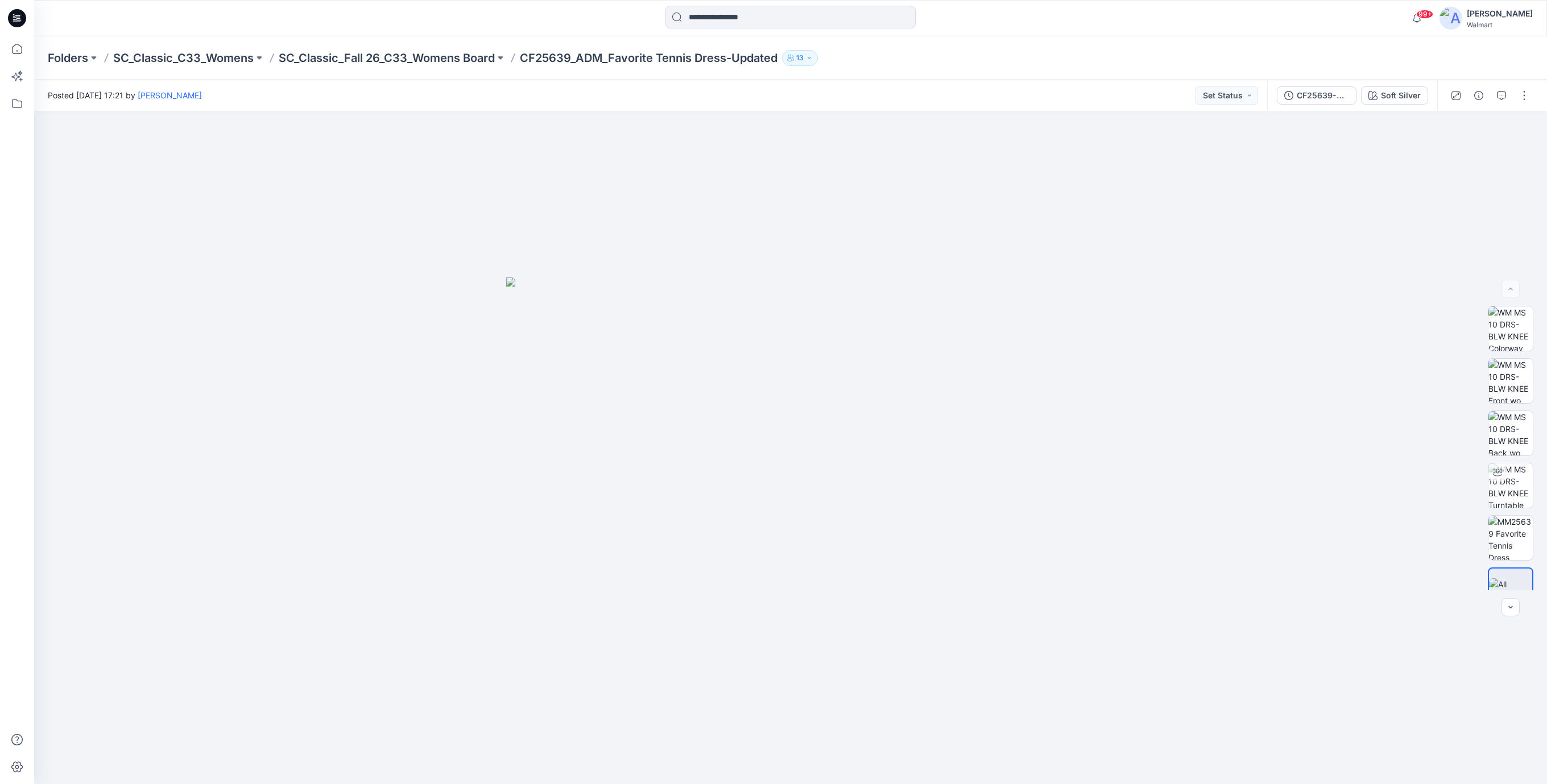
click at [17, 19] on icon at bounding box center [15, 19] width 4 height 1
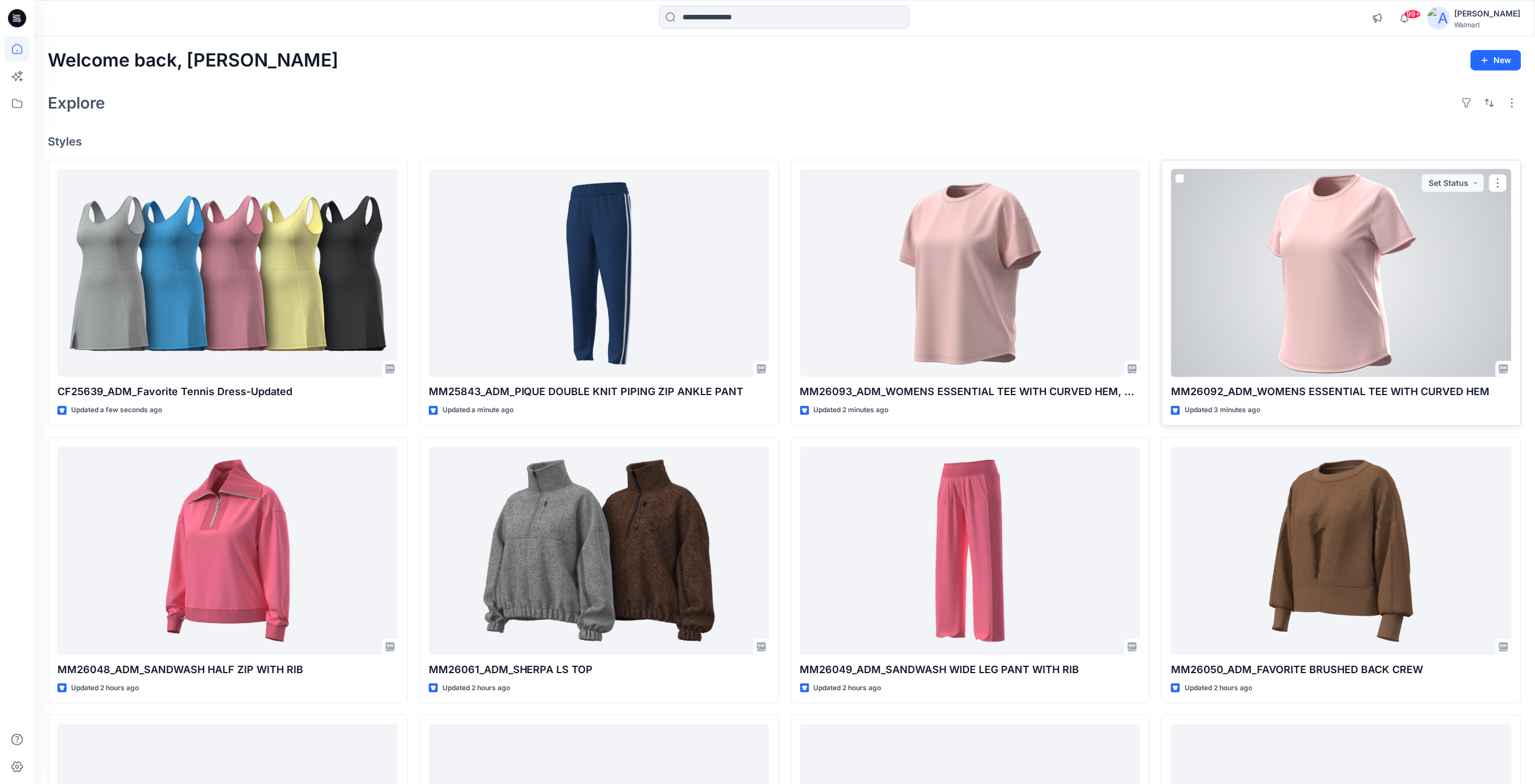
click at [1347, 288] on div at bounding box center [1341, 273] width 341 height 208
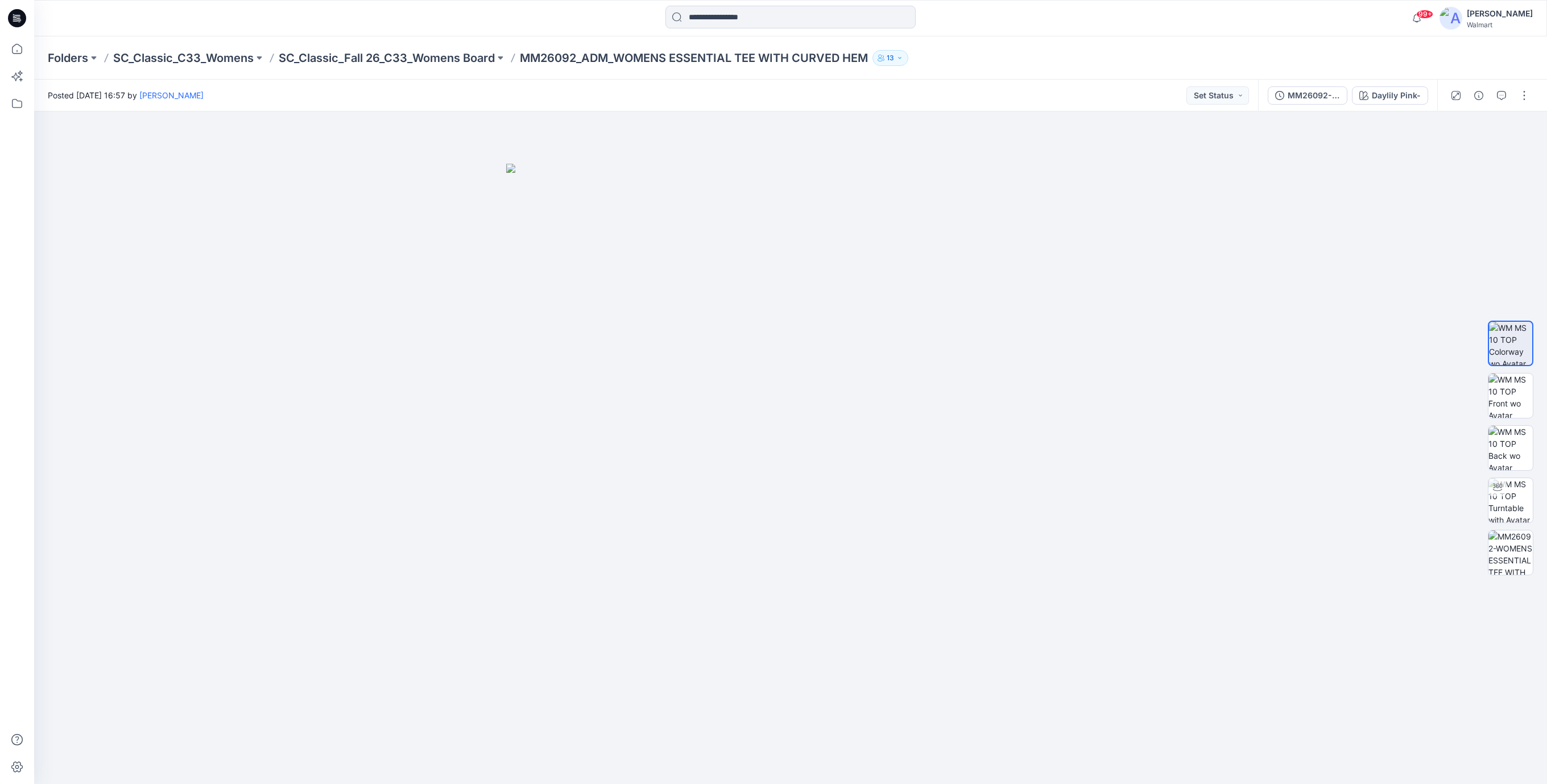
click at [20, 19] on icon at bounding box center [17, 18] width 18 height 18
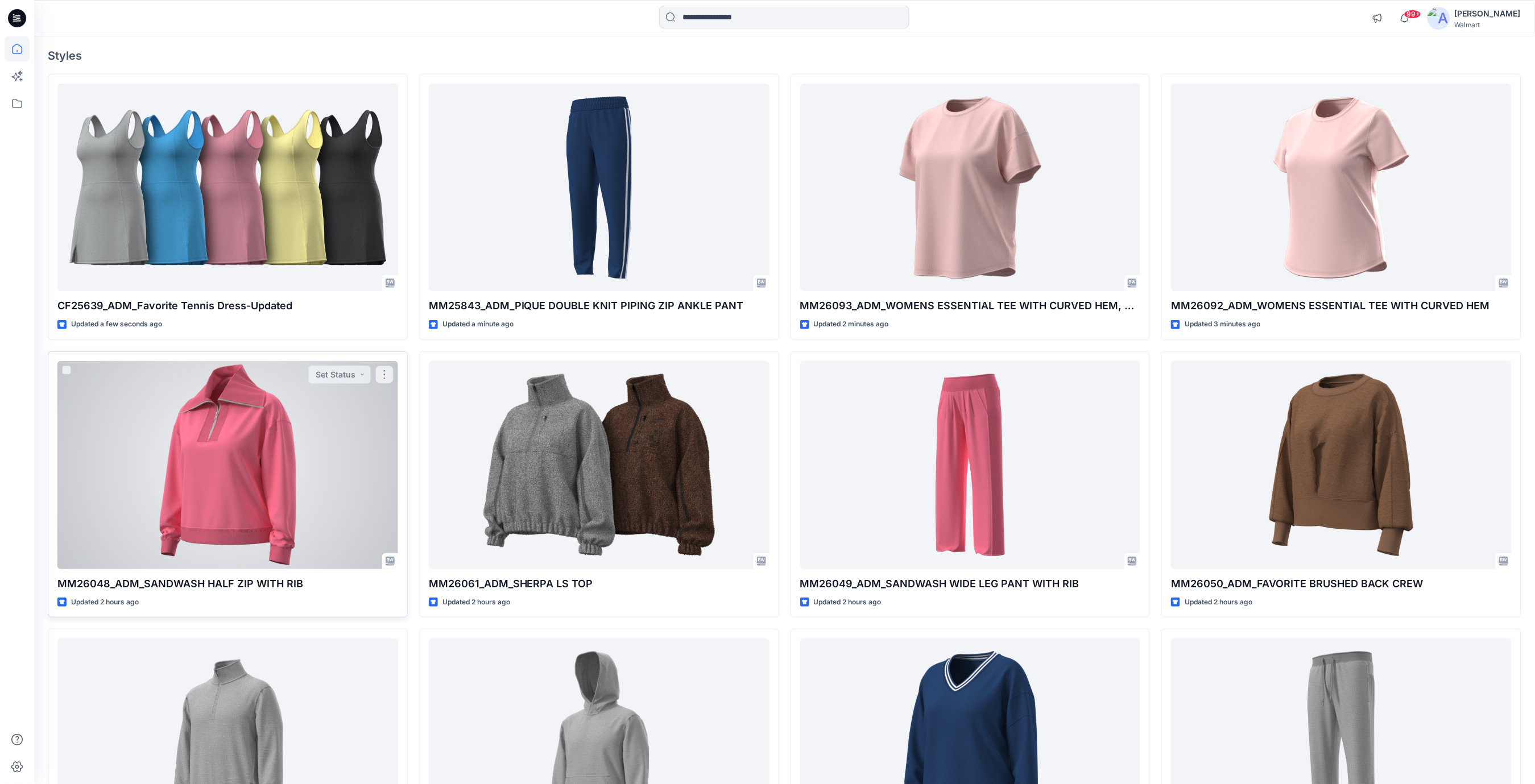
scroll to position [151, 0]
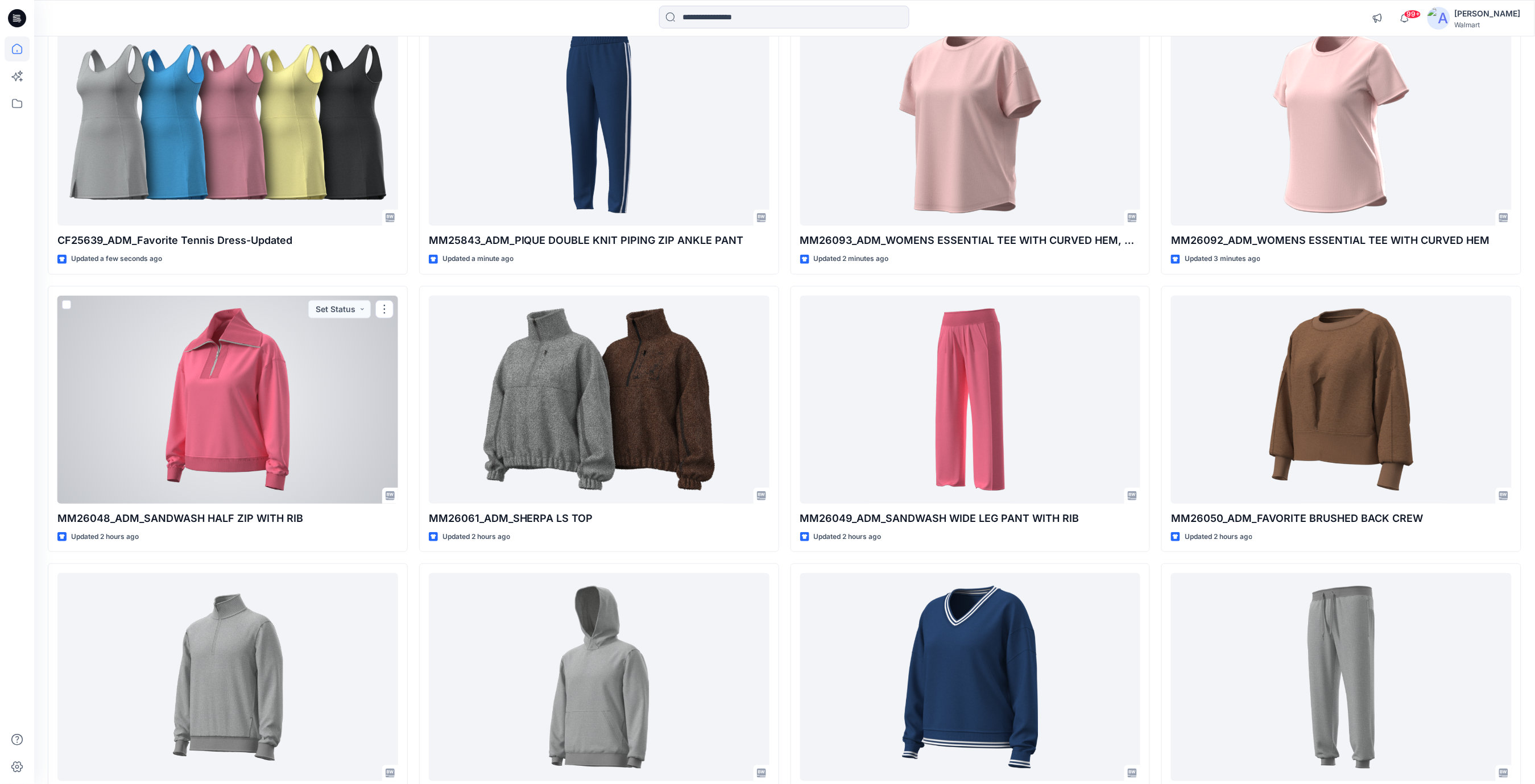
click at [269, 397] on div at bounding box center [228, 399] width 341 height 208
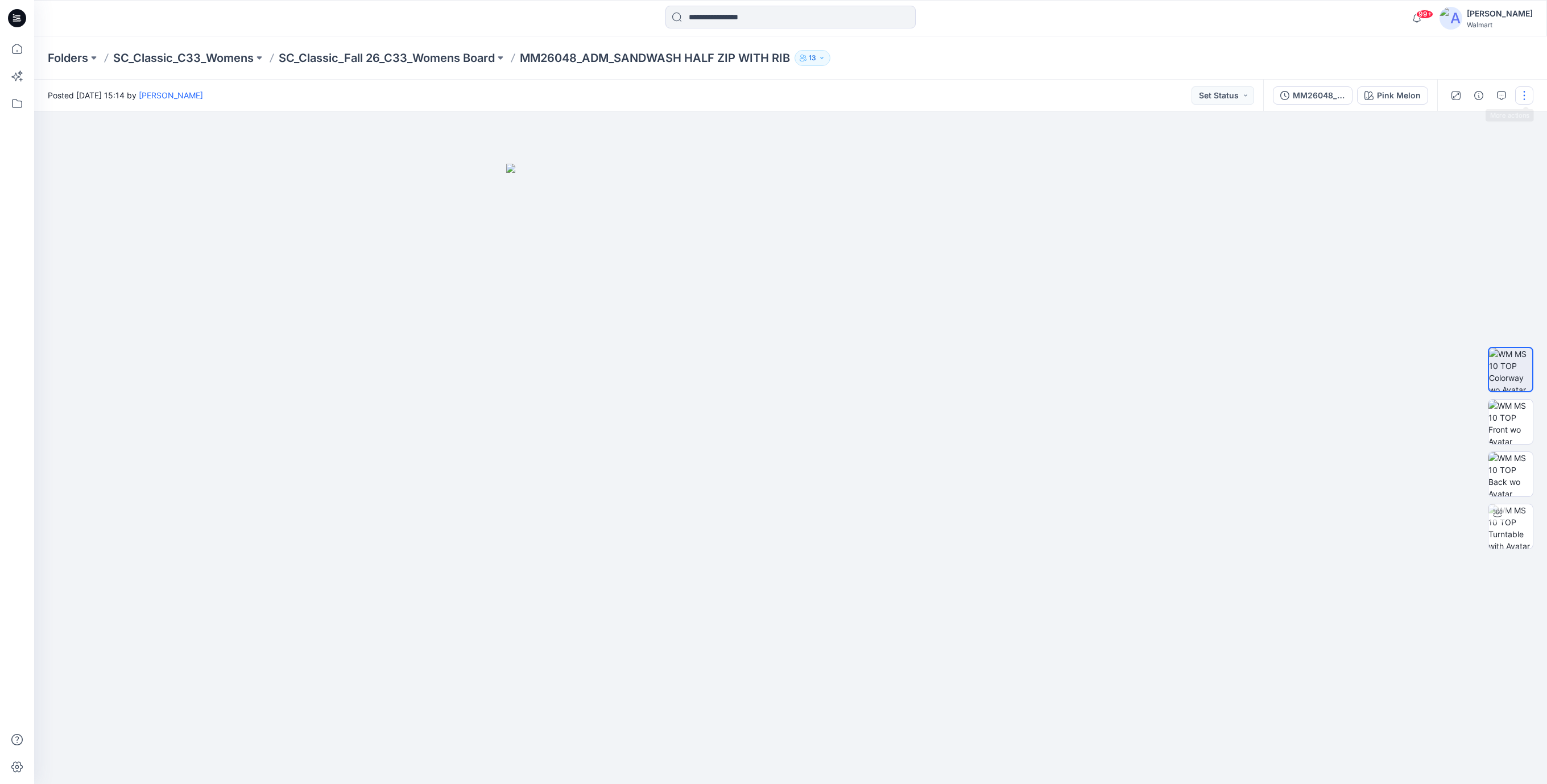
click at [1525, 96] on button "button" at bounding box center [1524, 95] width 18 height 18
click at [1463, 246] on button "View" at bounding box center [1476, 249] width 105 height 21
click at [1442, 155] on button "Edit" at bounding box center [1476, 153] width 105 height 21
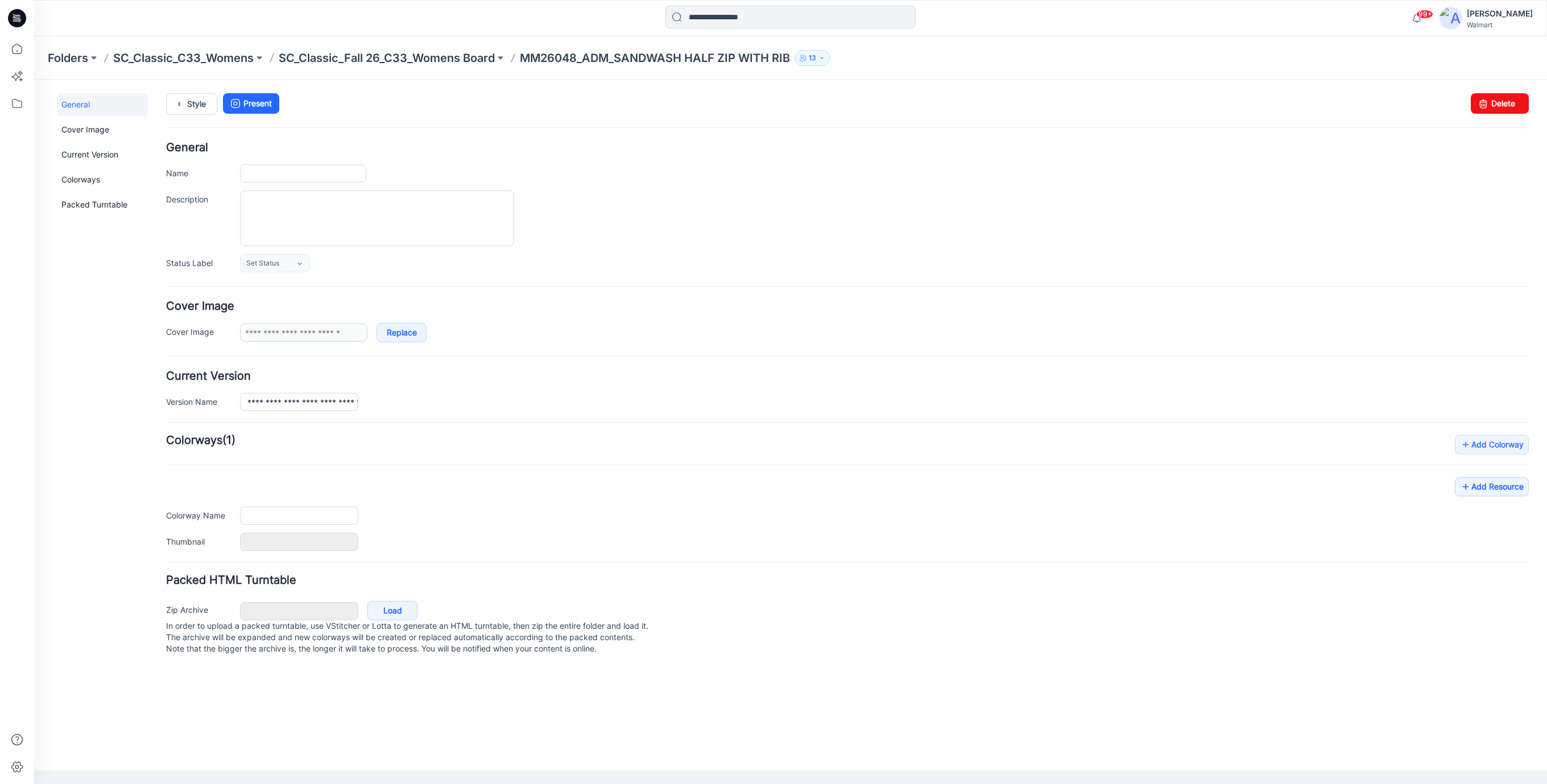
type input "**********"
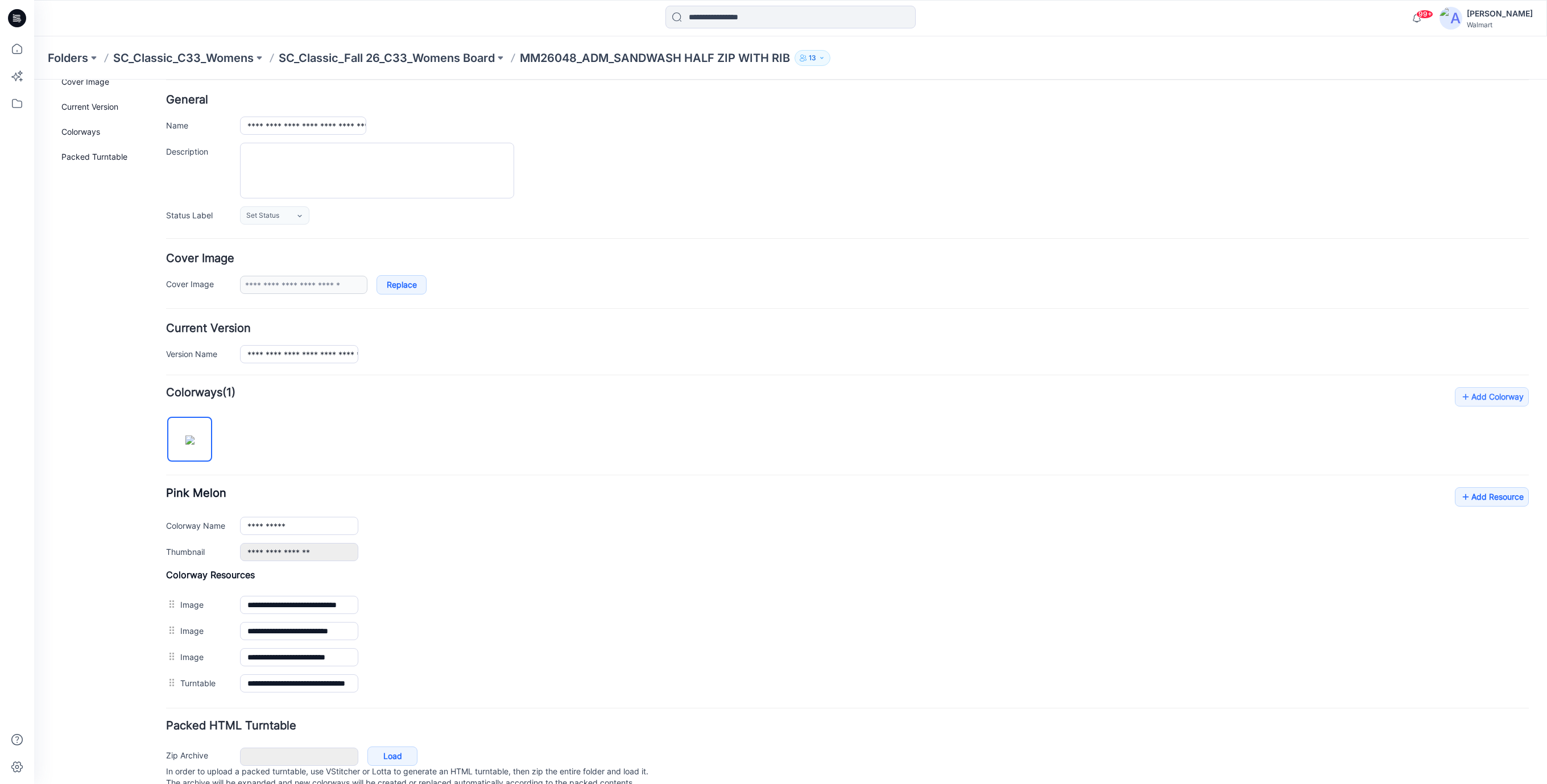
scroll to position [92, 0]
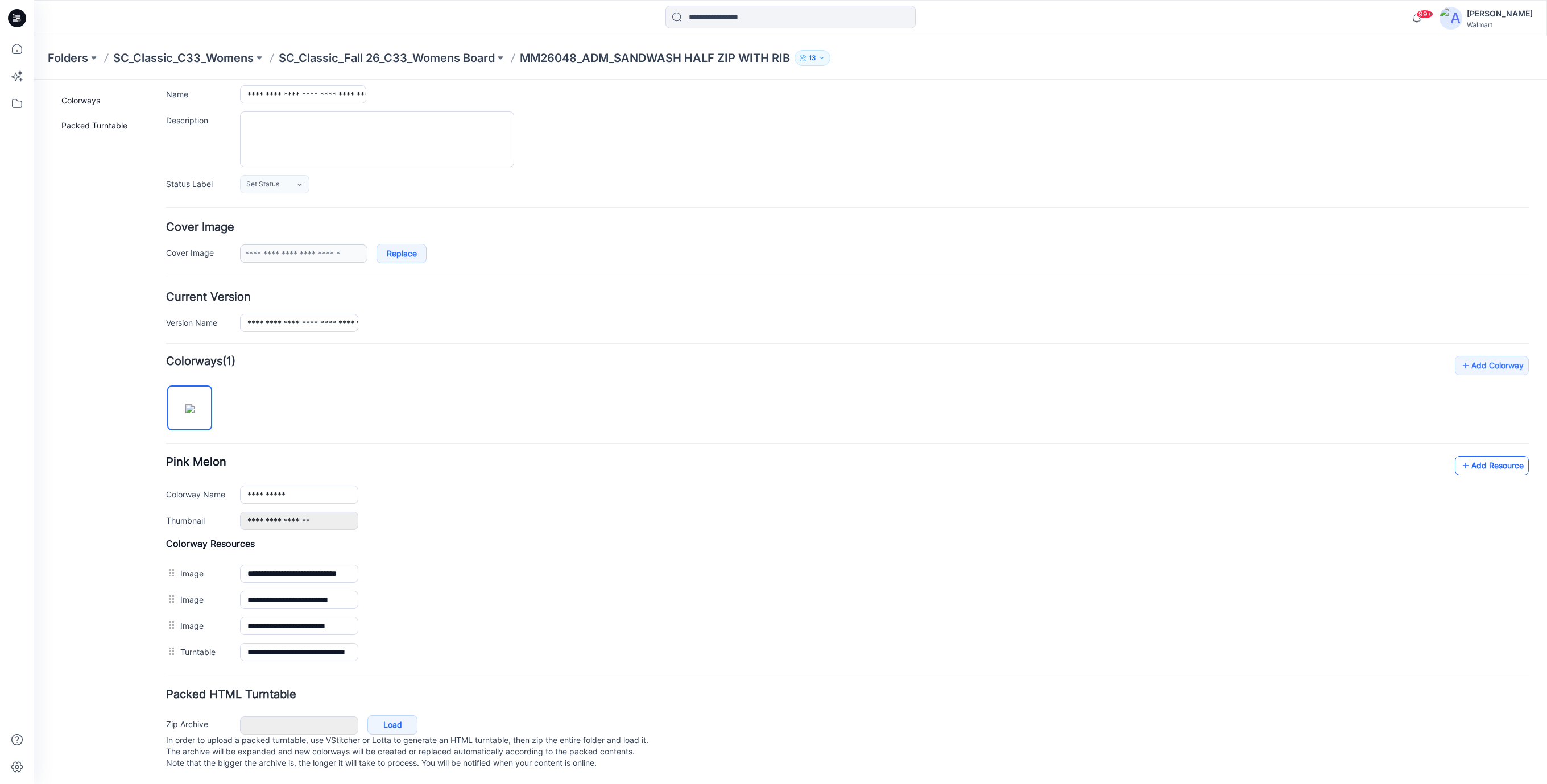
click at [1489, 456] on link "Add Resource" at bounding box center [1492, 466] width 74 height 19
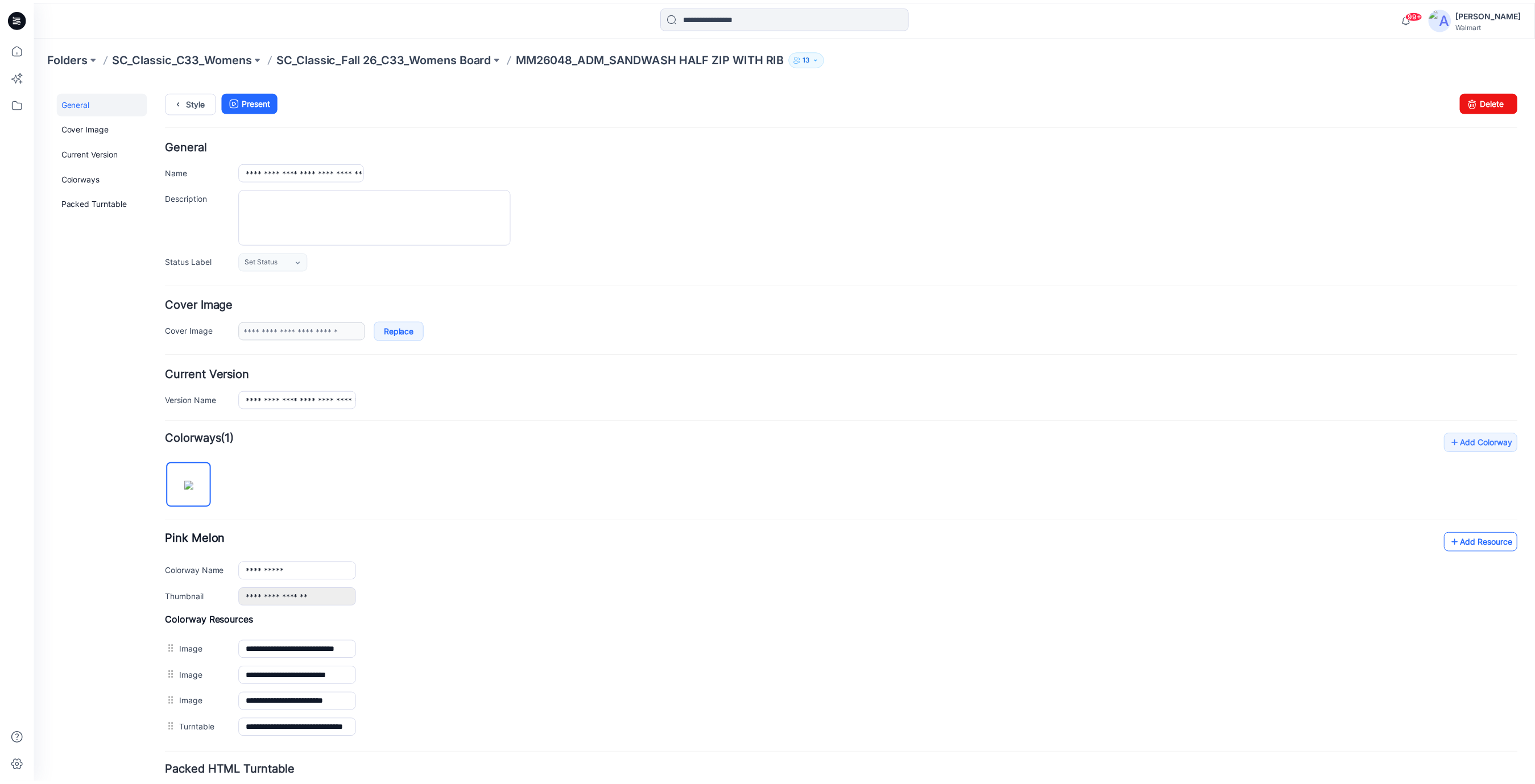
scroll to position [0, 0]
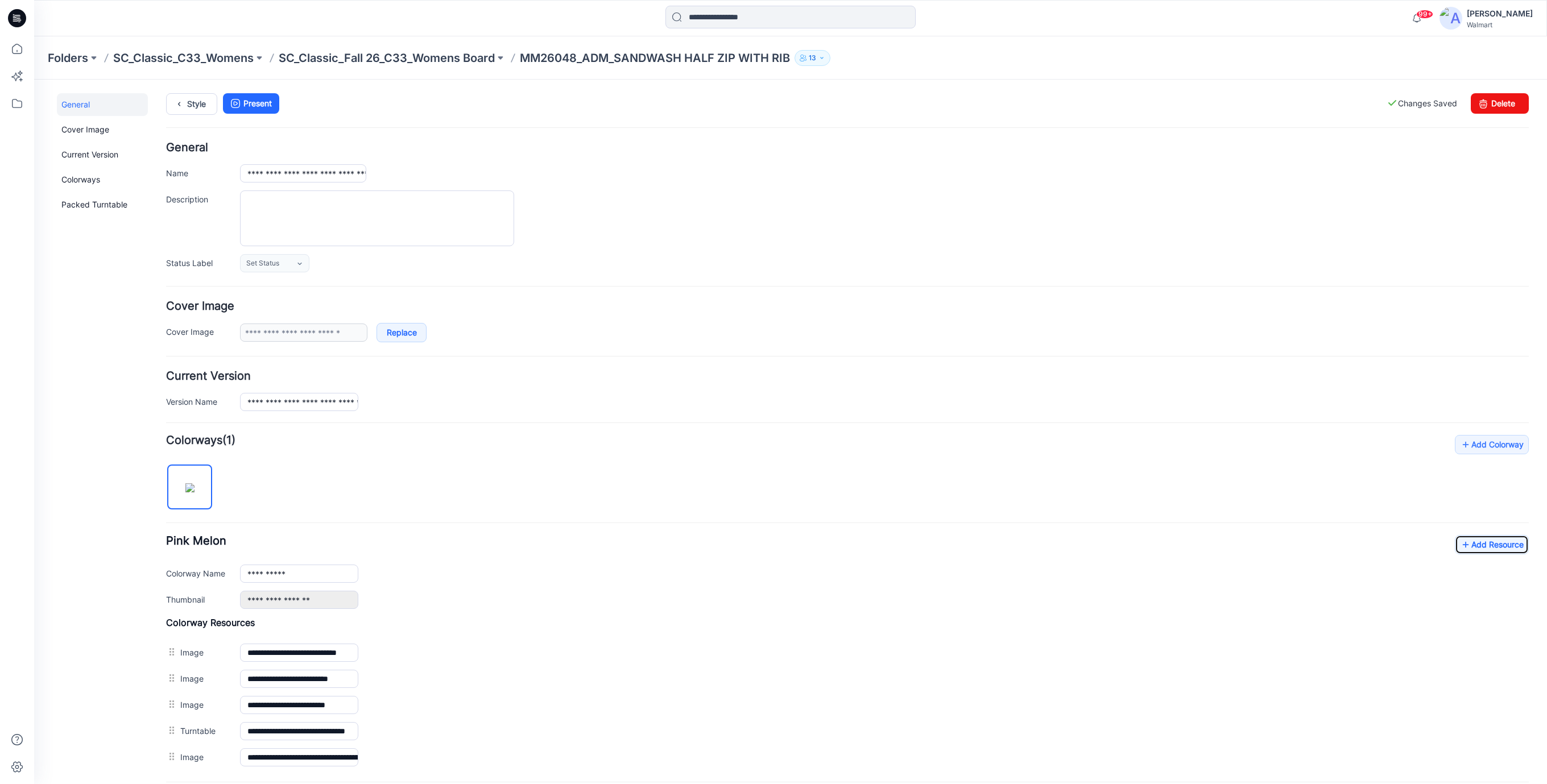
click at [13, 18] on icon at bounding box center [17, 18] width 18 height 18
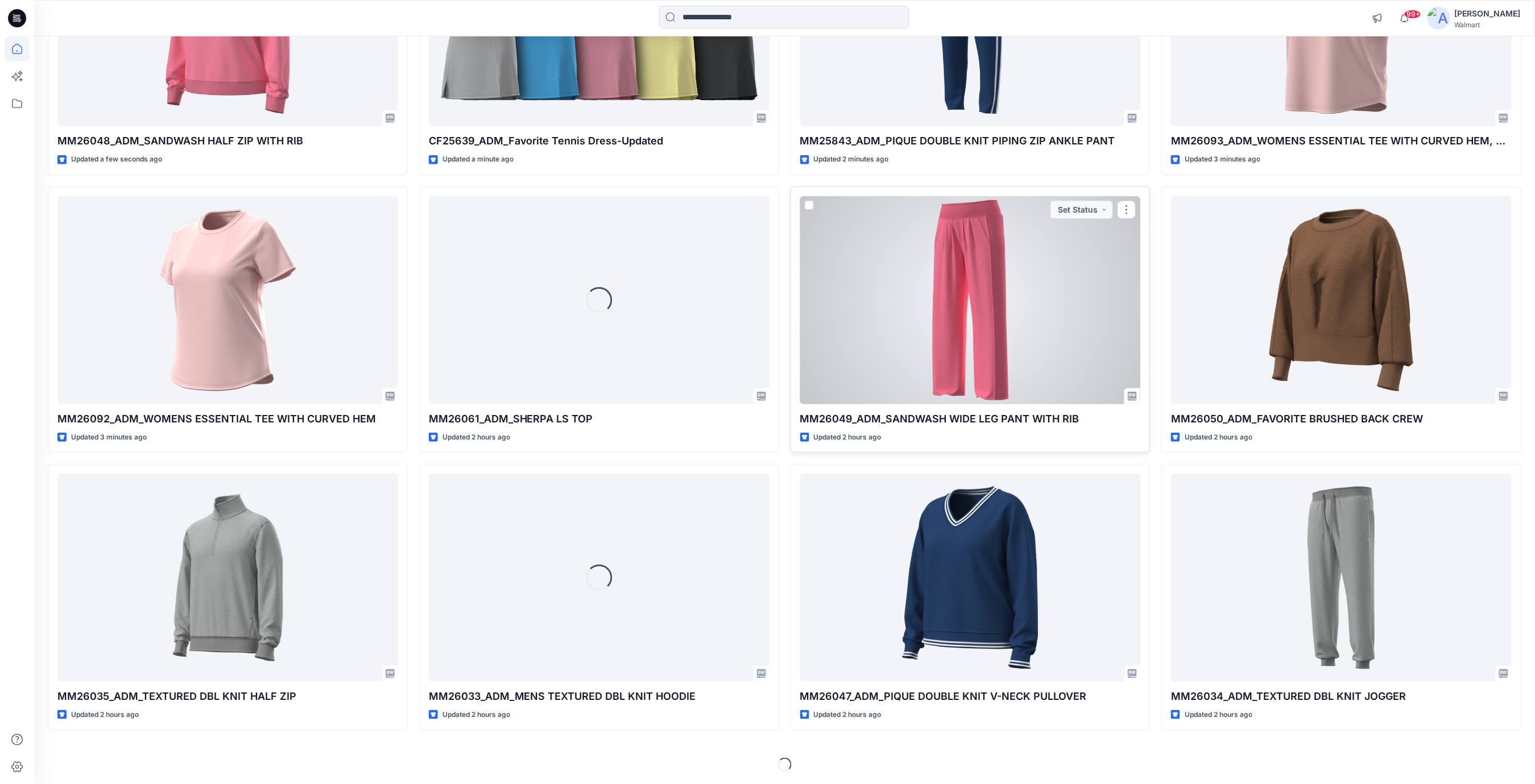
scroll to position [251, 0]
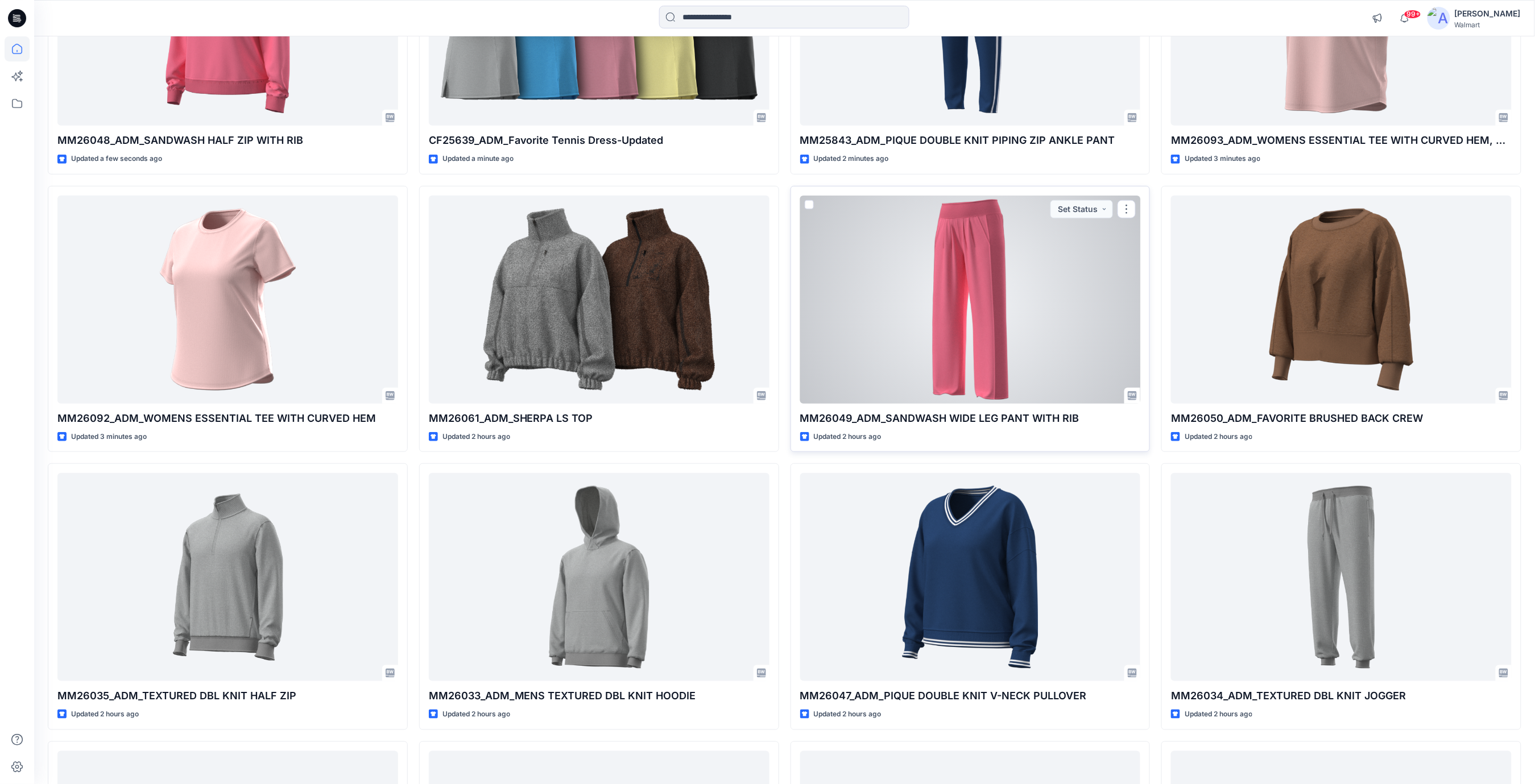
click at [959, 343] on div at bounding box center [971, 300] width 341 height 208
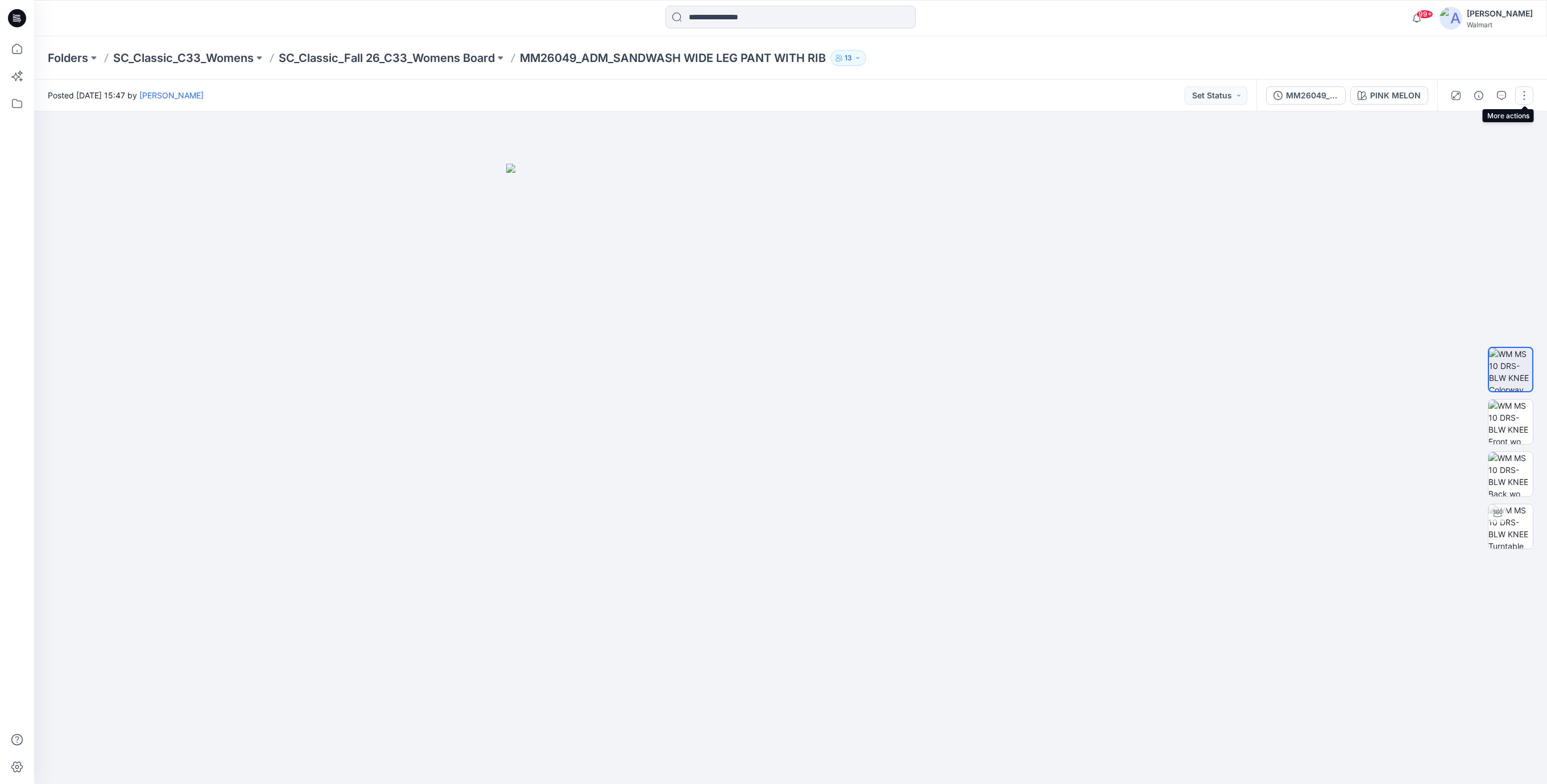
click at [1526, 96] on button "button" at bounding box center [1524, 95] width 18 height 18
click at [1471, 152] on button "Edit" at bounding box center [1476, 153] width 105 height 21
click at [1457, 153] on p "Edit" at bounding box center [1451, 154] width 14 height 12
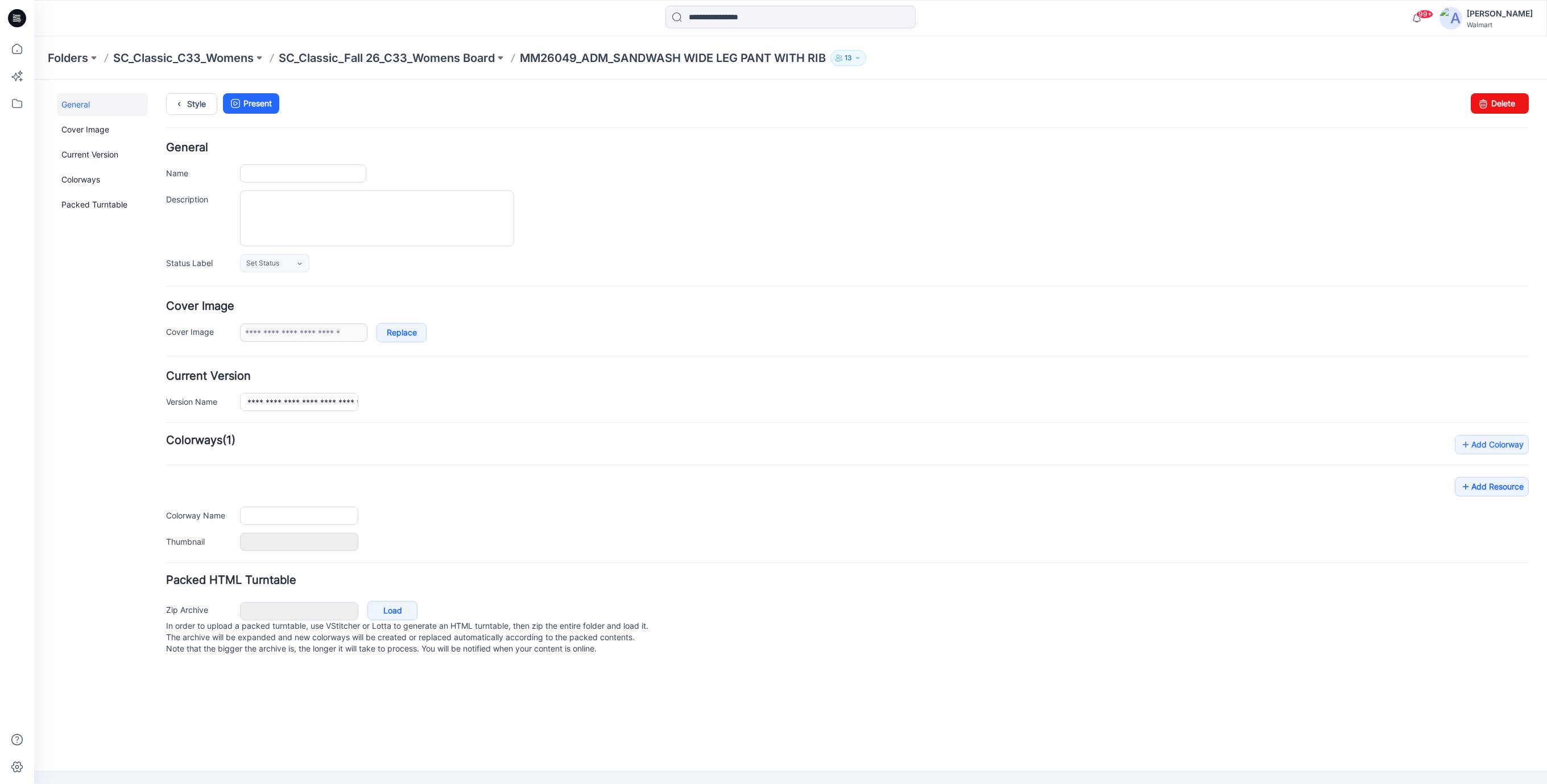
type input "**********"
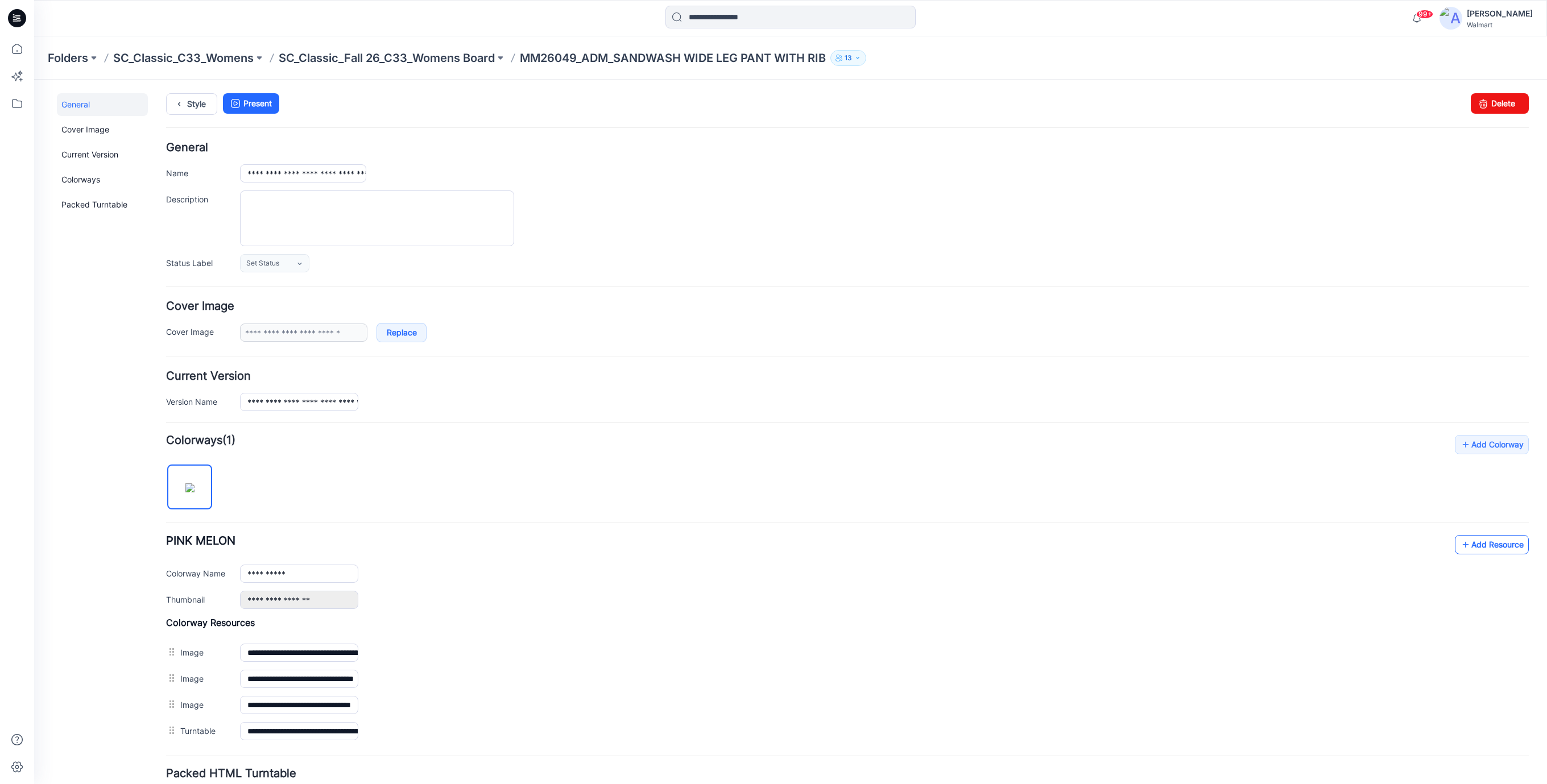
click at [1473, 544] on link "Add Resource" at bounding box center [1492, 545] width 74 height 19
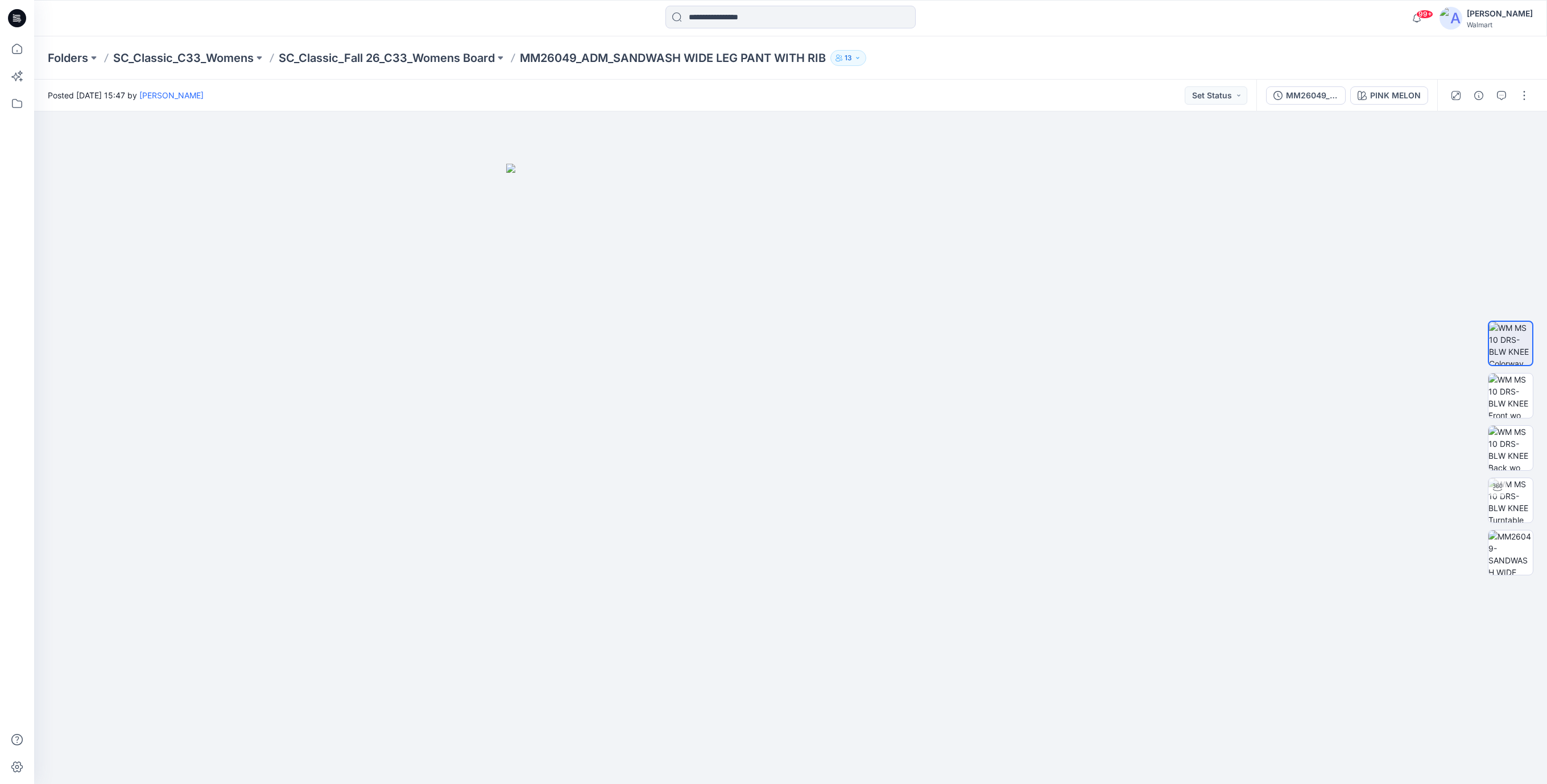
click at [17, 19] on icon at bounding box center [15, 19] width 4 height 1
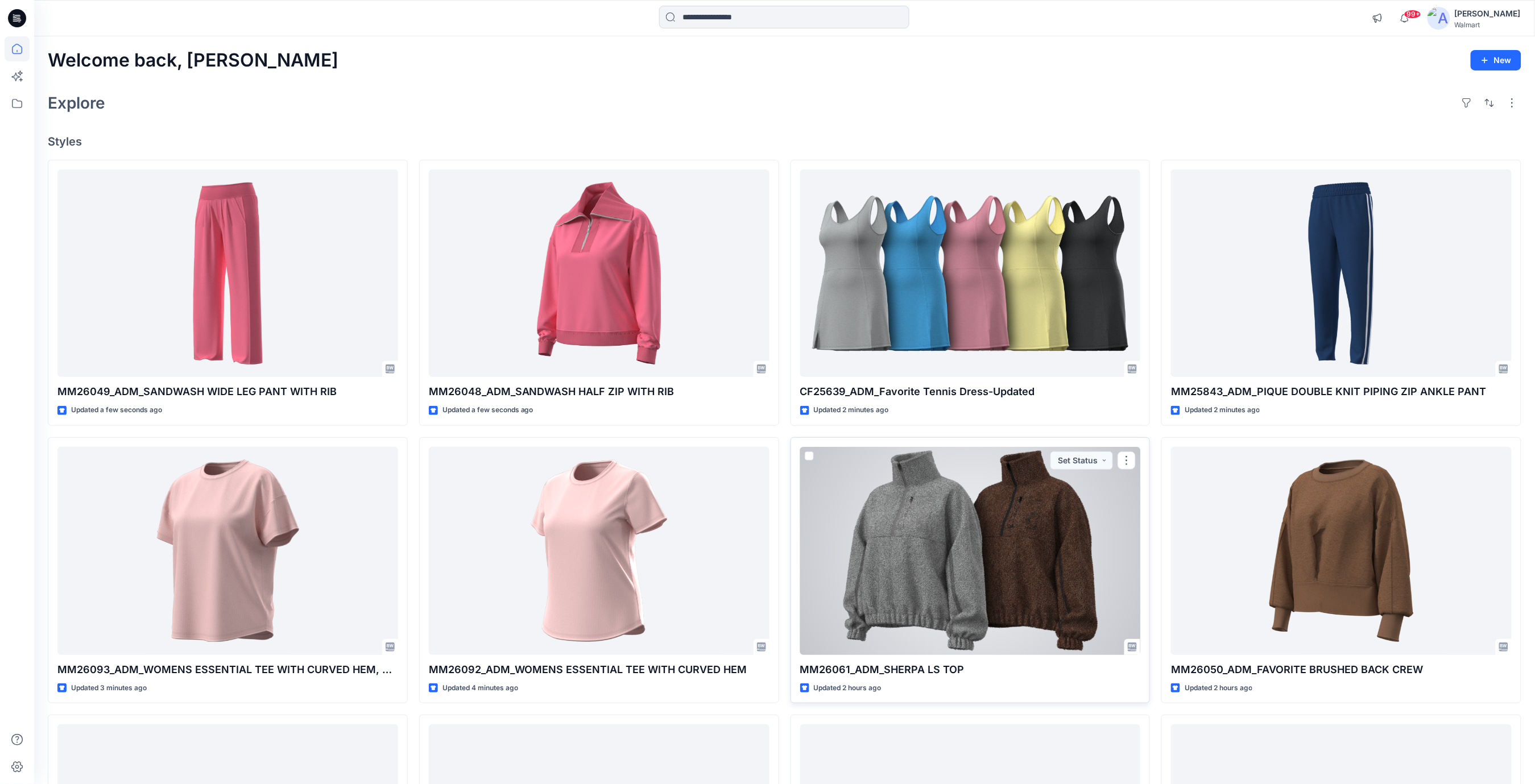
click at [1035, 552] on div at bounding box center [971, 551] width 341 height 208
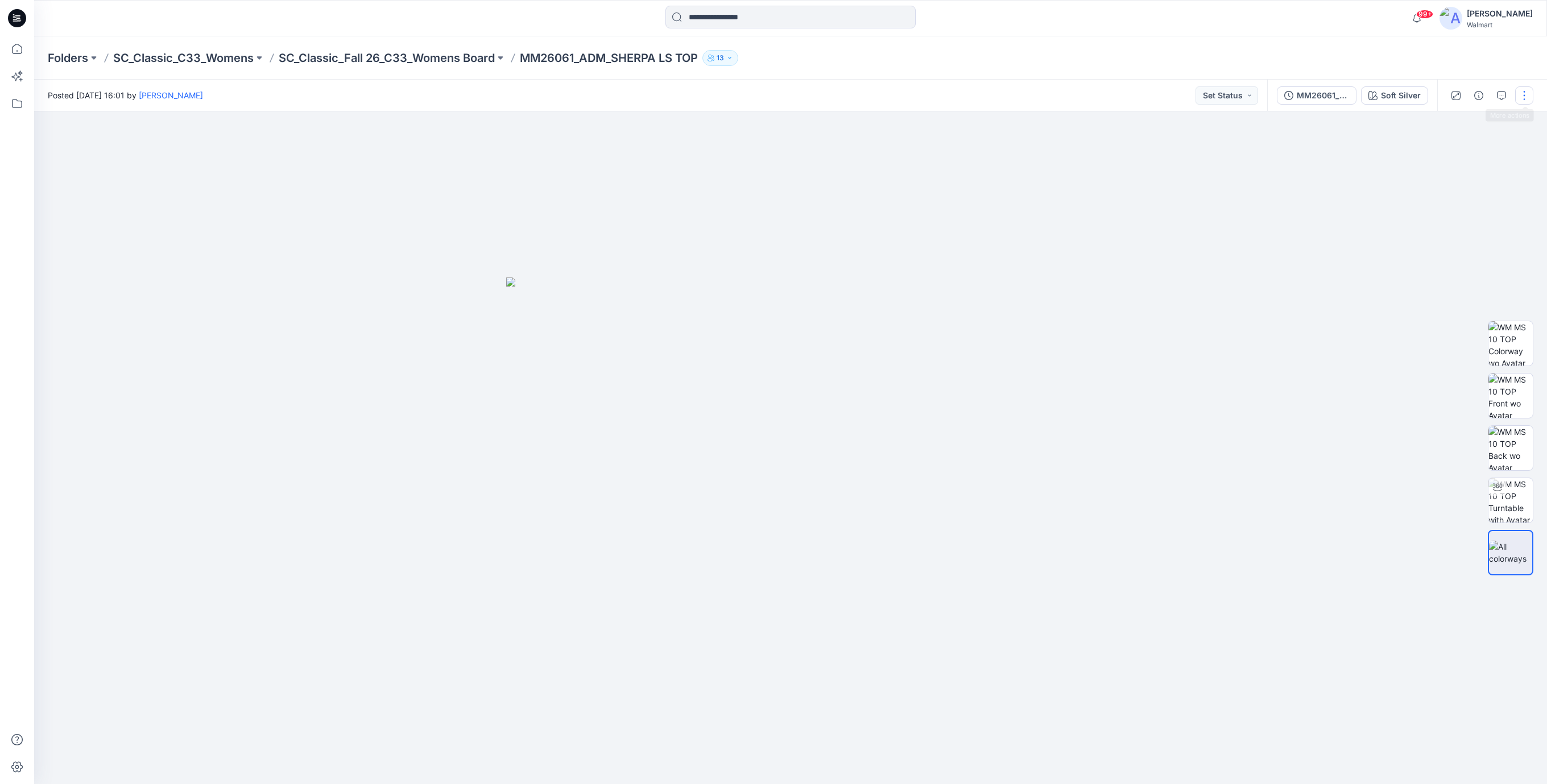
click at [1530, 99] on button "button" at bounding box center [1524, 95] width 18 height 18
click at [1447, 156] on p "Edit" at bounding box center [1451, 154] width 14 height 12
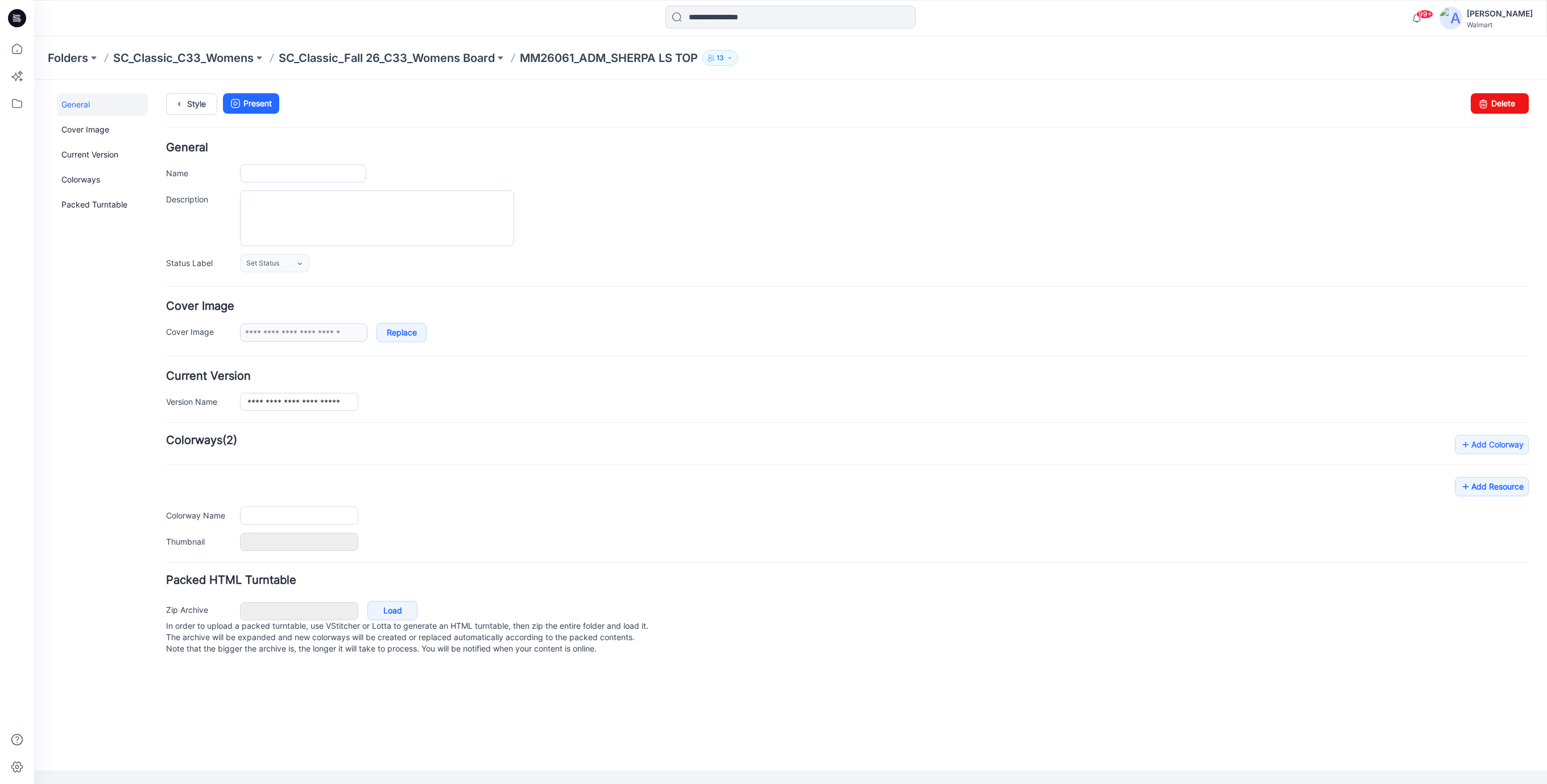
type input "**********"
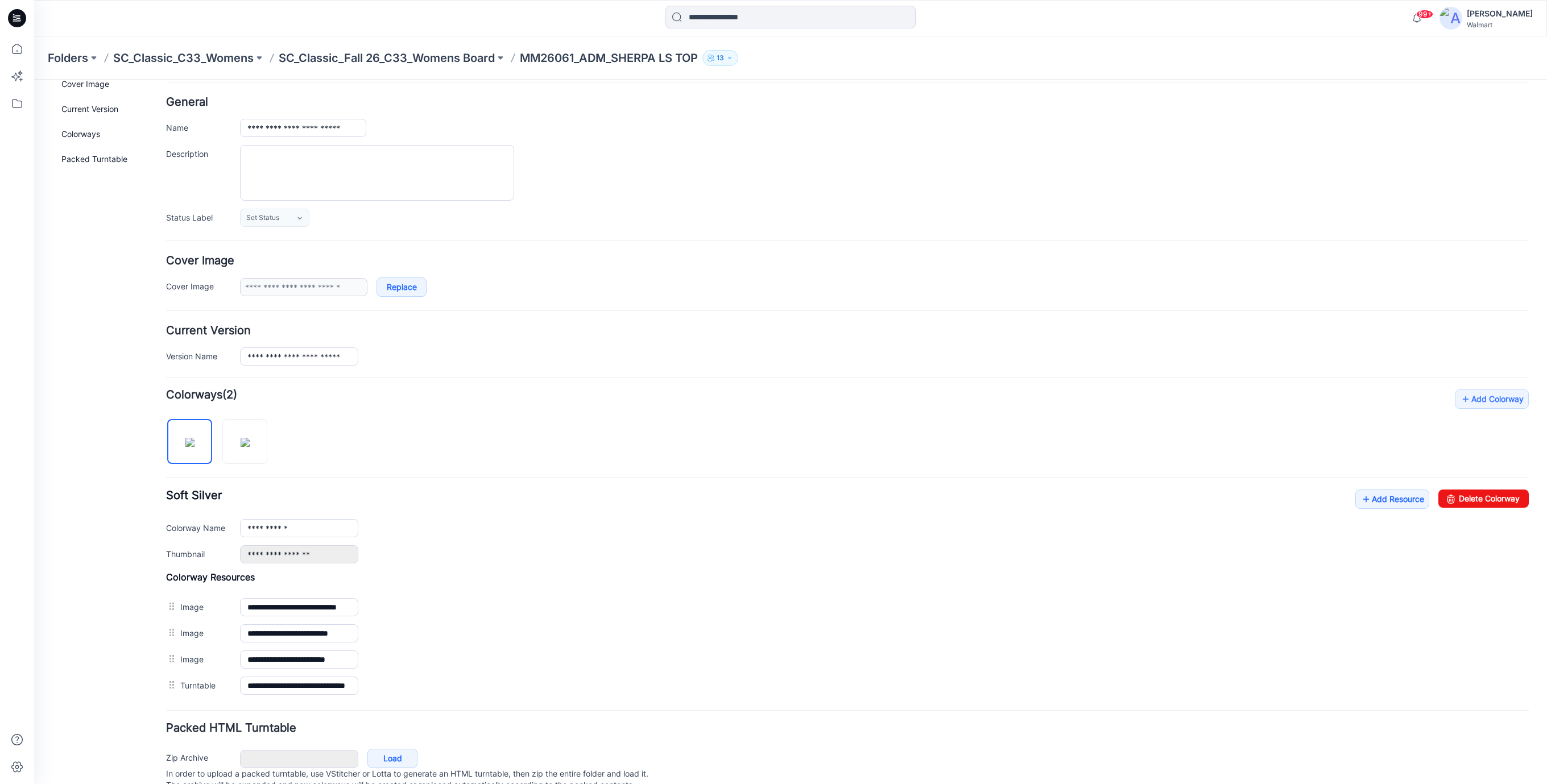
scroll to position [92, 0]
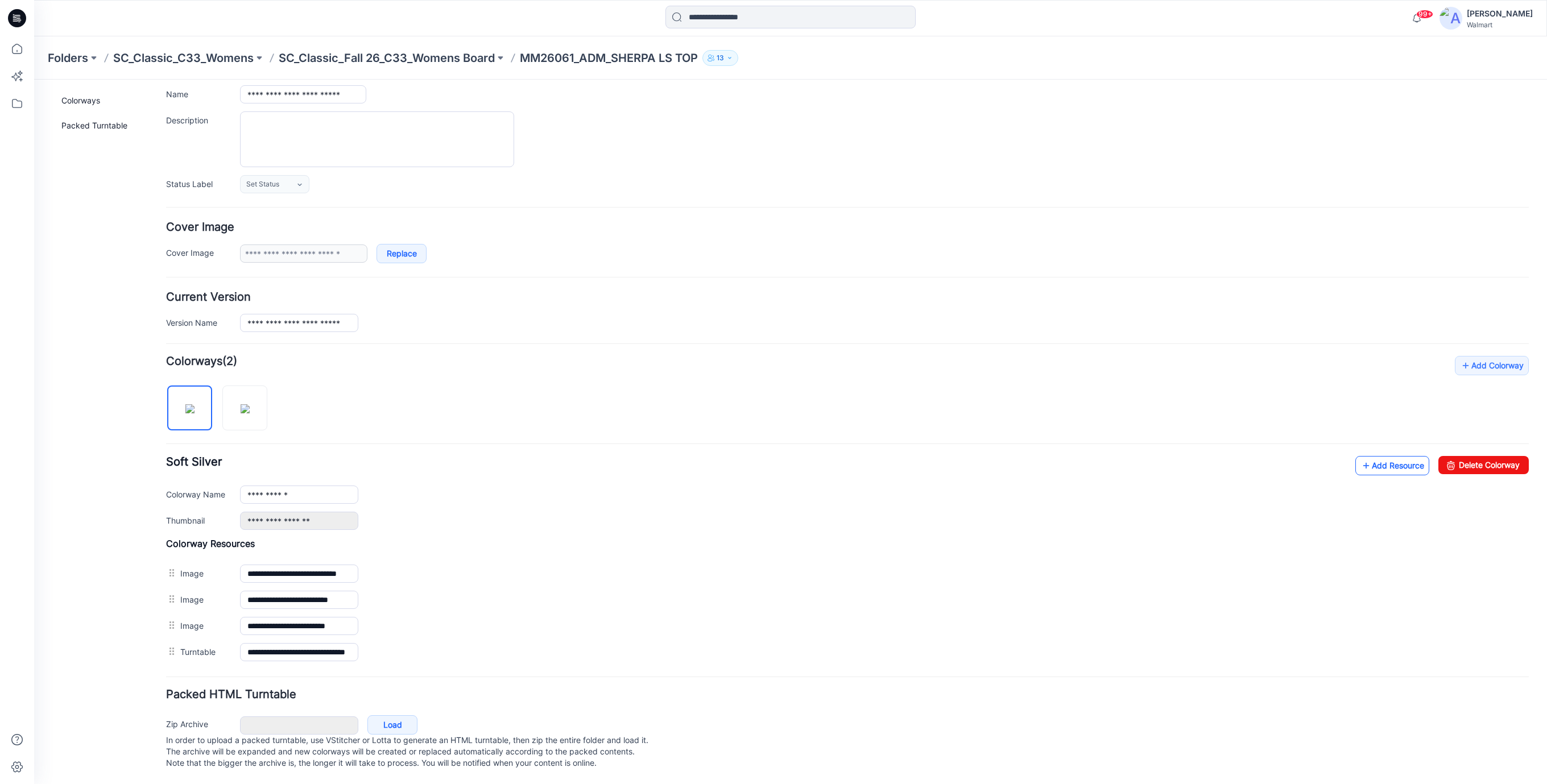
click at [1398, 456] on link "Add Resource" at bounding box center [1392, 466] width 74 height 19
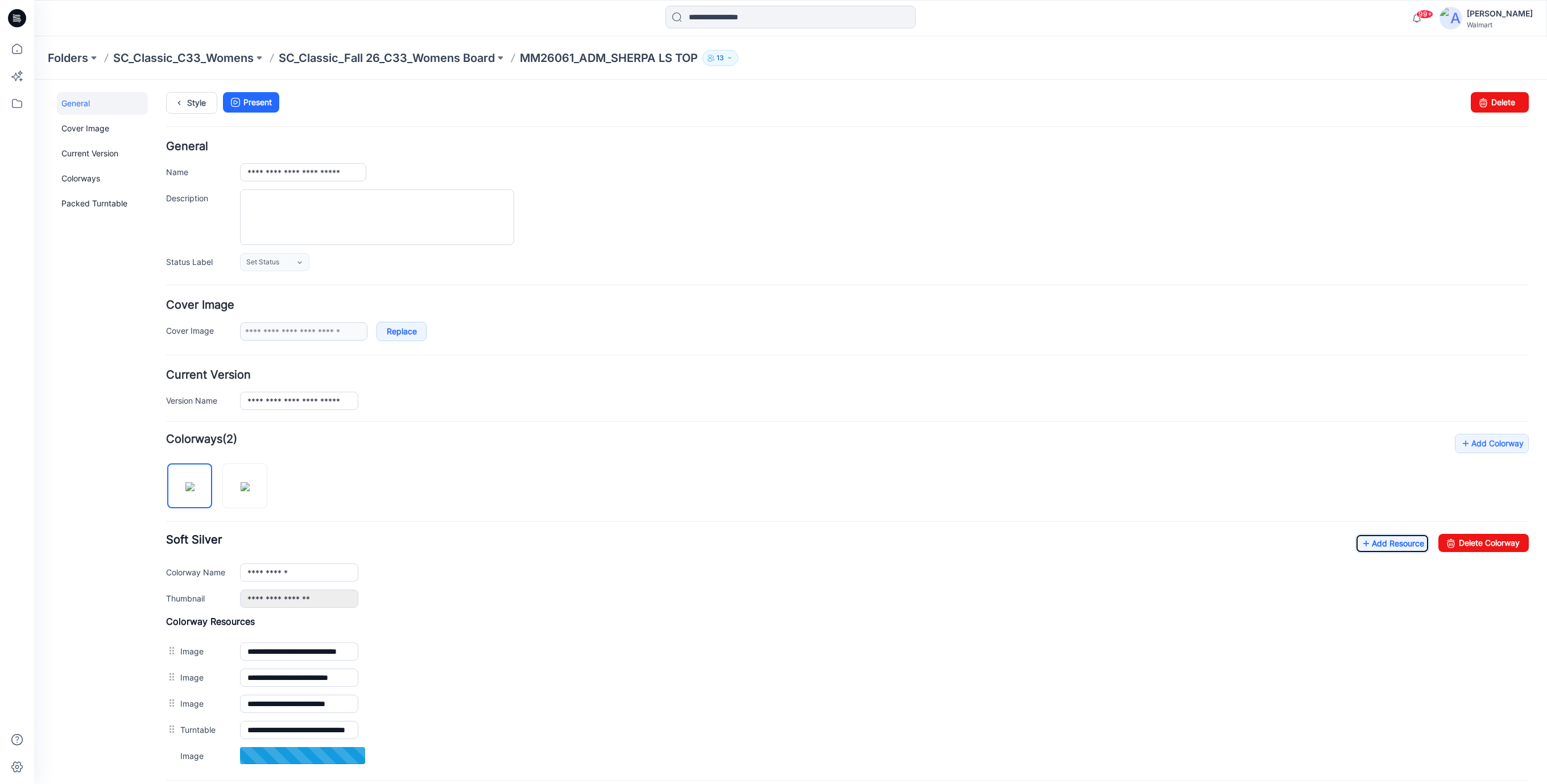
scroll to position [0, 0]
click at [190, 109] on link "Style" at bounding box center [192, 104] width 51 height 21
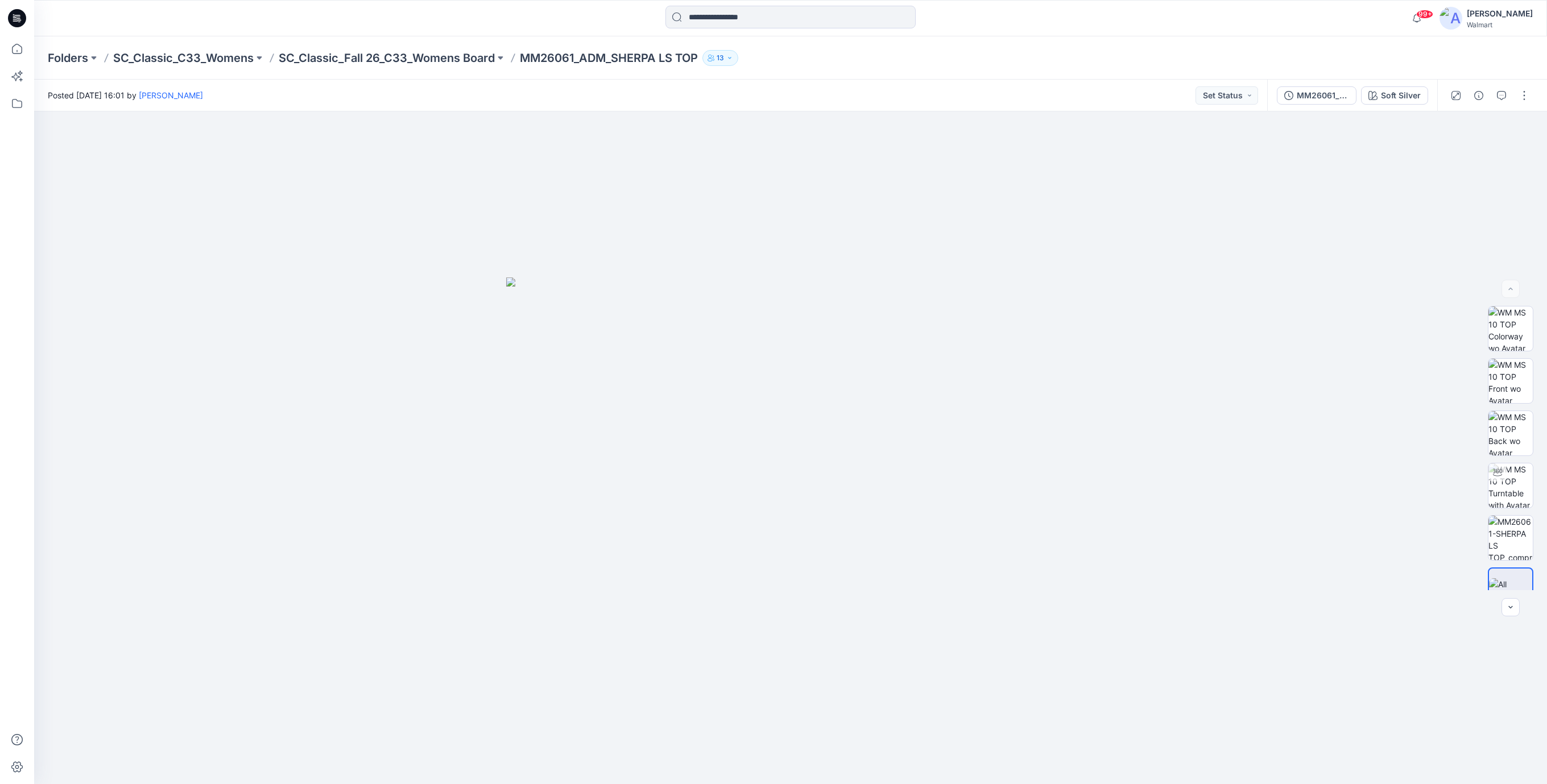
click at [17, 18] on icon at bounding box center [19, 18] width 5 height 1
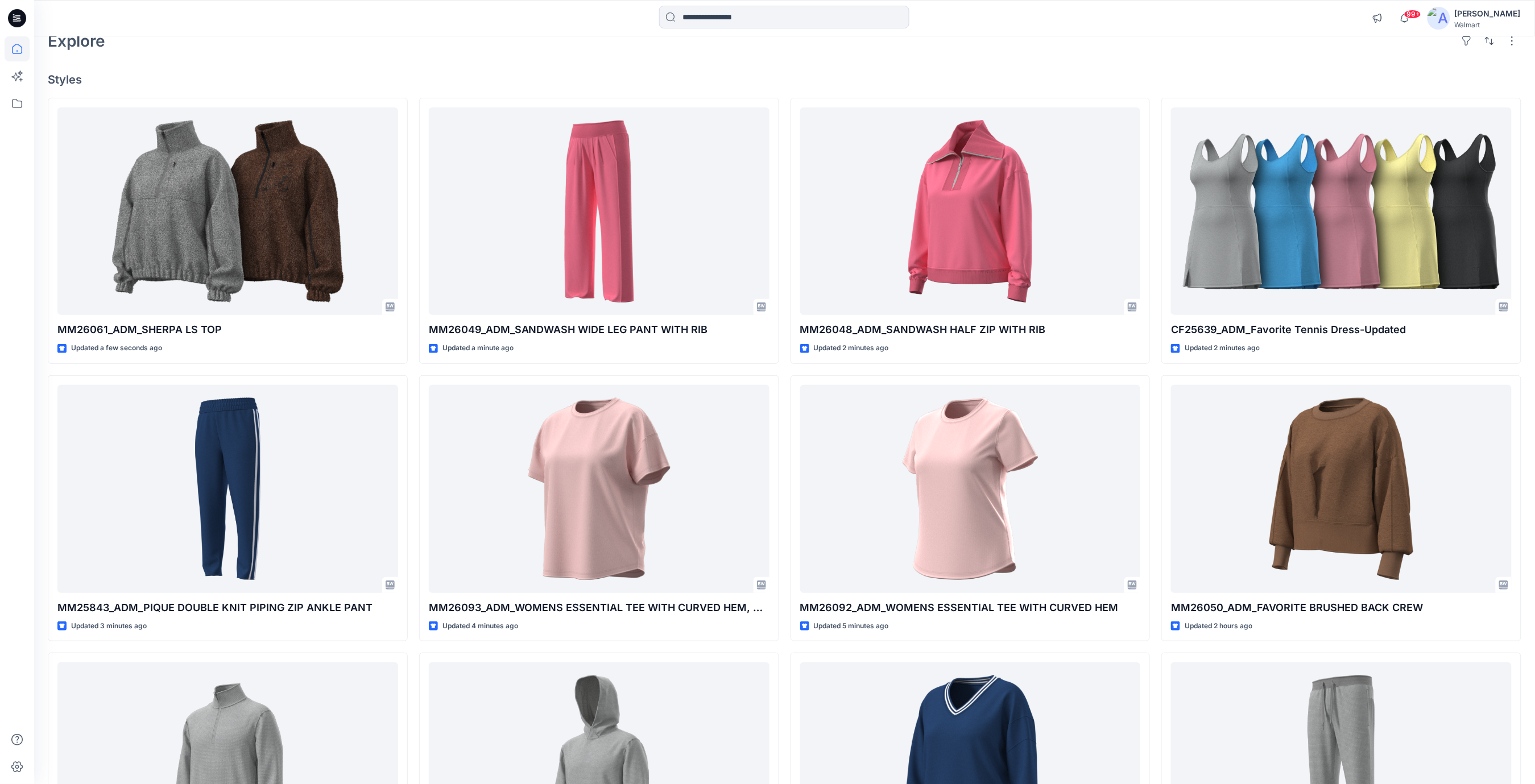
scroll to position [251, 0]
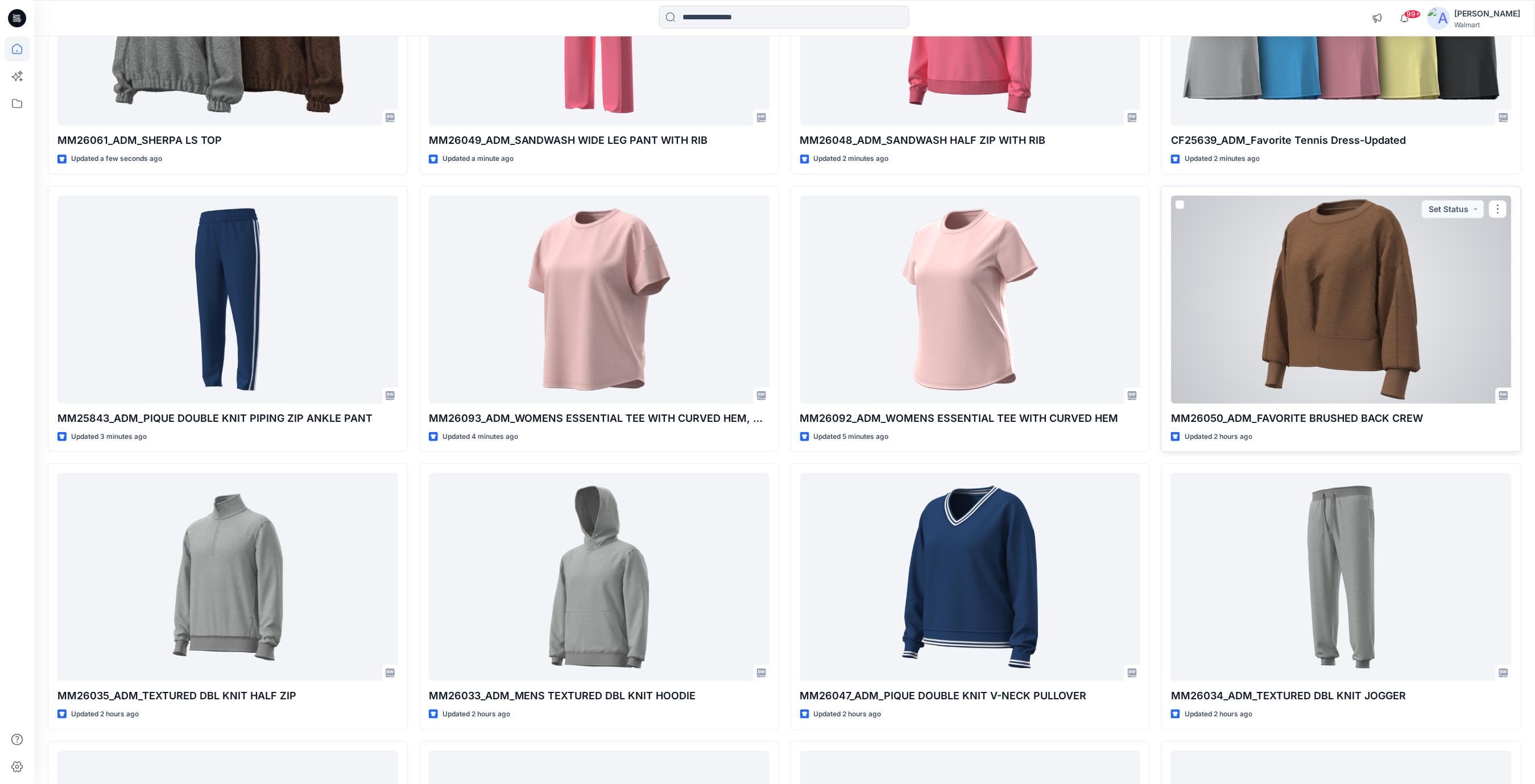
click at [1377, 307] on div at bounding box center [1341, 300] width 341 height 208
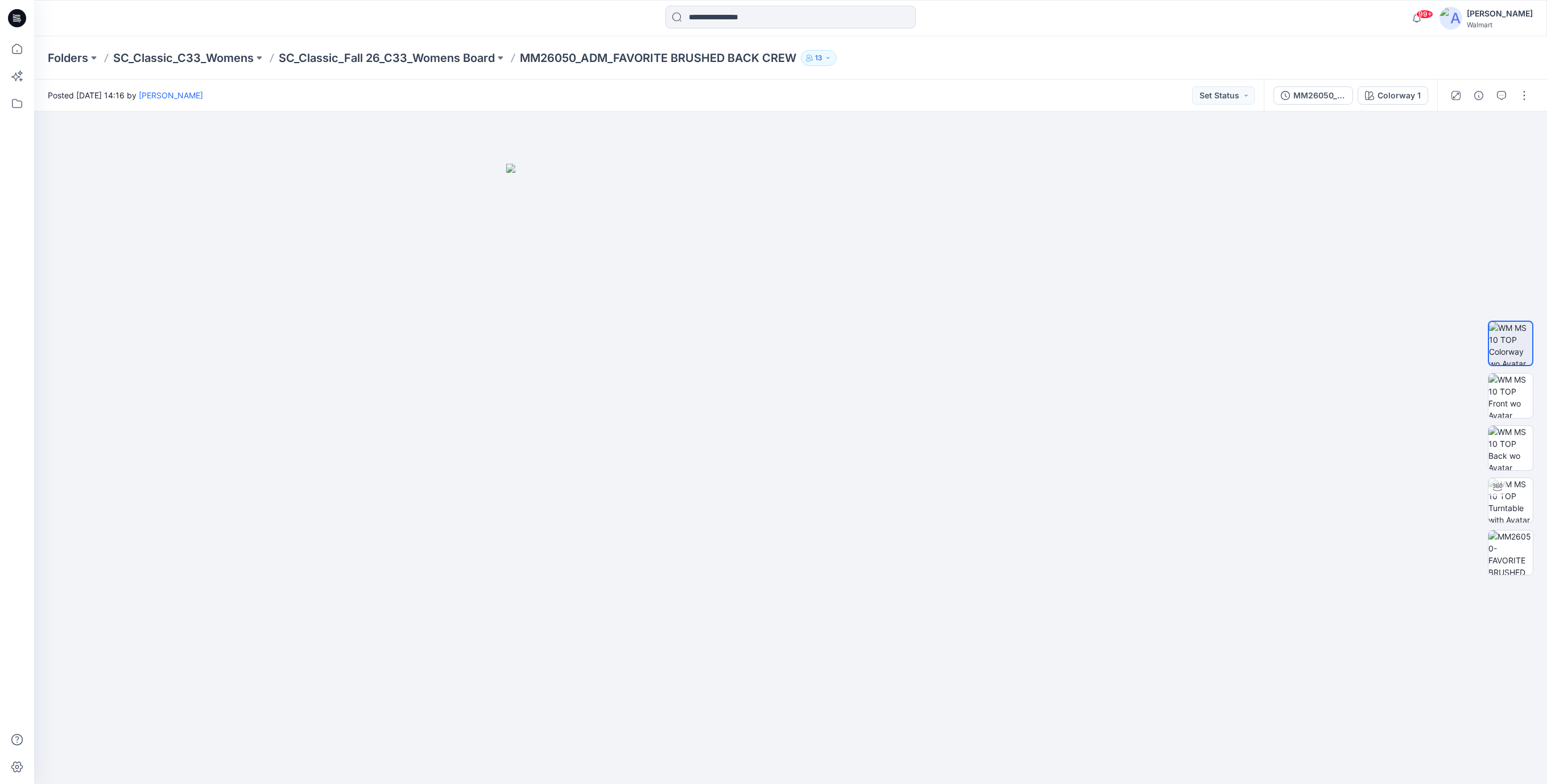
click at [20, 21] on icon at bounding box center [17, 18] width 18 height 18
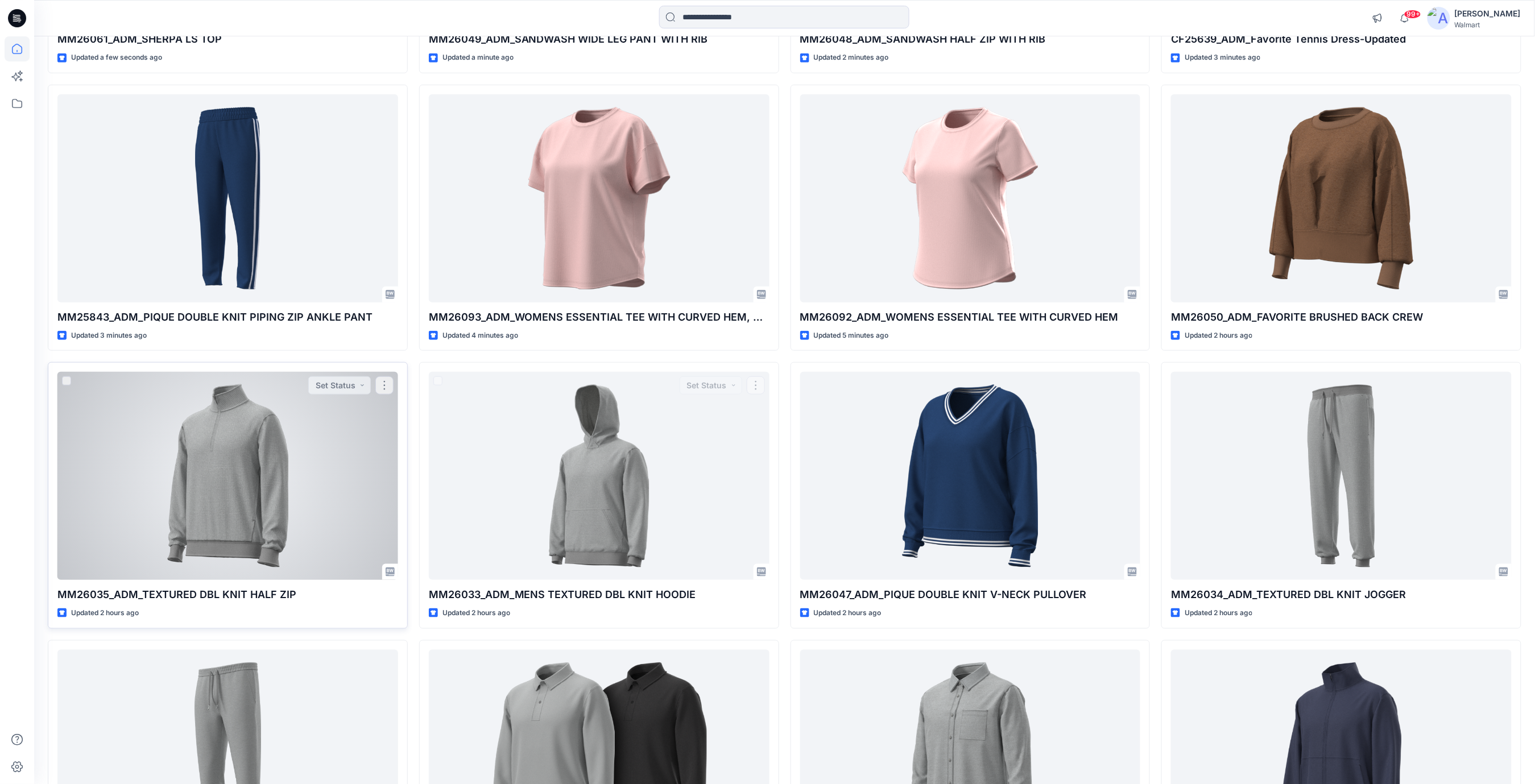
scroll to position [379, 0]
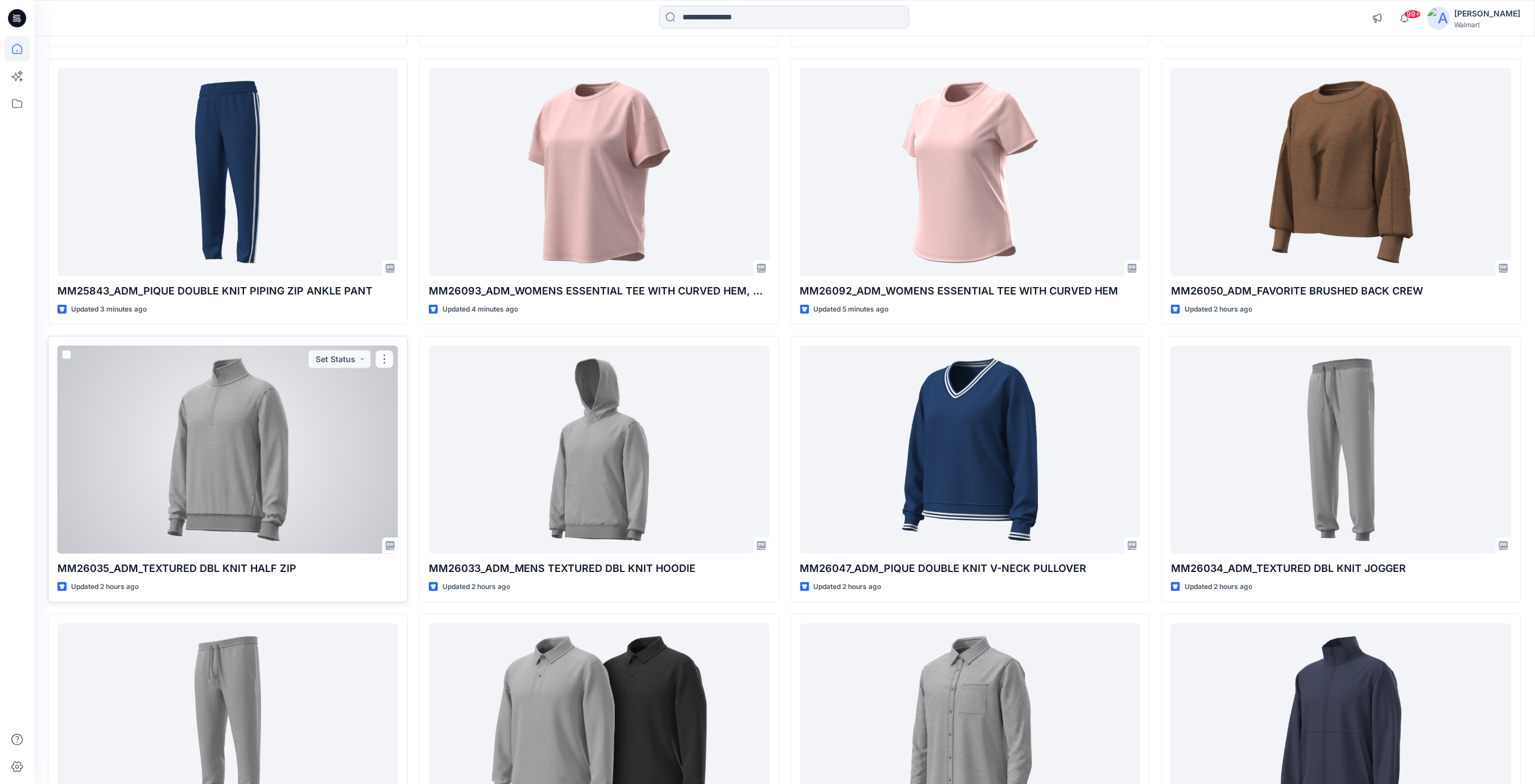
click at [240, 460] on div at bounding box center [228, 450] width 341 height 208
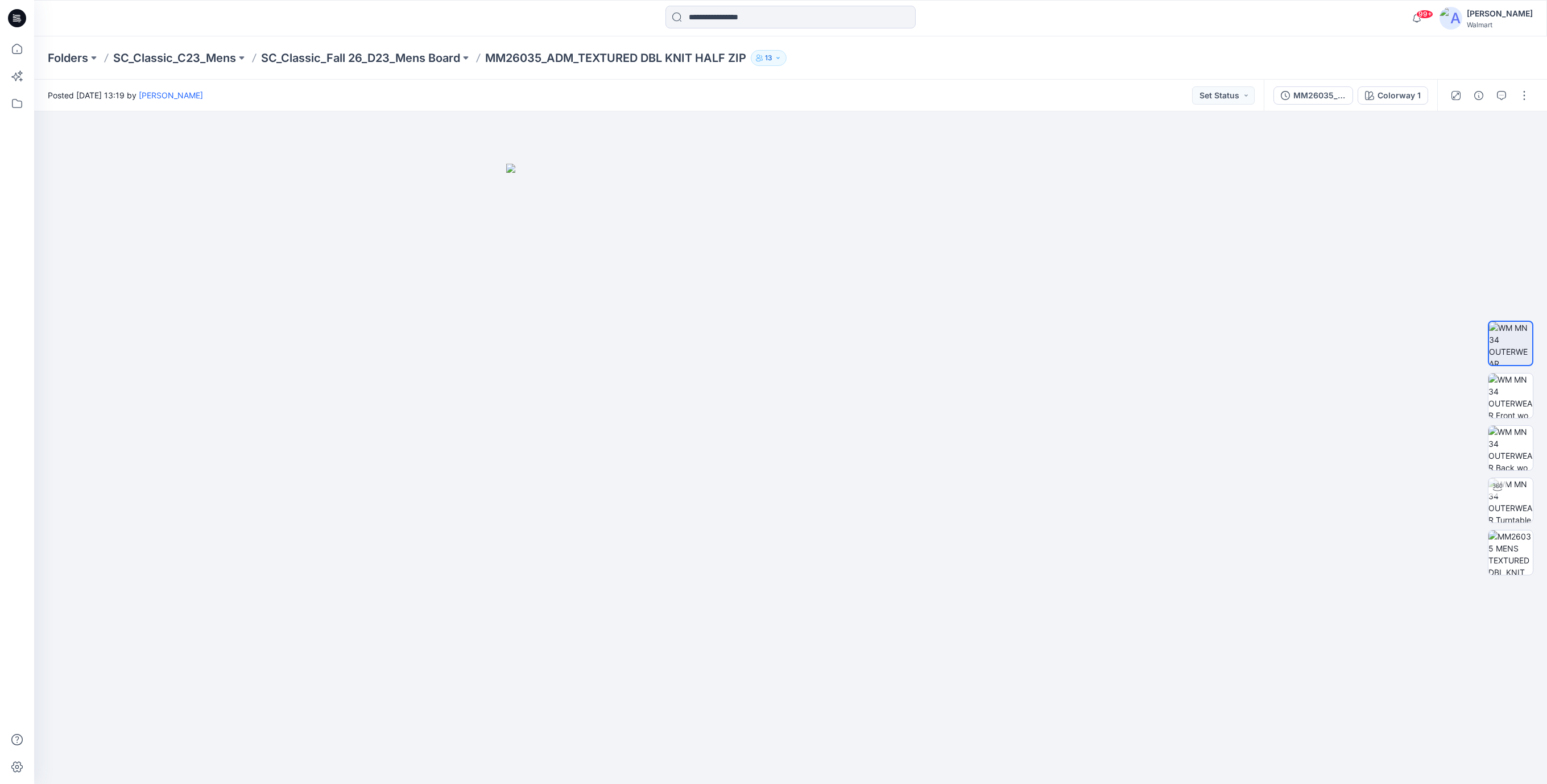
click at [17, 19] on icon at bounding box center [17, 18] width 18 height 18
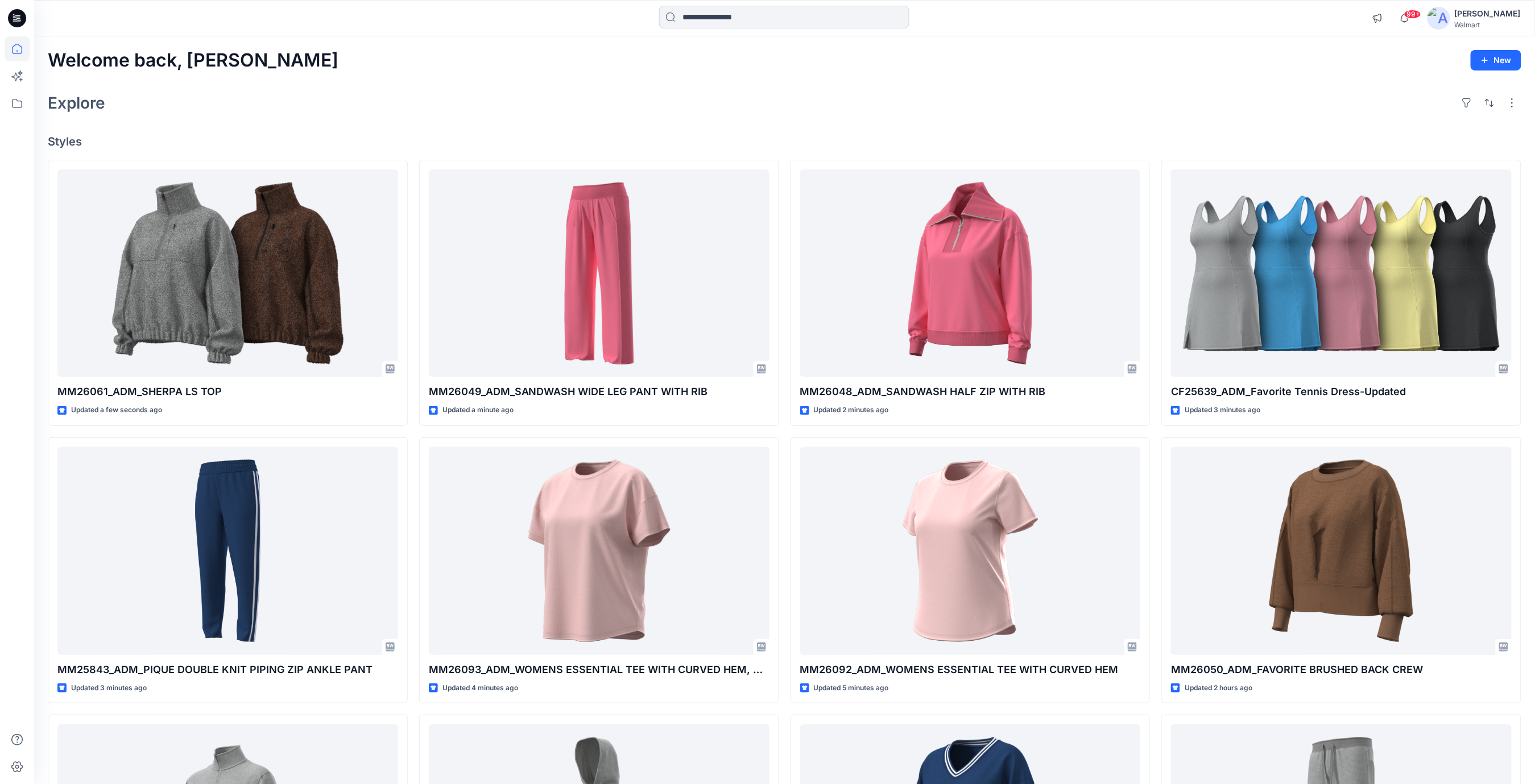
click at [751, 23] on input at bounding box center [784, 17] width 250 height 23
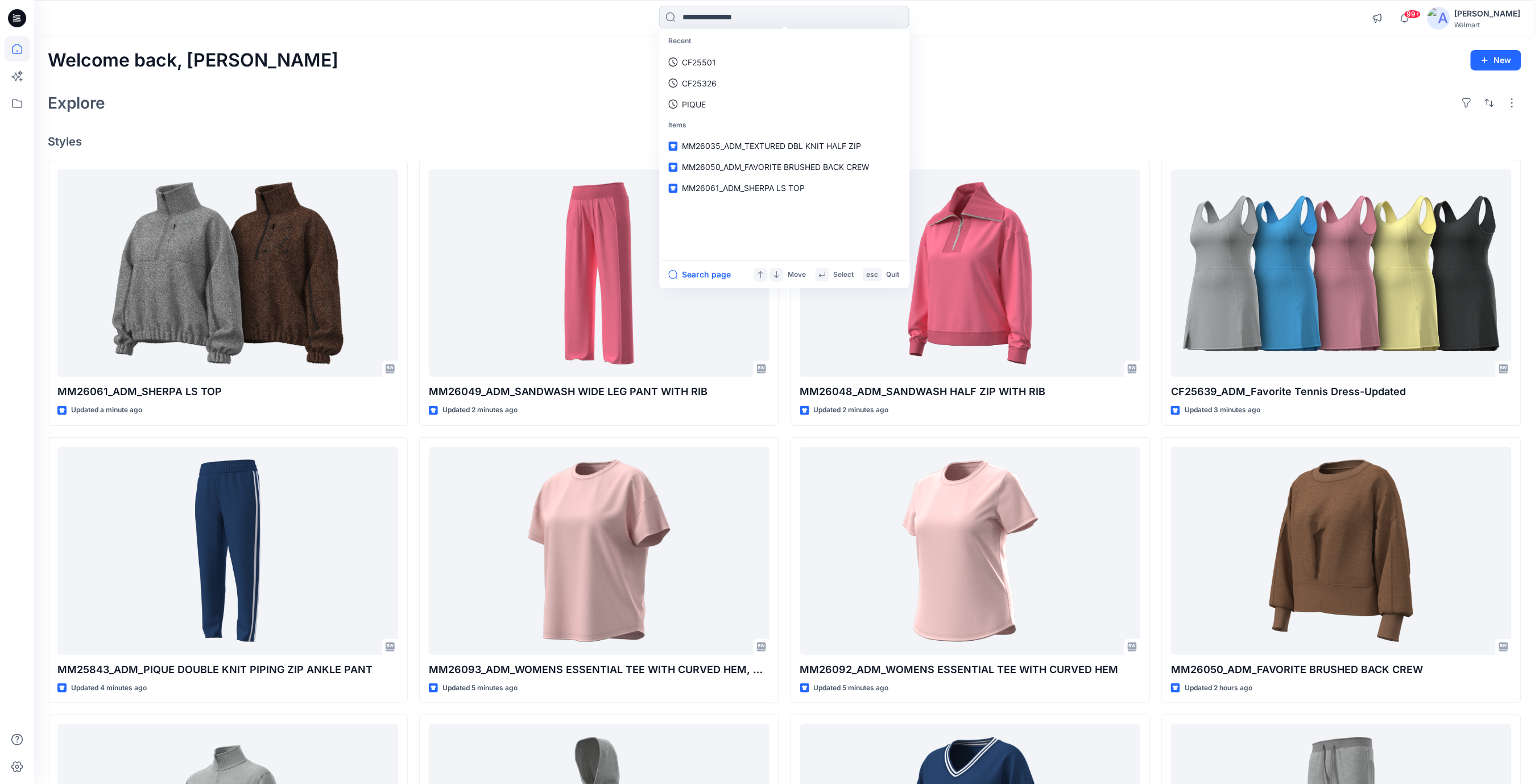
paste input "*******"
type input "*******"
click at [731, 60] on span "_ADM_AW Tri Blend Tee" at bounding box center [763, 62] width 87 height 9
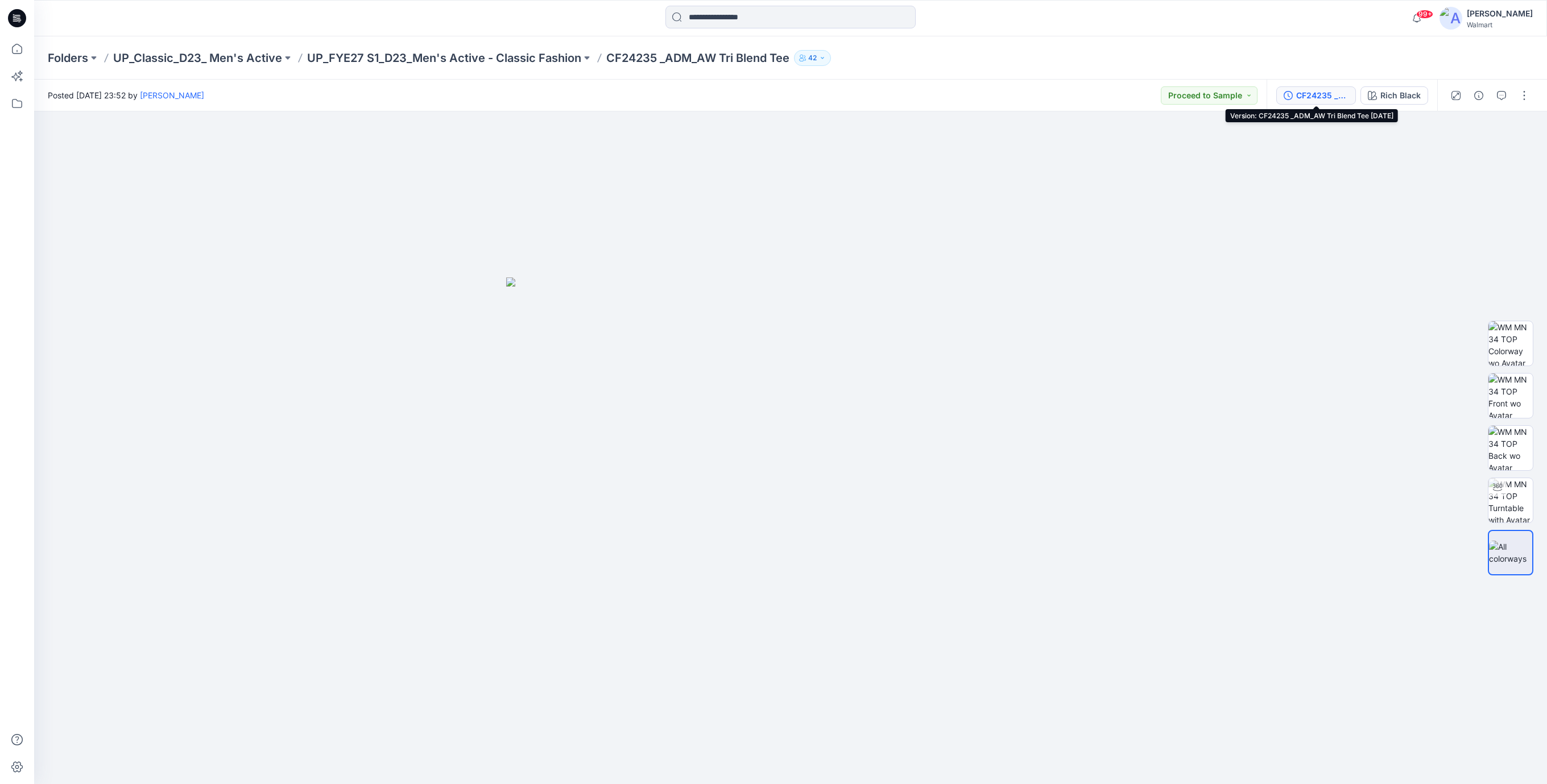
click at [1322, 96] on div "CF24235 _ADM_AW Tri Blend Tee [DATE]" at bounding box center [1322, 95] width 52 height 13
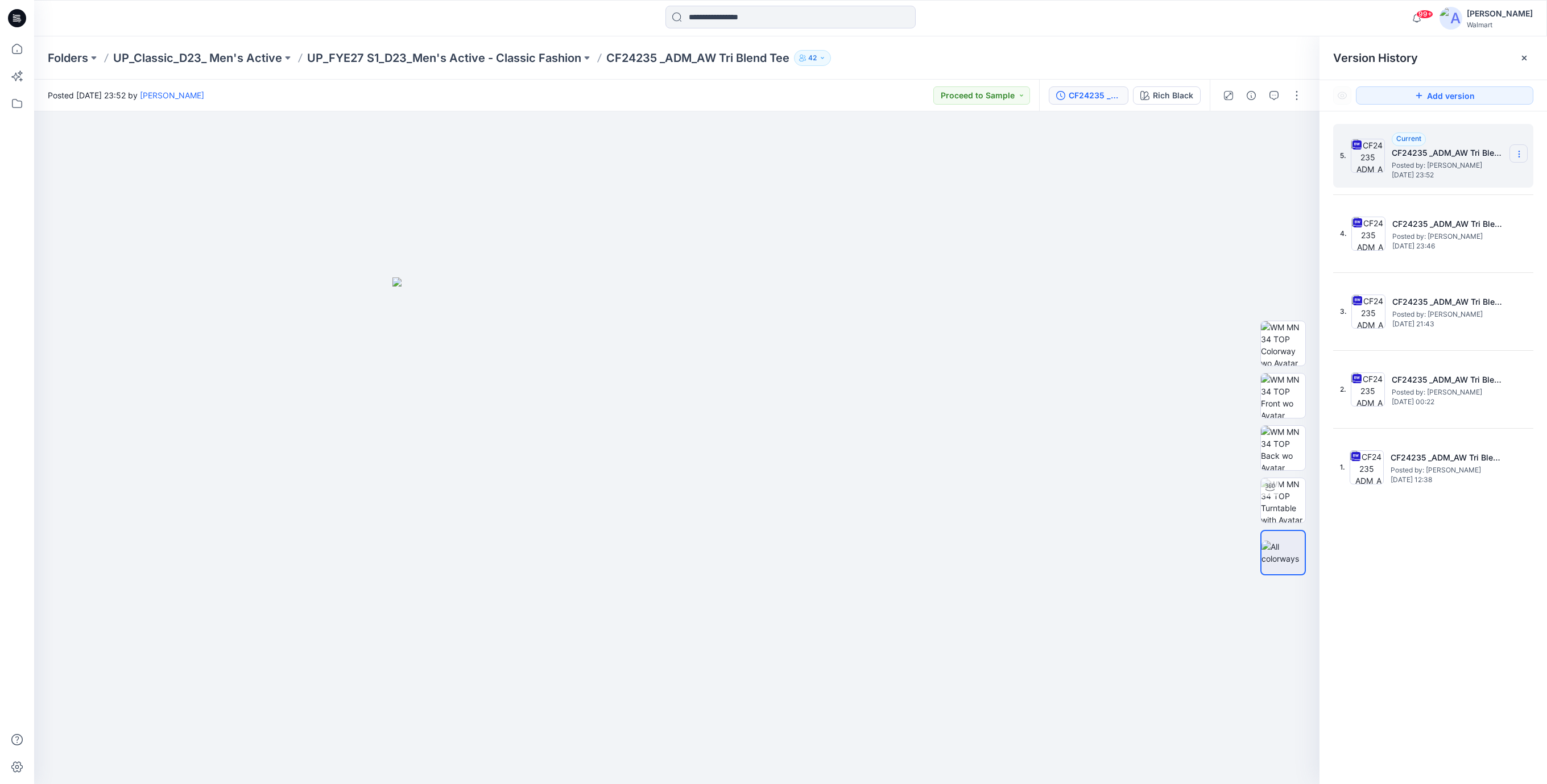
click at [1519, 155] on icon at bounding box center [1520, 154] width 9 height 9
click at [1450, 179] on span "Download Source BW File" at bounding box center [1462, 177] width 95 height 13
click at [12, 15] on icon at bounding box center [17, 18] width 18 height 18
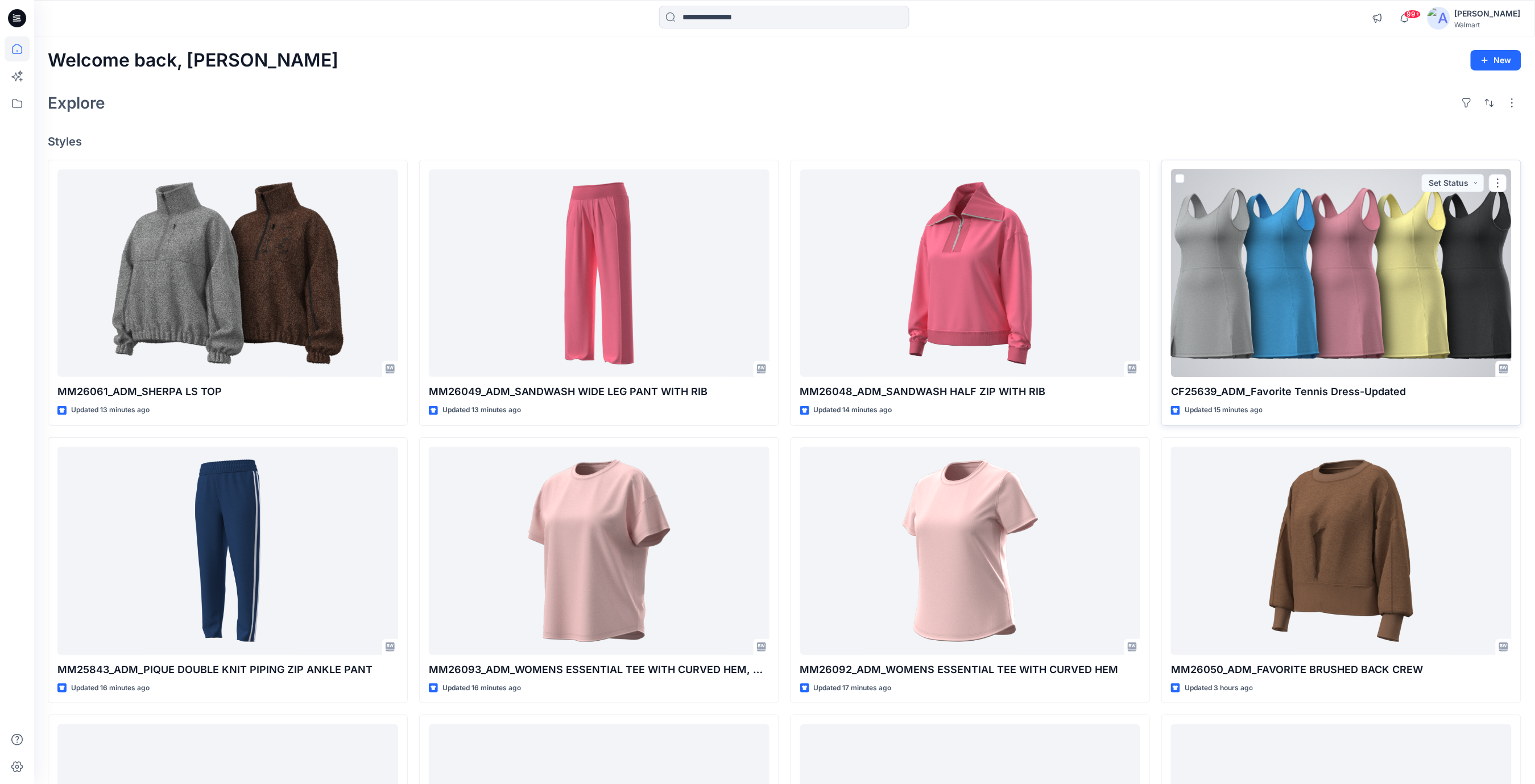
click at [1351, 279] on div at bounding box center [1341, 273] width 341 height 208
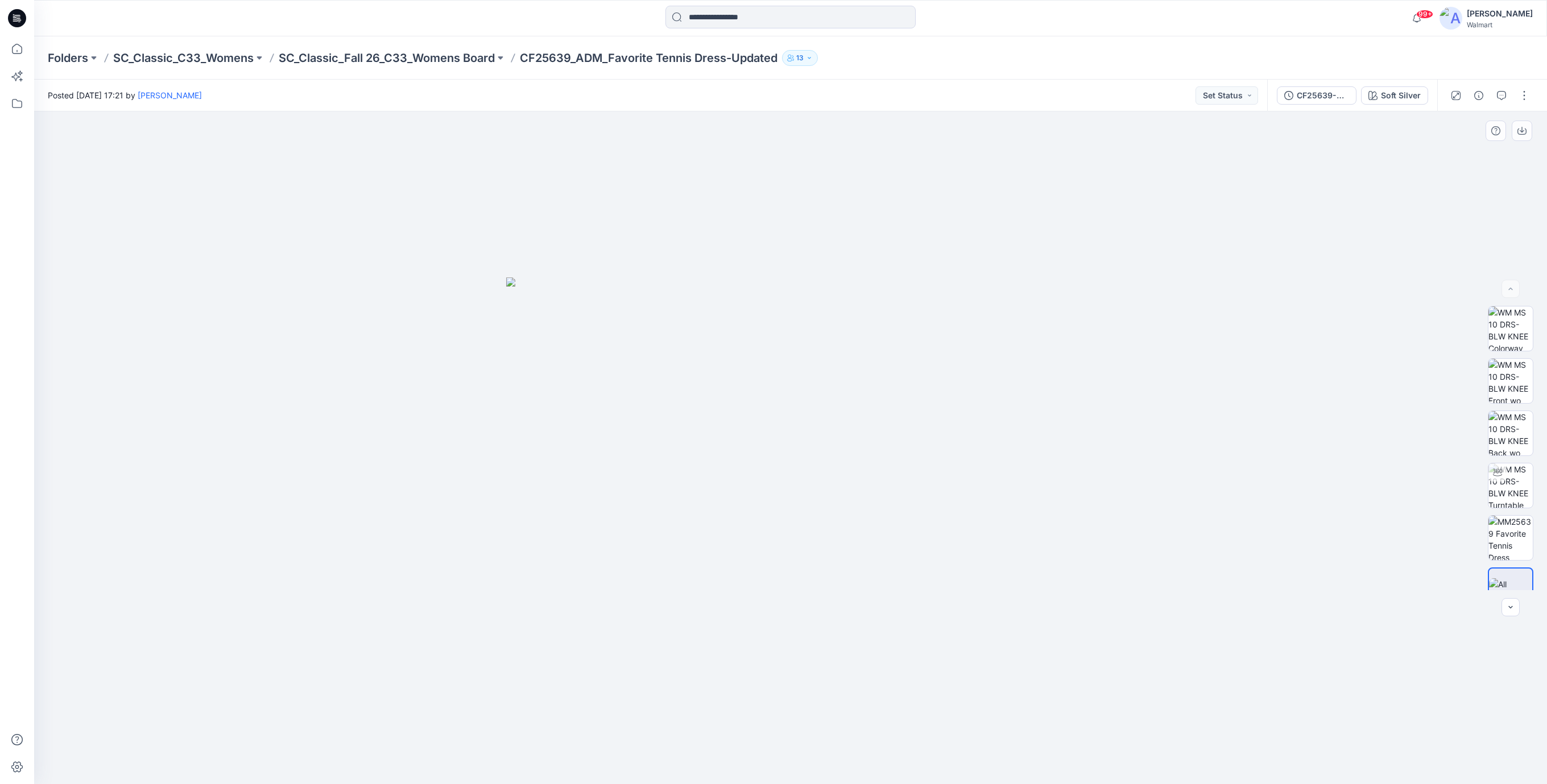
click at [707, 133] on div at bounding box center [790, 448] width 1513 height 673
